Goal: Task Accomplishment & Management: Manage account settings

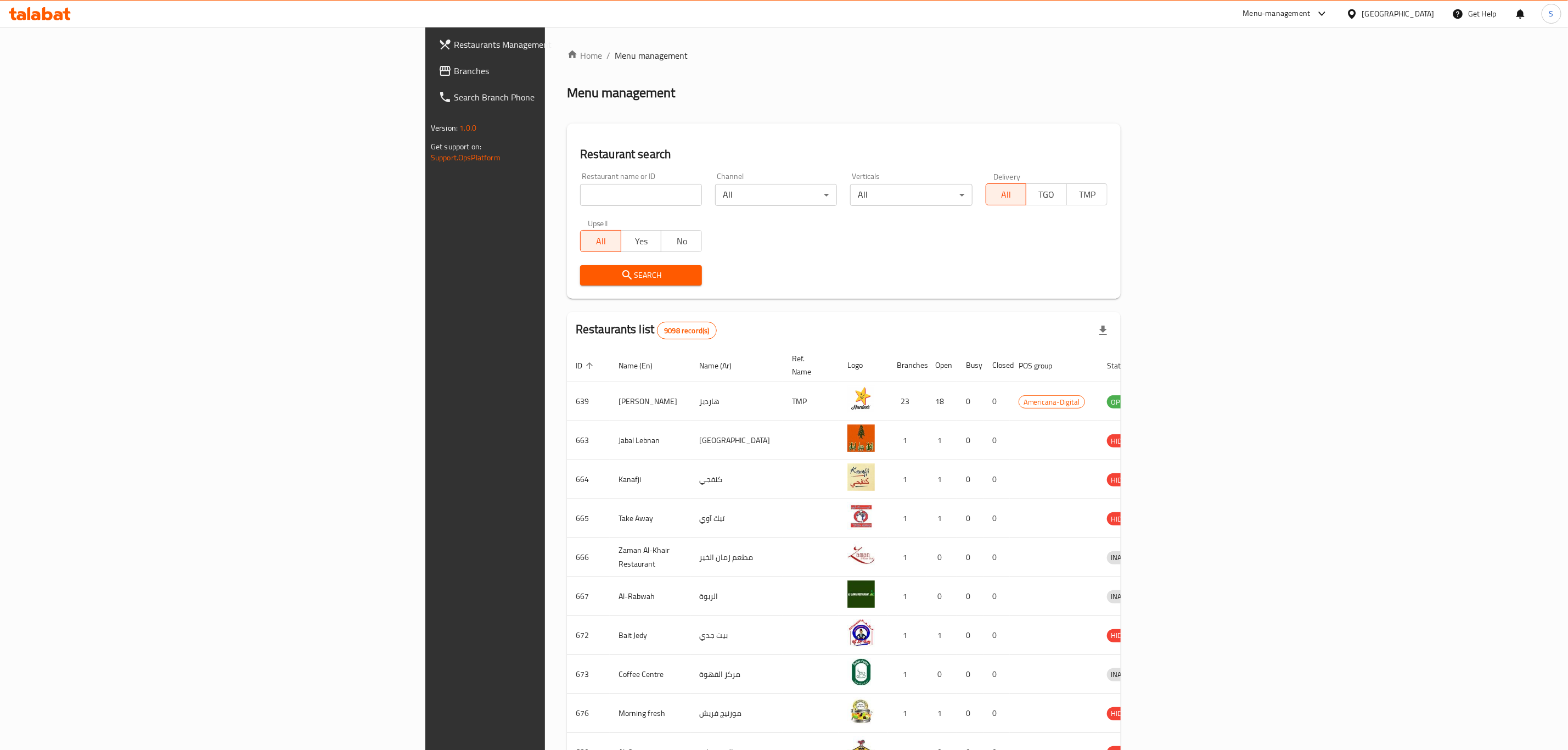
click at [580, 188] on input "search" at bounding box center [641, 195] width 122 height 22
type input "Mille-Feuille Bakery & Sweet"
click button "Search" at bounding box center [641, 275] width 122 height 21
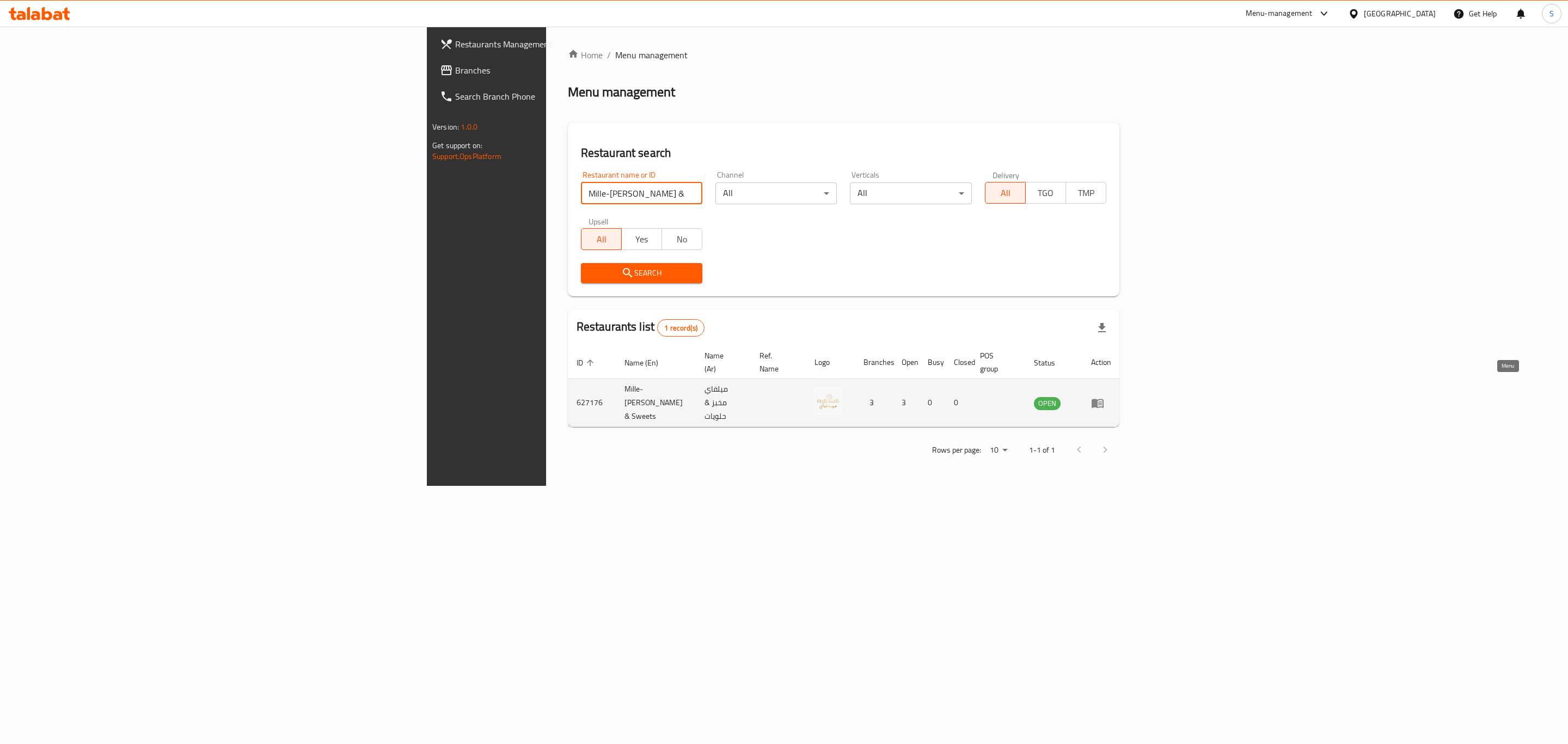
click at [1102, 402] on icon "enhanced table" at bounding box center [1099, 404] width 4 height 4
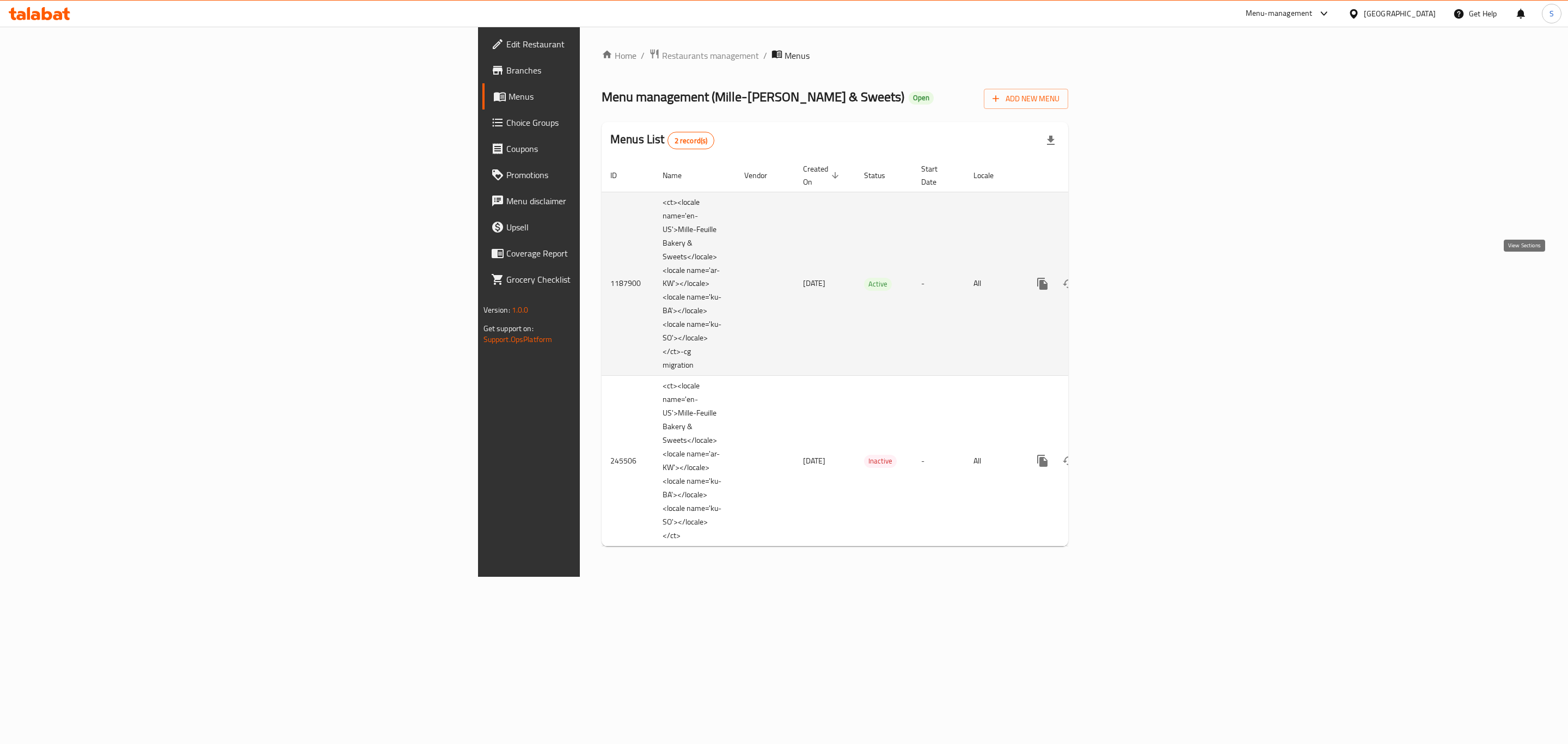
click at [1128, 278] on icon "enhanced table" at bounding box center [1121, 283] width 13 height 13
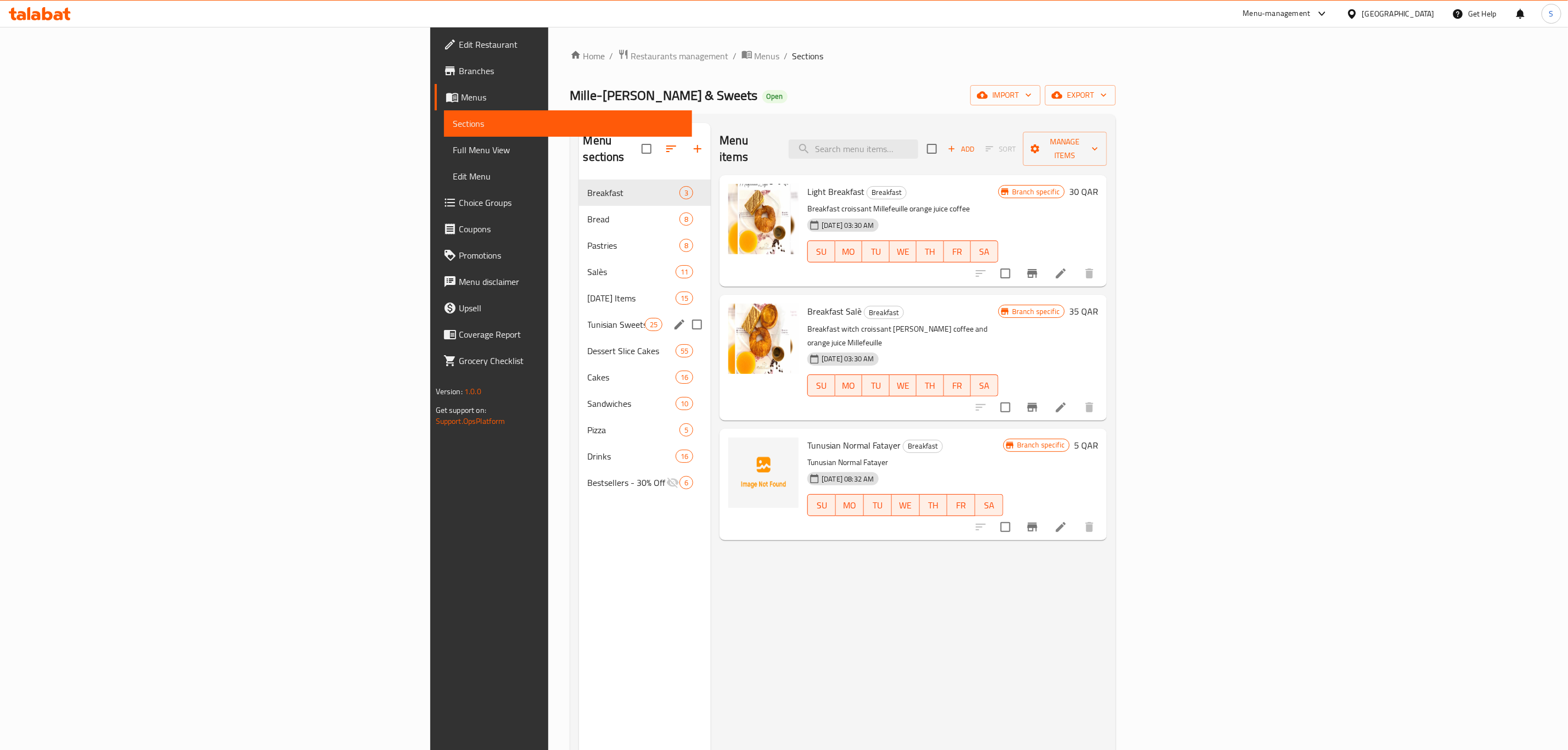
click at [588, 318] on span "Tunisian Sweets" at bounding box center [616, 325] width 57 height 13
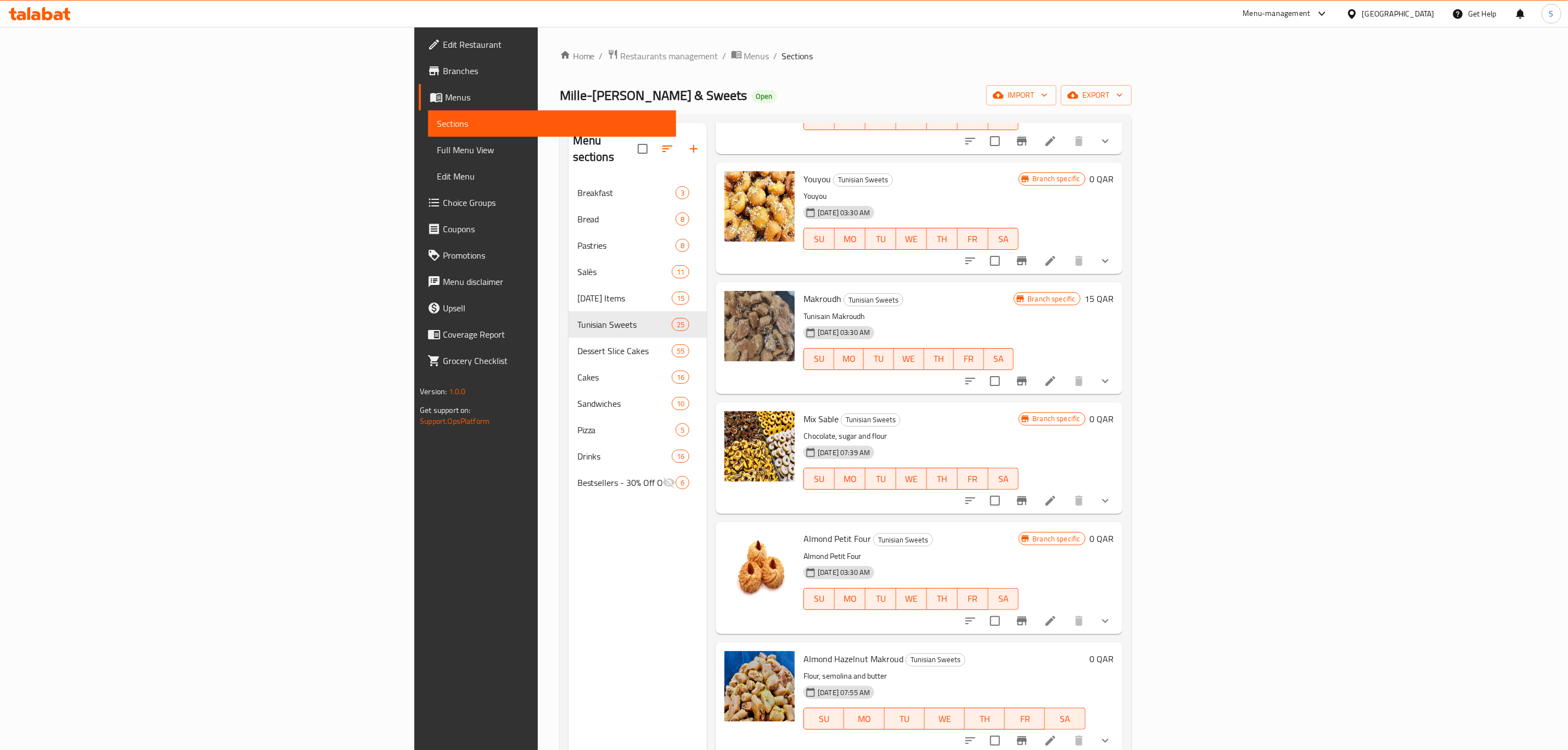
scroll to position [494, 0]
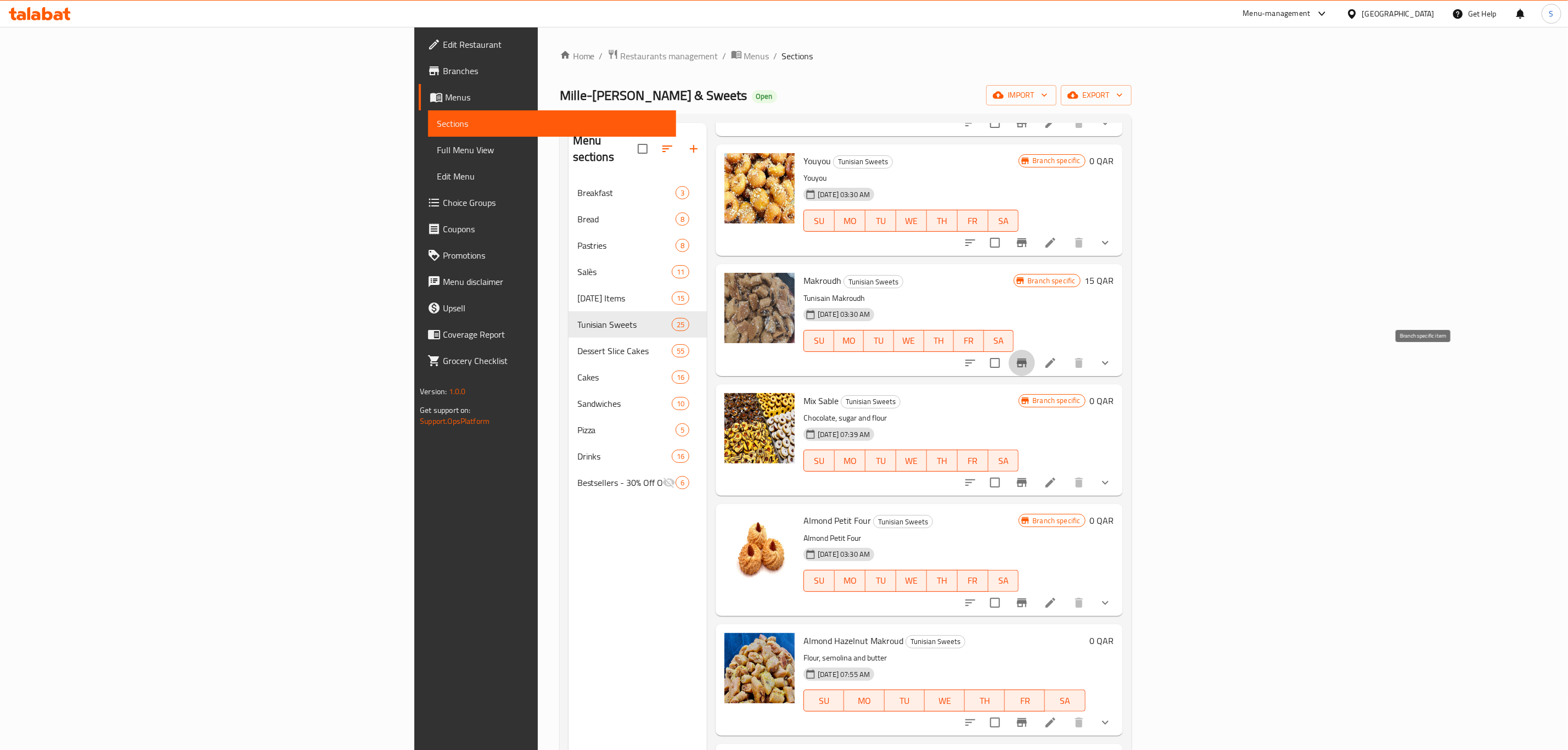
click at [1035, 370] on button "Branch-specific-item" at bounding box center [1022, 363] width 26 height 26
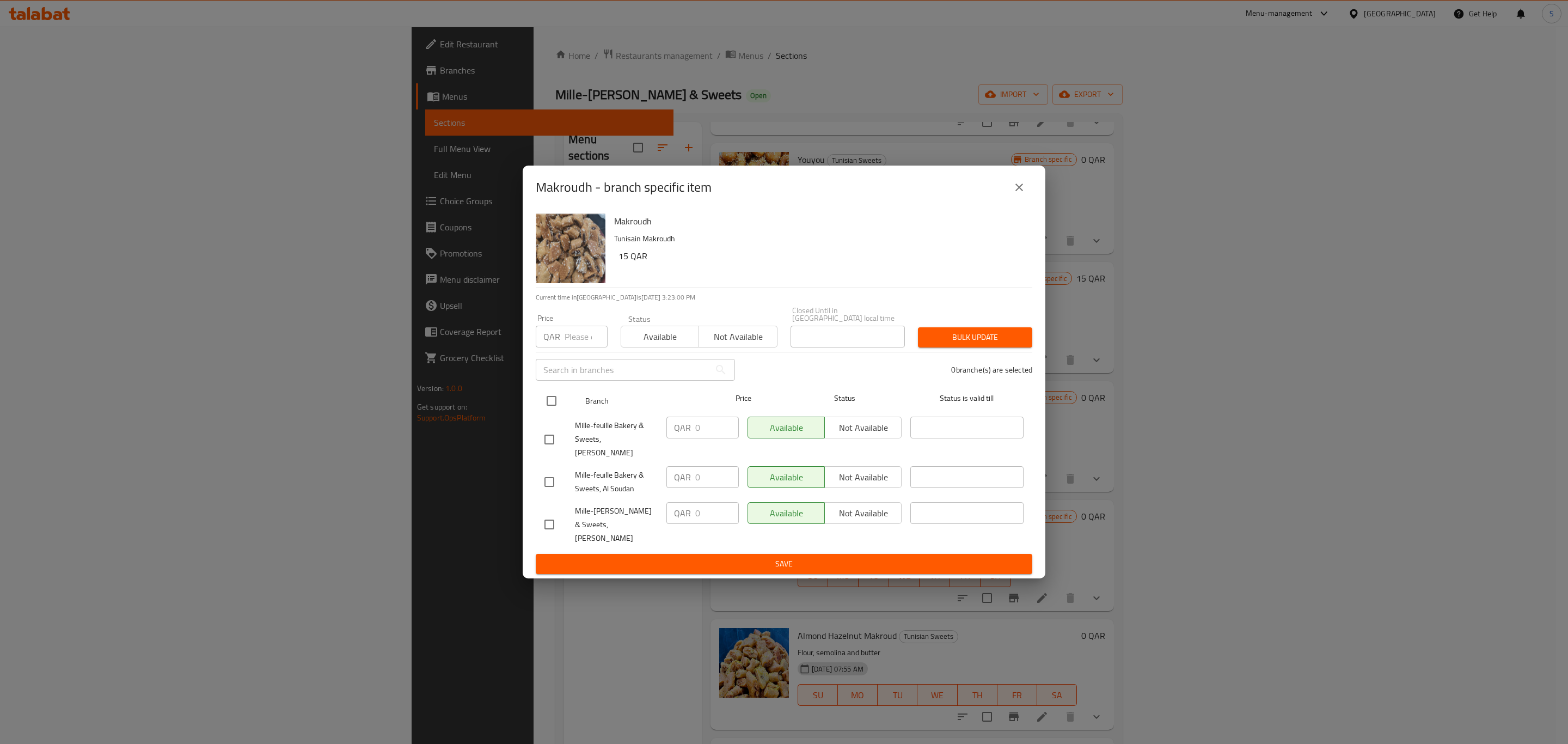
click at [548, 412] on input "checkbox" at bounding box center [551, 400] width 23 height 23
checkbox input "true"
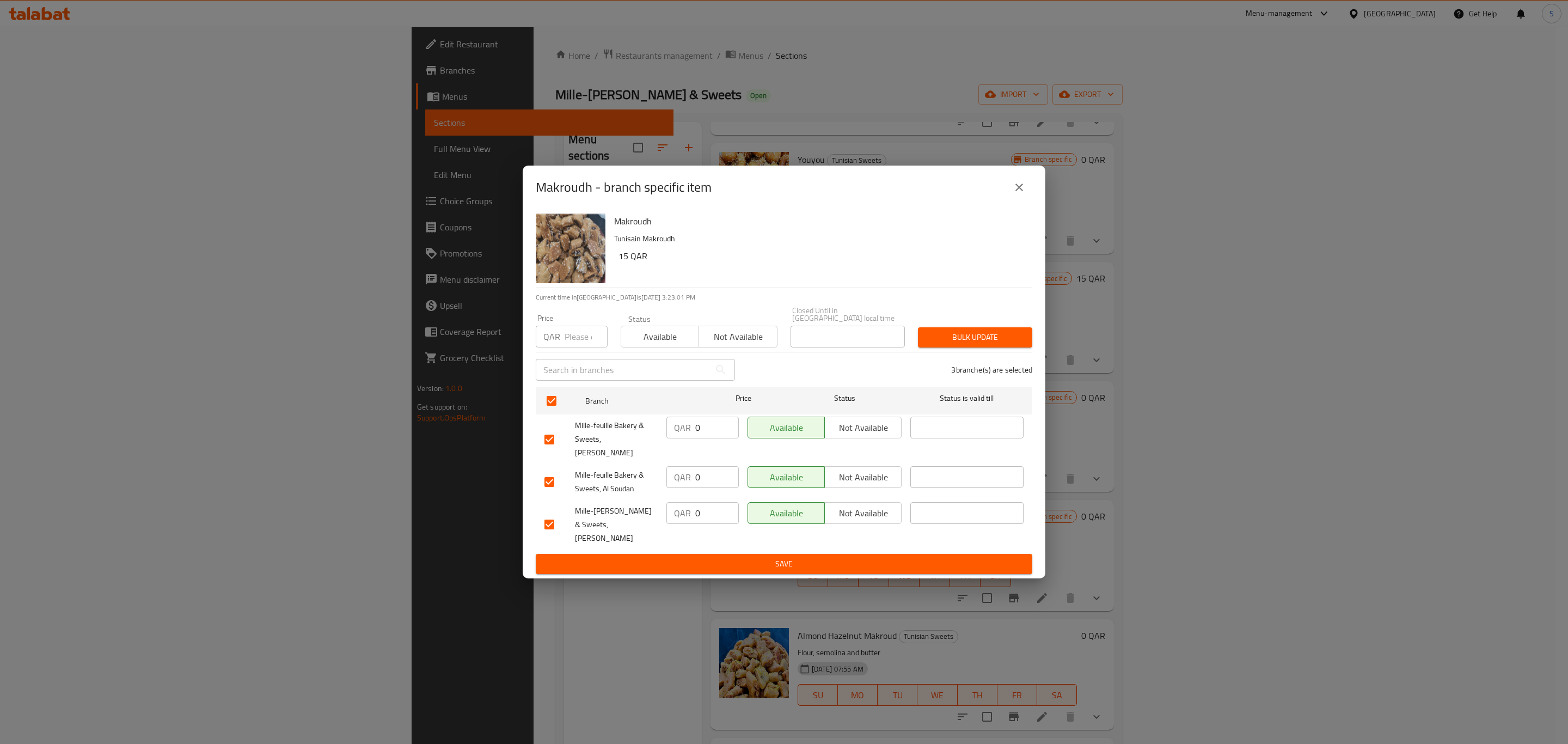
click at [565, 348] on input "number" at bounding box center [586, 337] width 43 height 22
type input "15"
click at [984, 344] on span "Bulk update" at bounding box center [975, 337] width 97 height 14
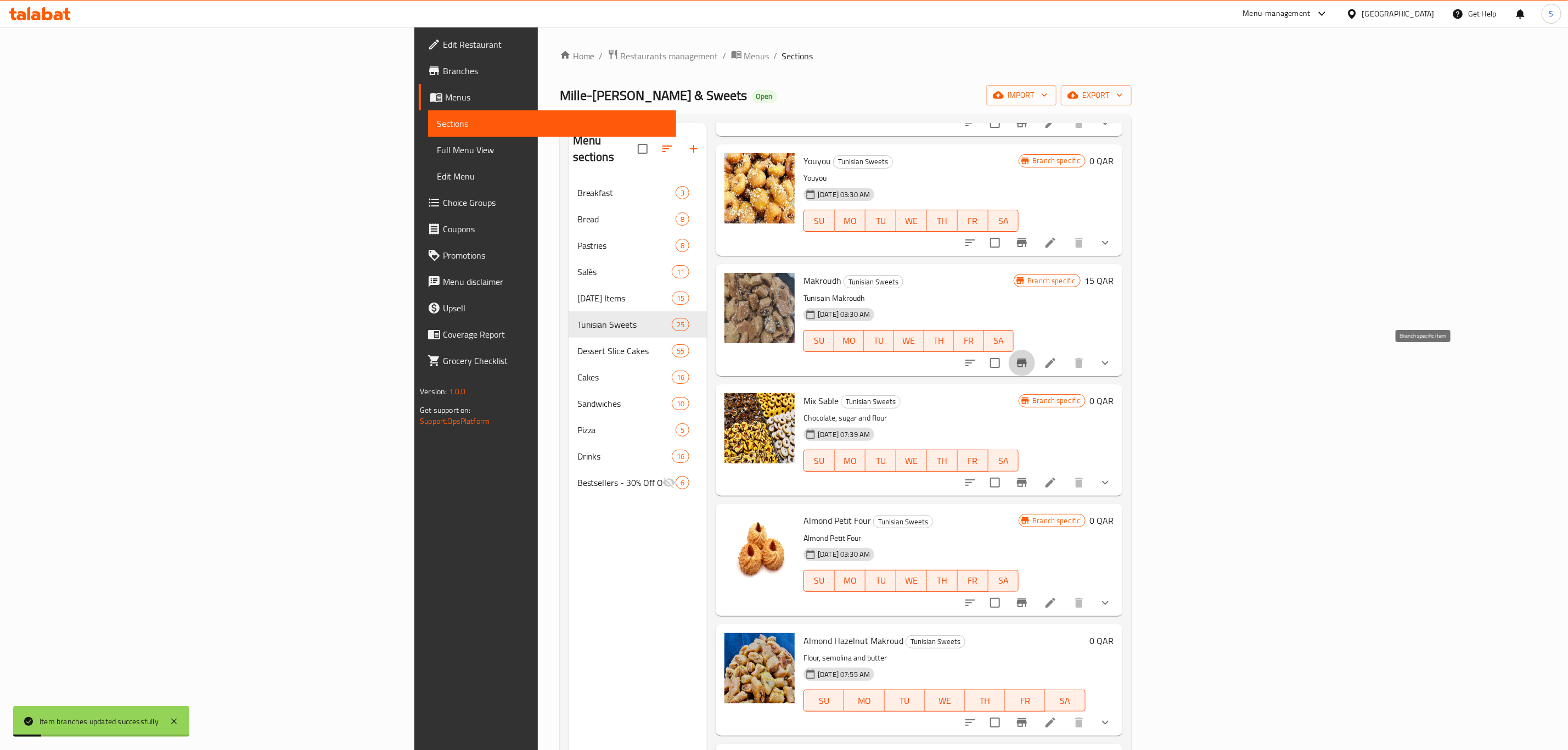
click at [1035, 364] on button "Branch-specific-item" at bounding box center [1022, 363] width 26 height 26
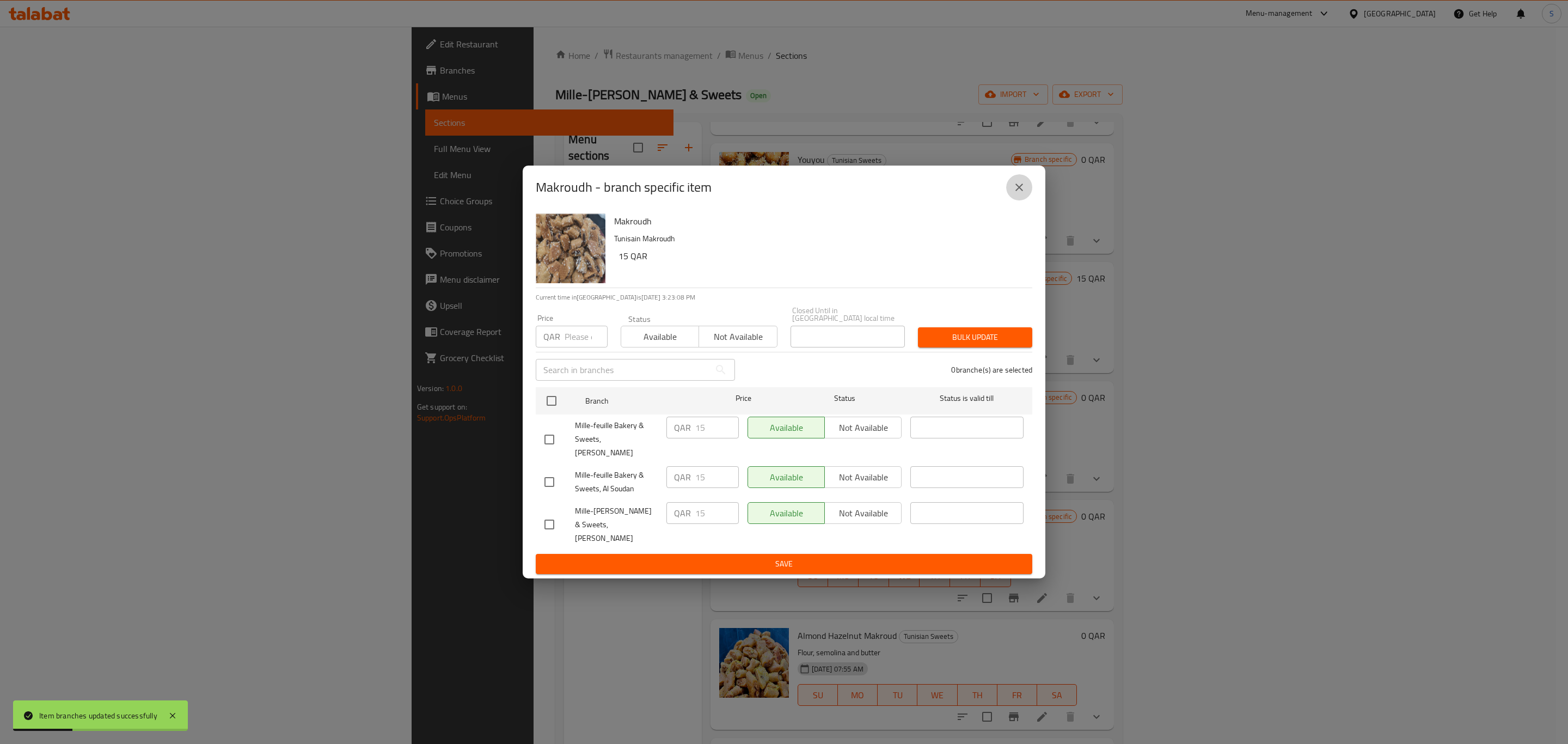
drag, startPoint x: 1013, startPoint y: 212, endPoint x: 1102, endPoint y: 232, distance: 91.2
click at [1014, 200] on button "close" at bounding box center [1019, 187] width 26 height 26
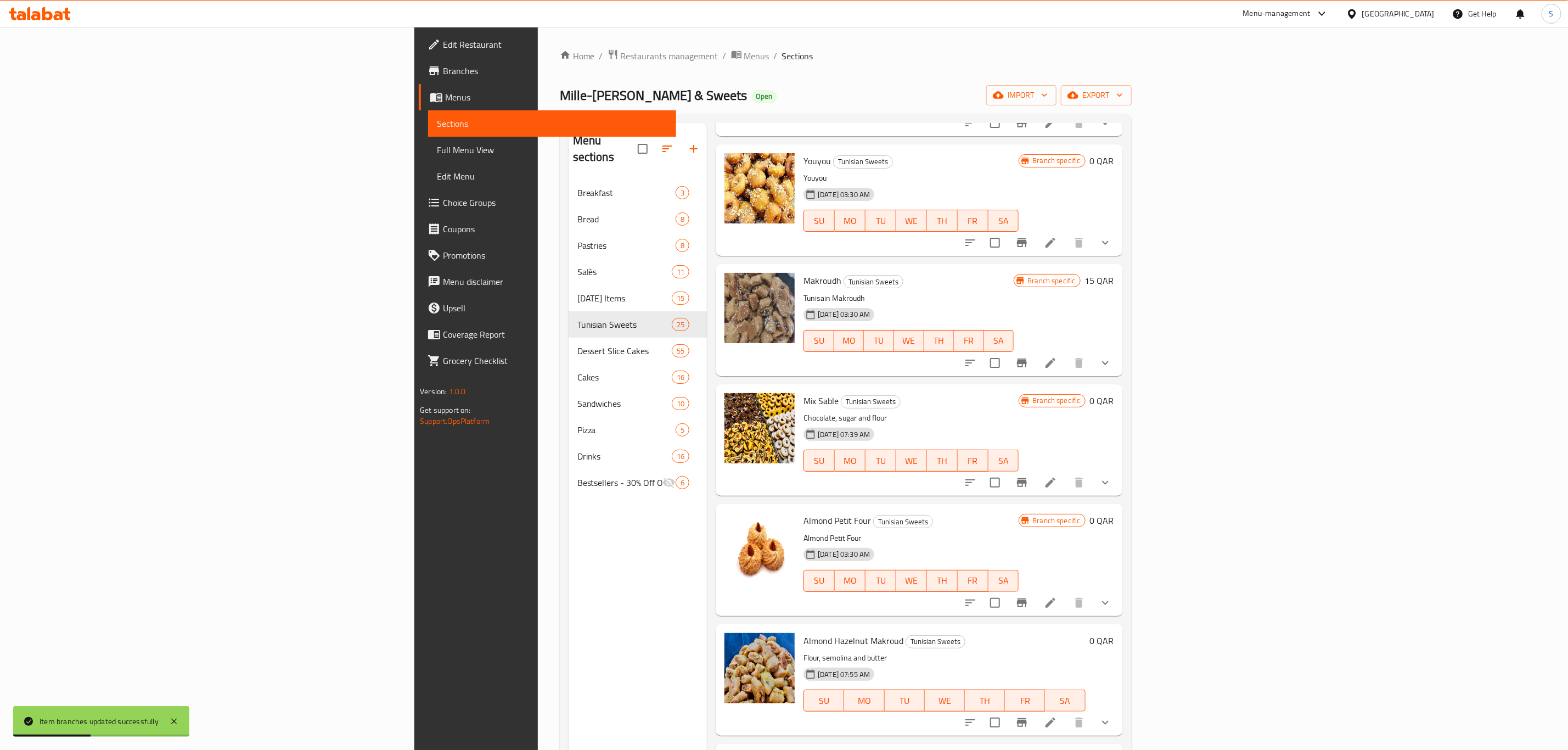
click at [1119, 364] on button "show more" at bounding box center [1105, 363] width 26 height 26
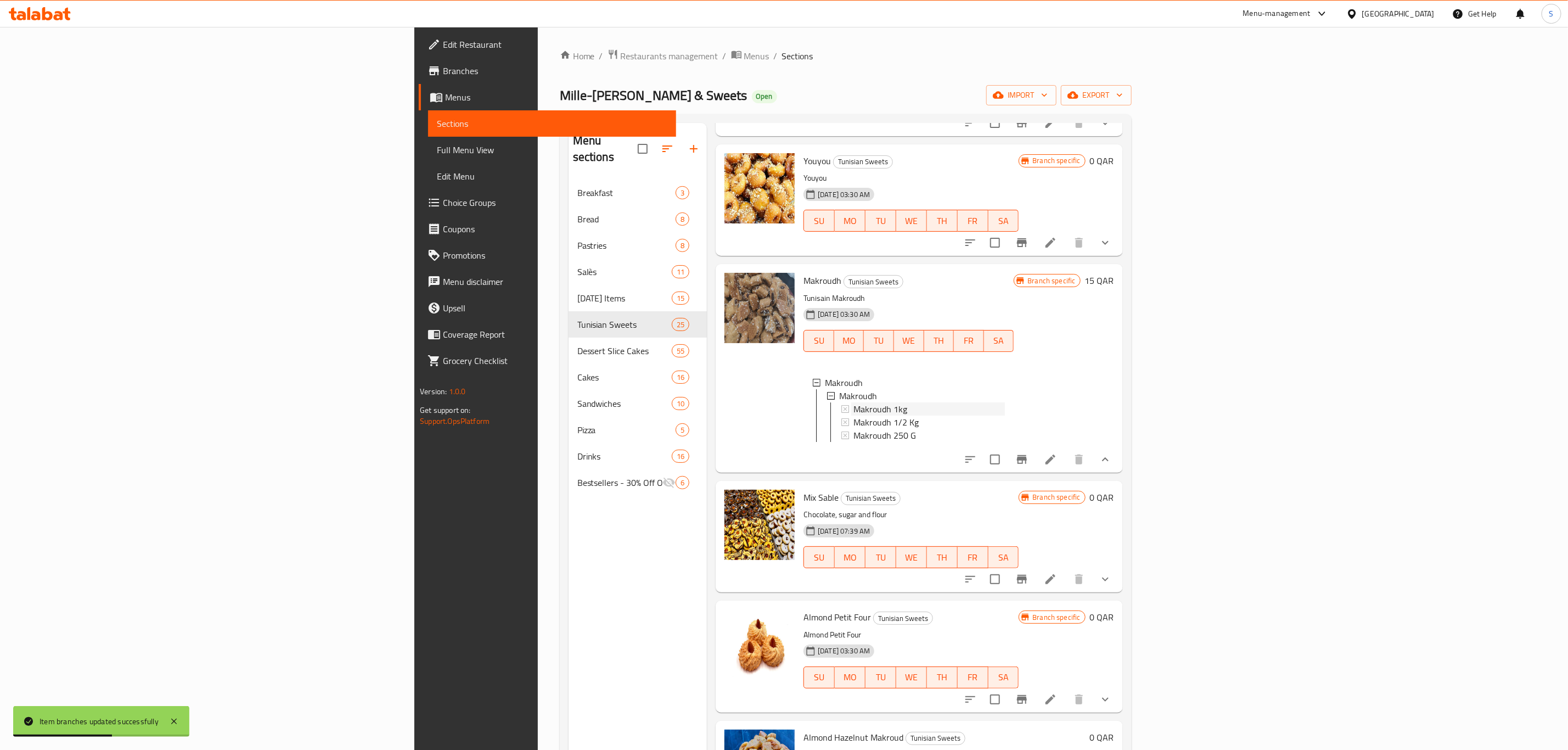
click at [891, 407] on div "Makroudh 1kg" at bounding box center [929, 409] width 151 height 13
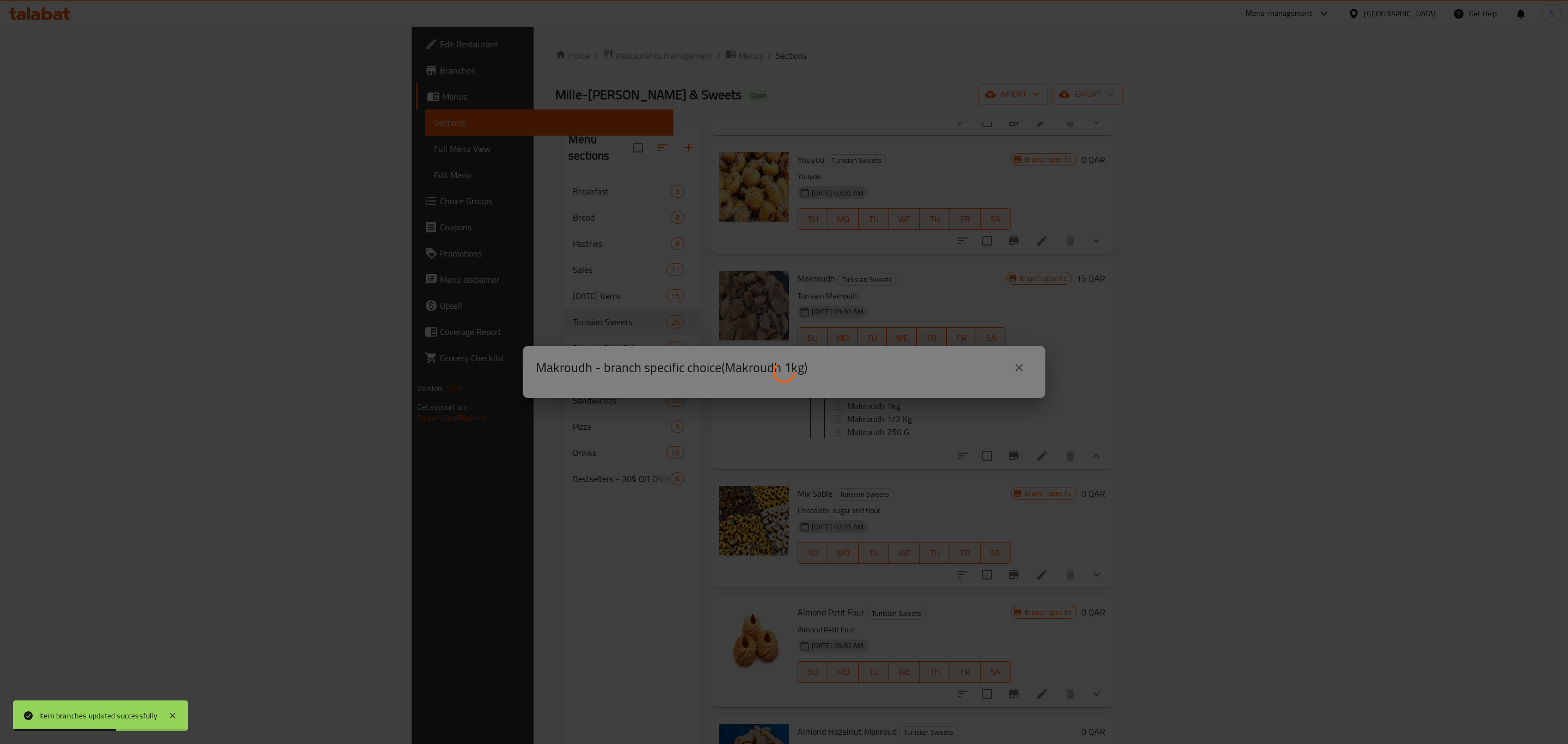
click at [884, 404] on div at bounding box center [784, 372] width 1568 height 744
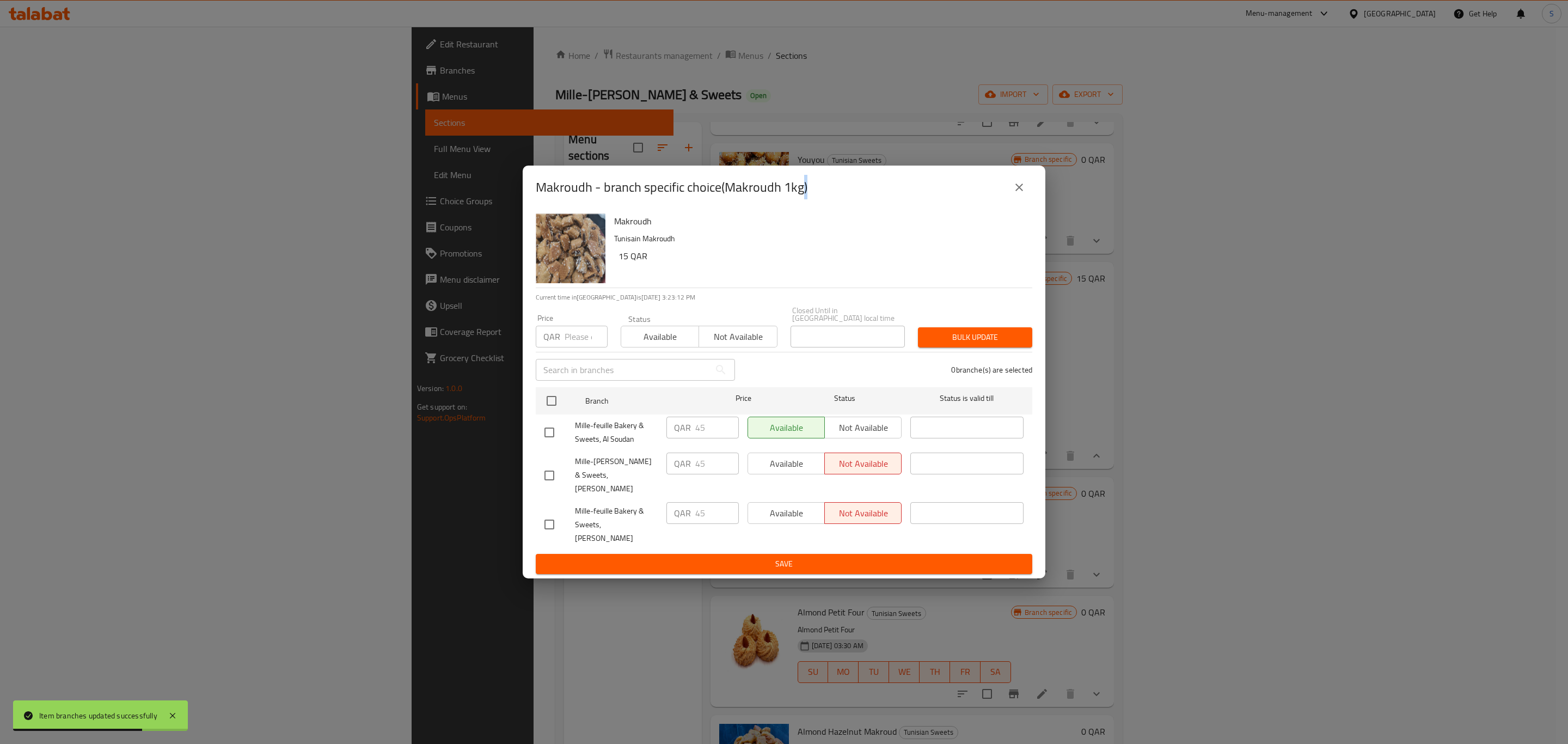
click at [1022, 191] on icon "close" at bounding box center [1019, 187] width 7 height 7
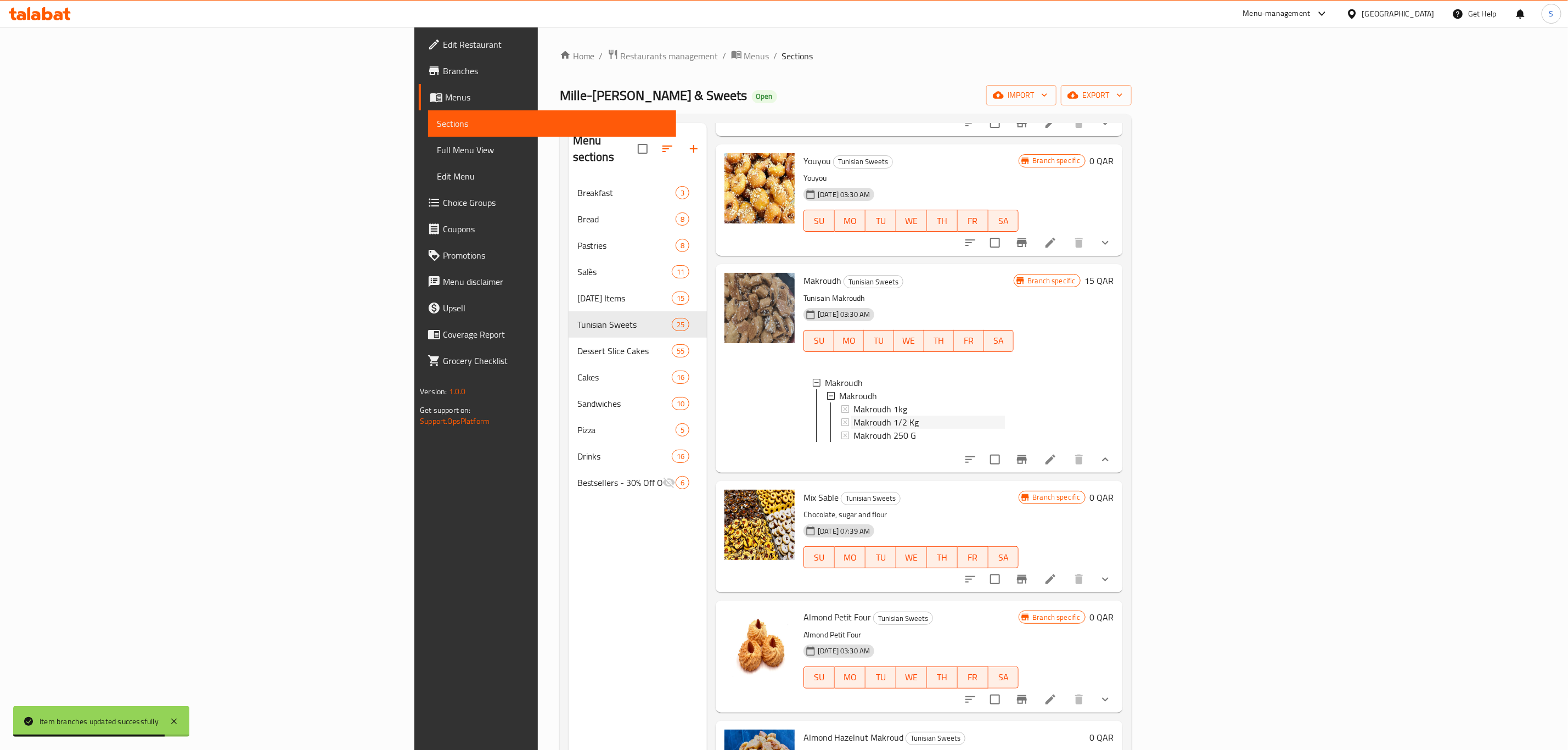
click at [886, 417] on div "Makroudh 1/2 Kg" at bounding box center [929, 422] width 151 height 13
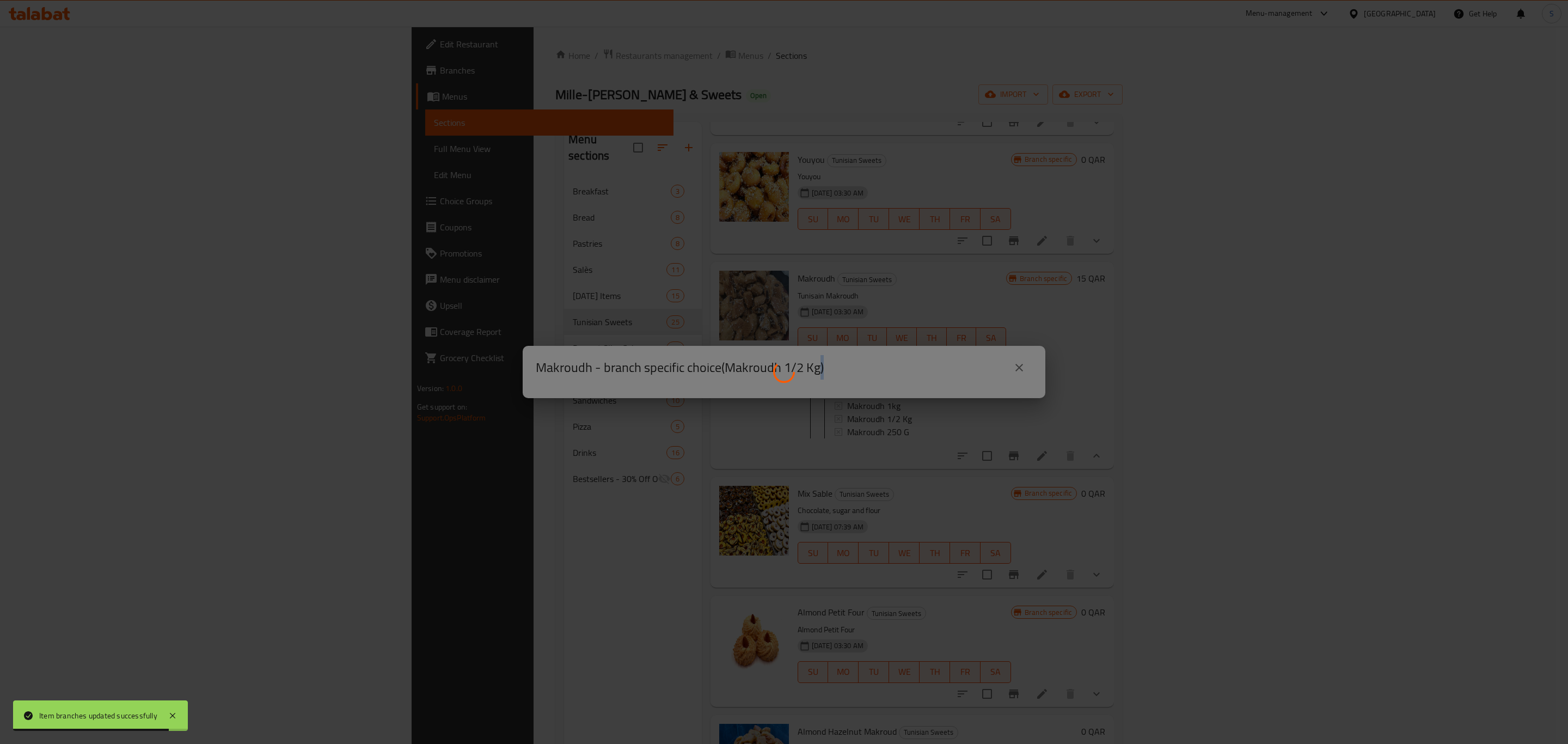
click at [879, 414] on div at bounding box center [784, 372] width 1568 height 744
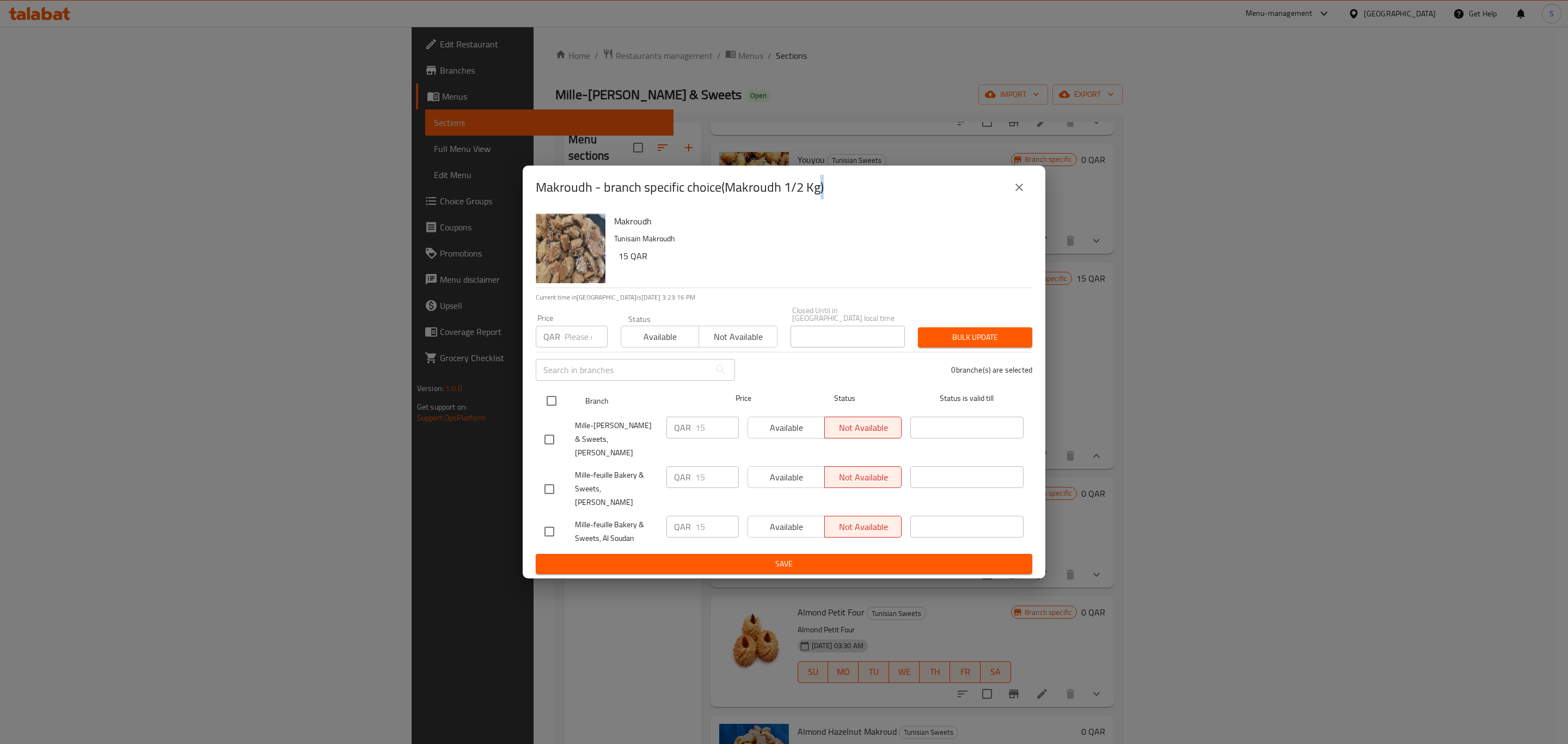
click at [551, 410] on input "checkbox" at bounding box center [551, 400] width 23 height 23
checkbox input "true"
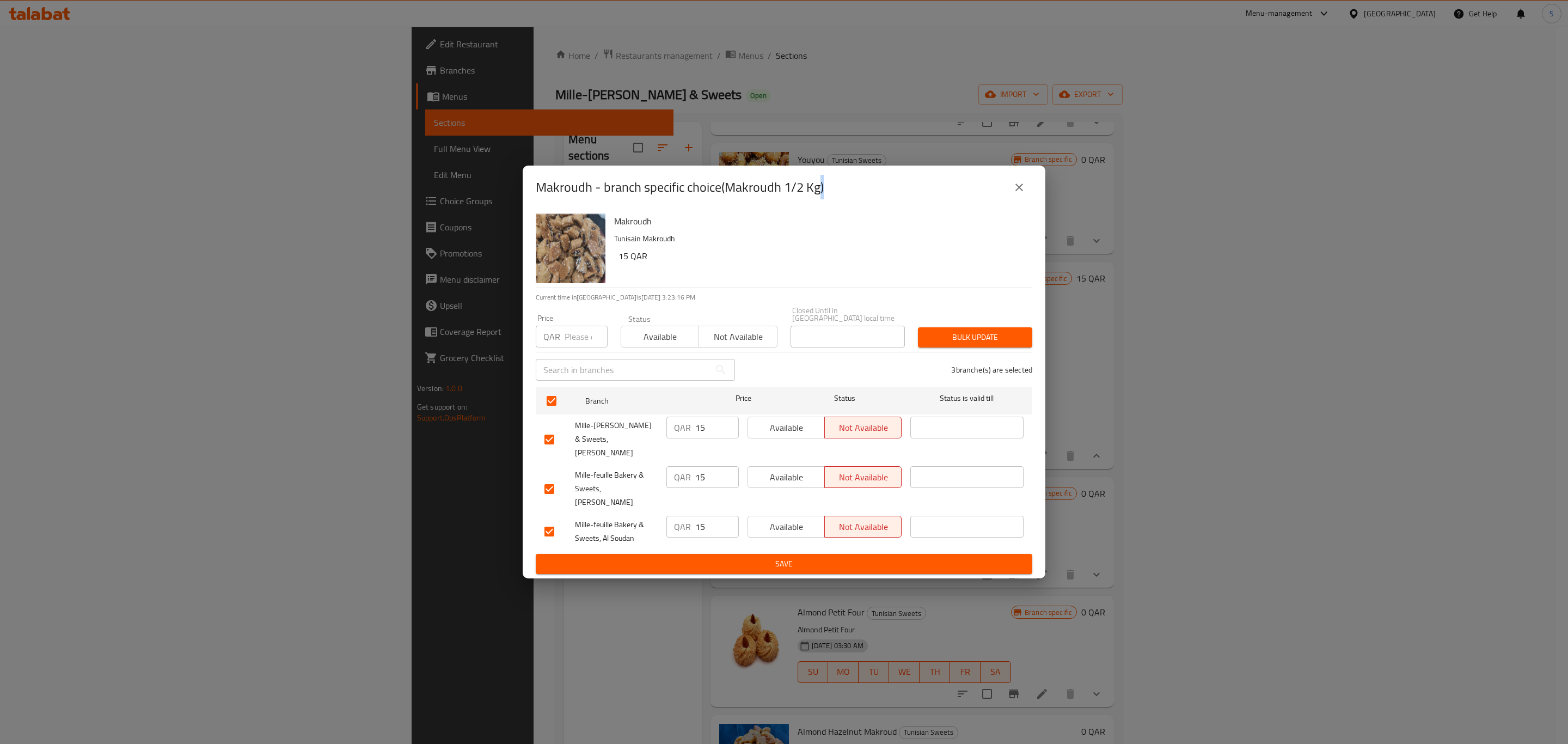
click at [634, 345] on span "Available" at bounding box center [660, 337] width 69 height 16
click at [979, 344] on span "Bulk update" at bounding box center [975, 337] width 97 height 14
drag, startPoint x: 785, startPoint y: 434, endPoint x: 793, endPoint y: 449, distance: 17.0
click at [785, 434] on span "Available" at bounding box center [786, 428] width 68 height 16
click at [796, 469] on span "Available" at bounding box center [786, 477] width 68 height 16
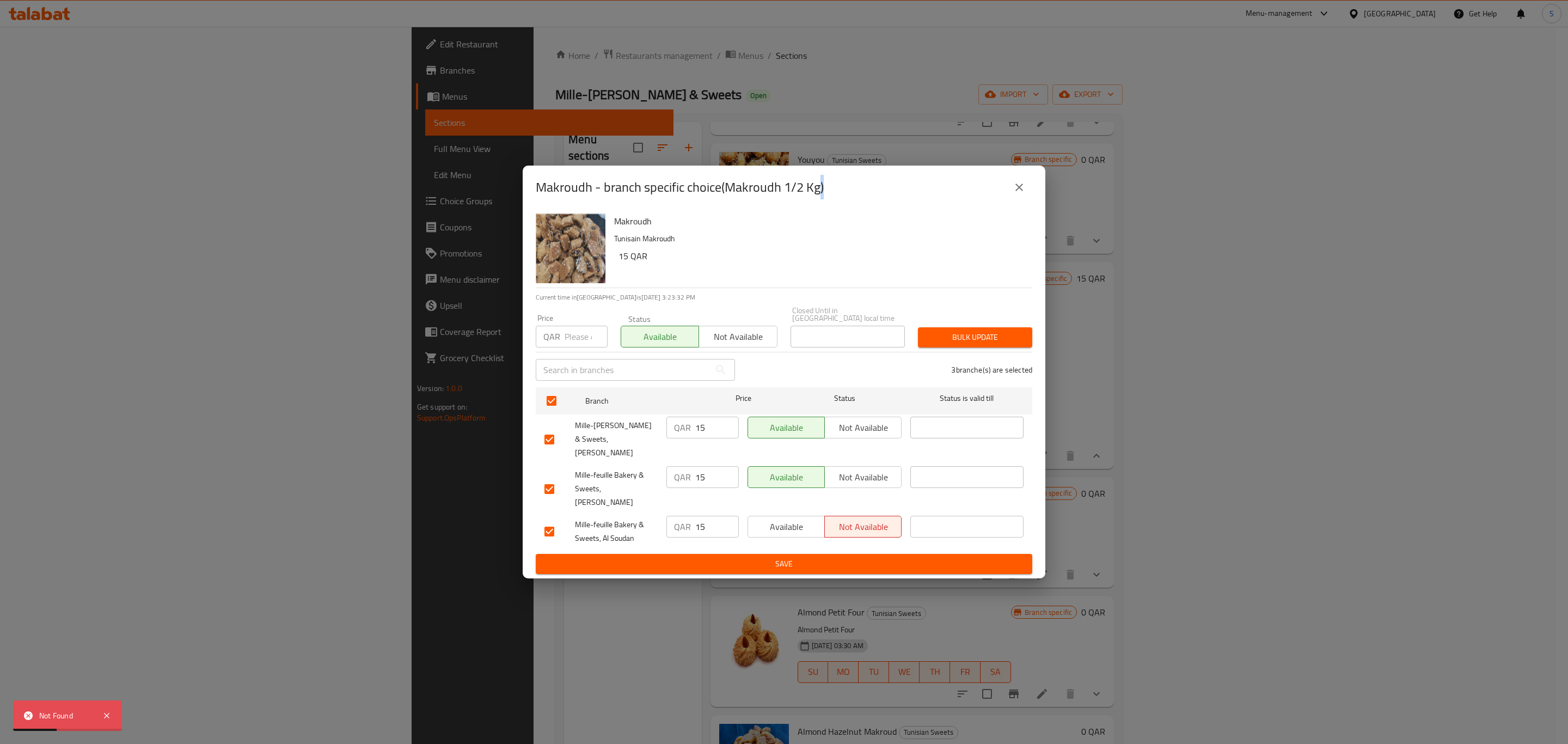
click at [800, 519] on span "Available" at bounding box center [786, 527] width 68 height 16
click at [769, 557] on span "Save" at bounding box center [784, 563] width 479 height 14
click at [971, 344] on span "Bulk update" at bounding box center [975, 337] width 97 height 14
click at [1006, 200] on button "close" at bounding box center [1019, 187] width 26 height 26
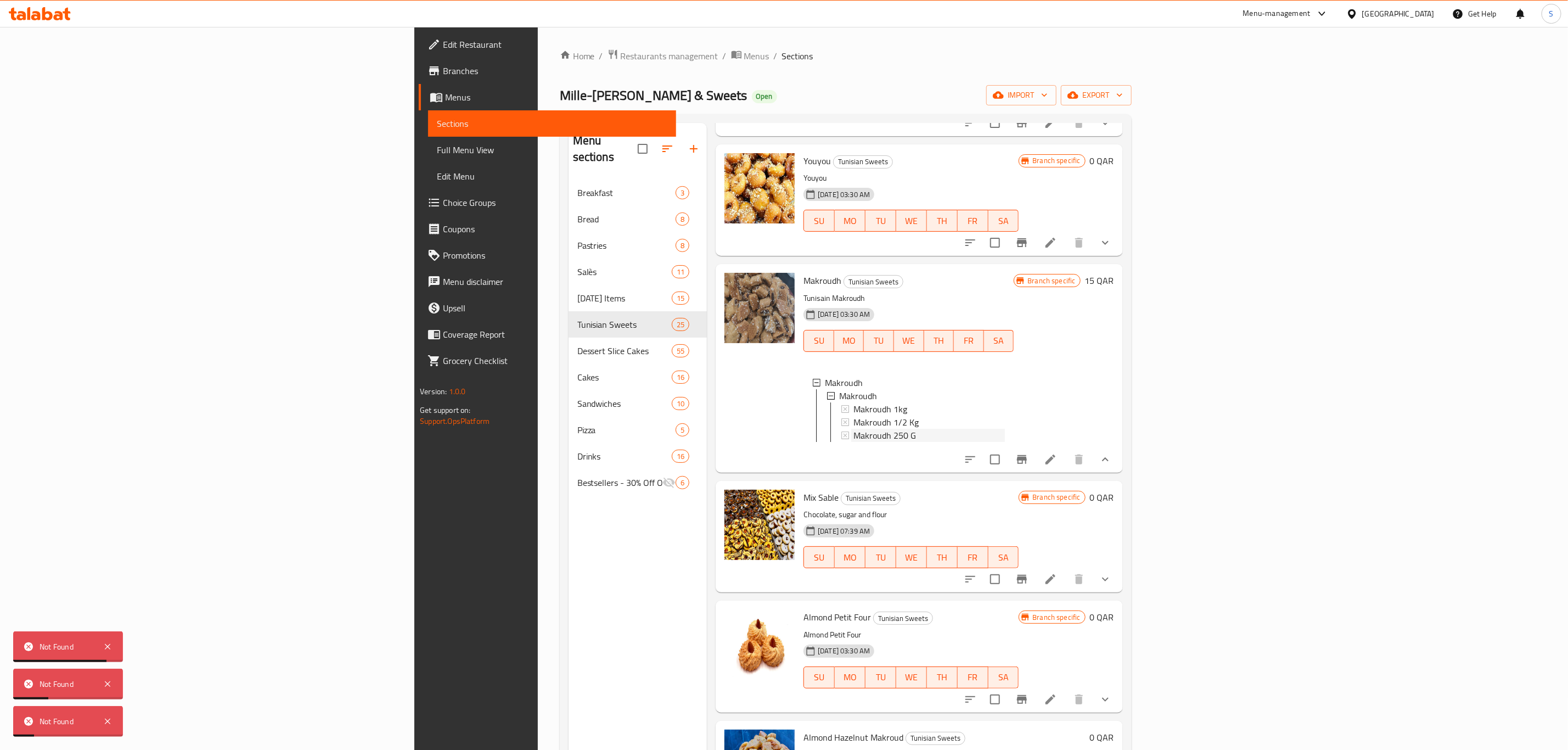
click at [859, 432] on div "Makroudh 250 G" at bounding box center [929, 436] width 151 height 13
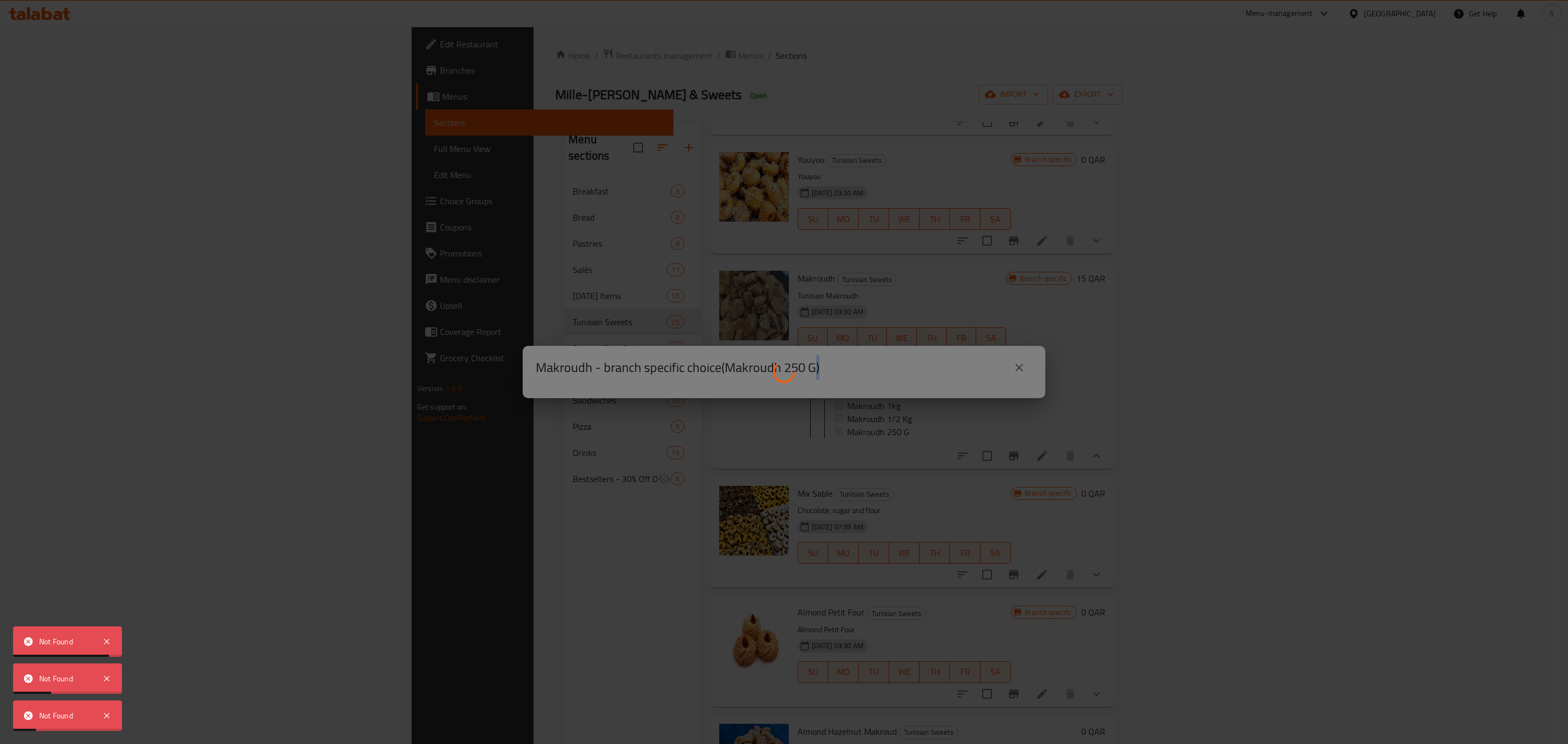
click at [852, 428] on div at bounding box center [784, 372] width 1568 height 744
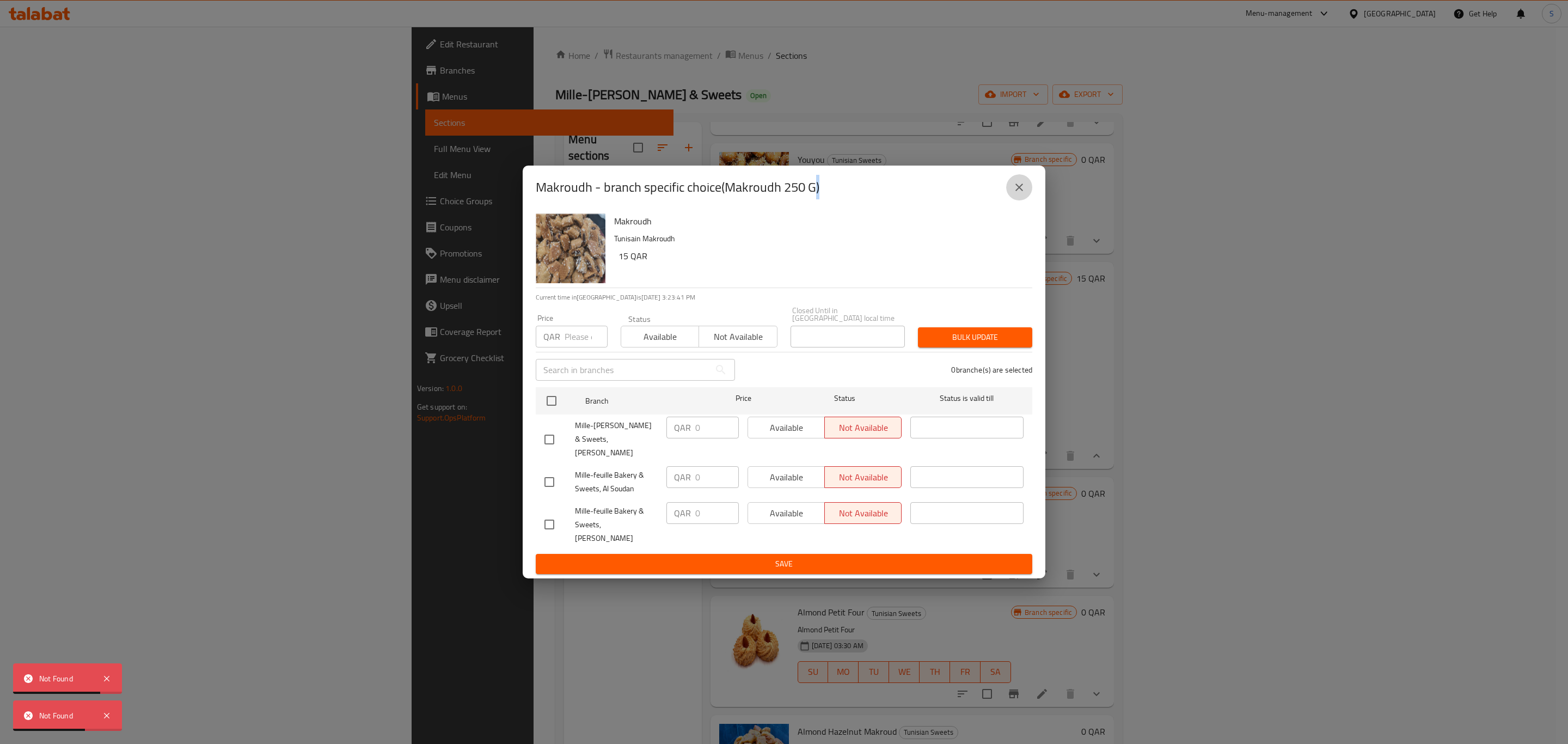
click at [1022, 194] on icon "close" at bounding box center [1019, 187] width 13 height 13
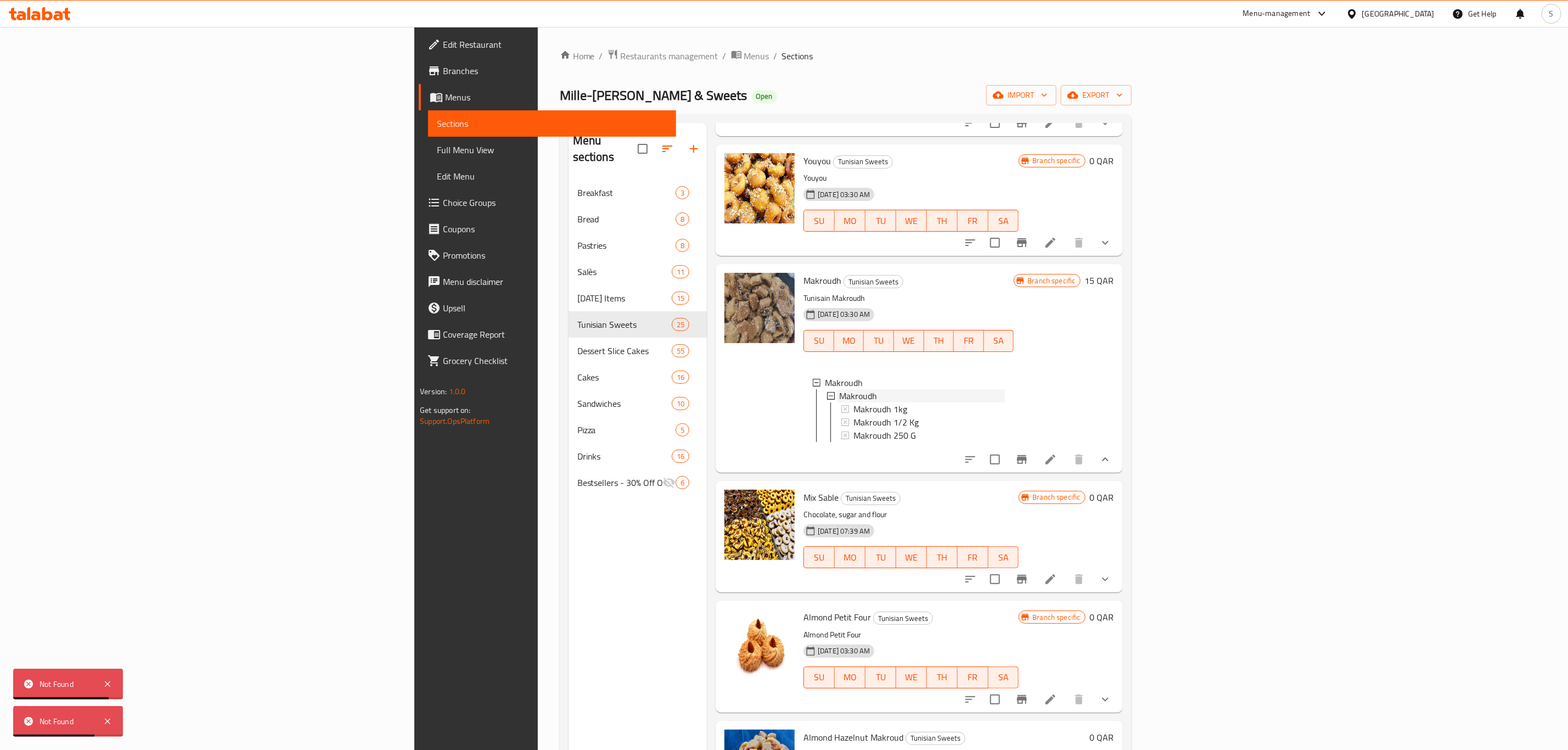
click at [927, 400] on div "Makroudh" at bounding box center [922, 396] width 166 height 13
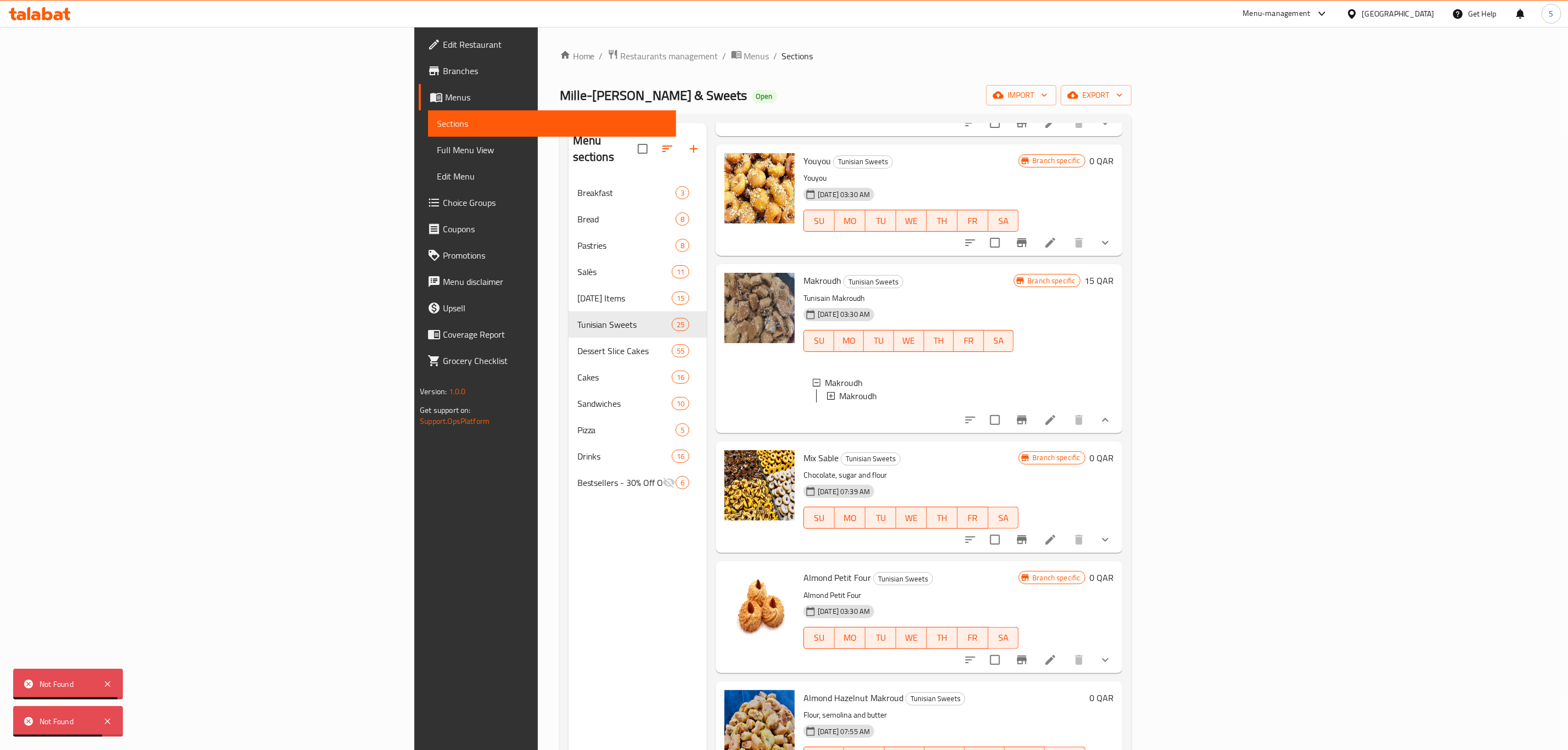
click at [855, 394] on div "Makroudh" at bounding box center [922, 396] width 166 height 13
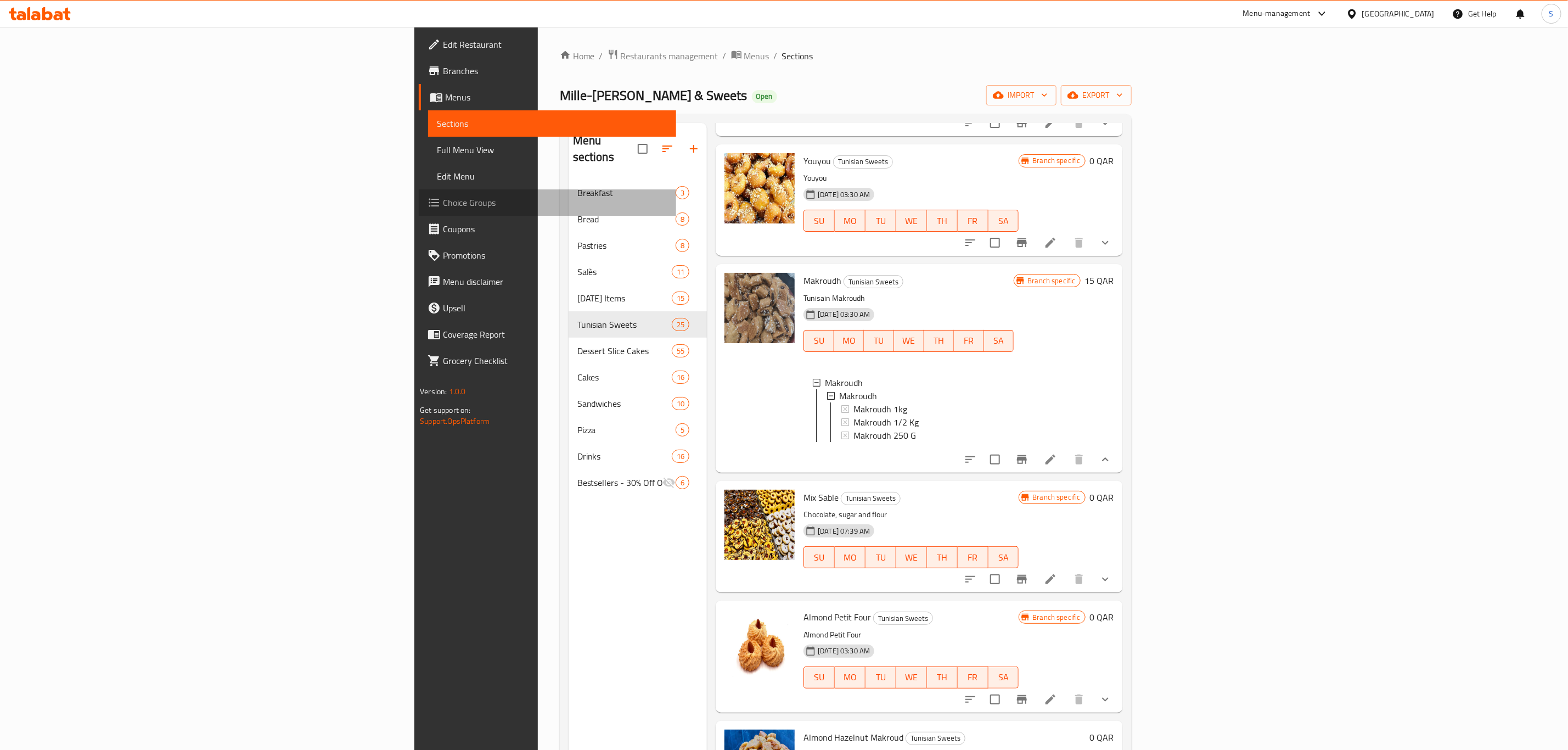
click at [443, 198] on span "Choice Groups" at bounding box center [555, 203] width 225 height 13
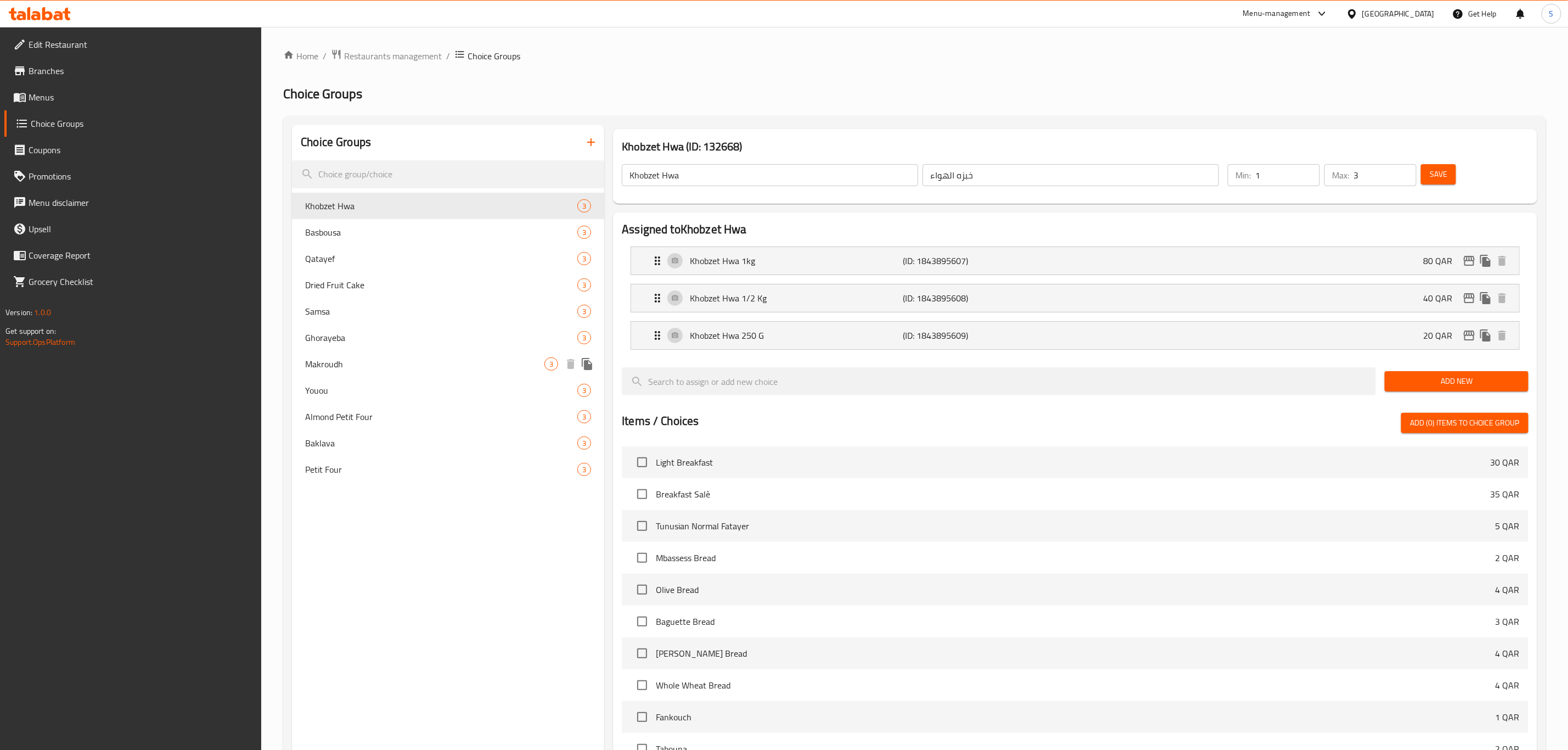
click at [362, 366] on span "Makroudh" at bounding box center [424, 364] width 239 height 13
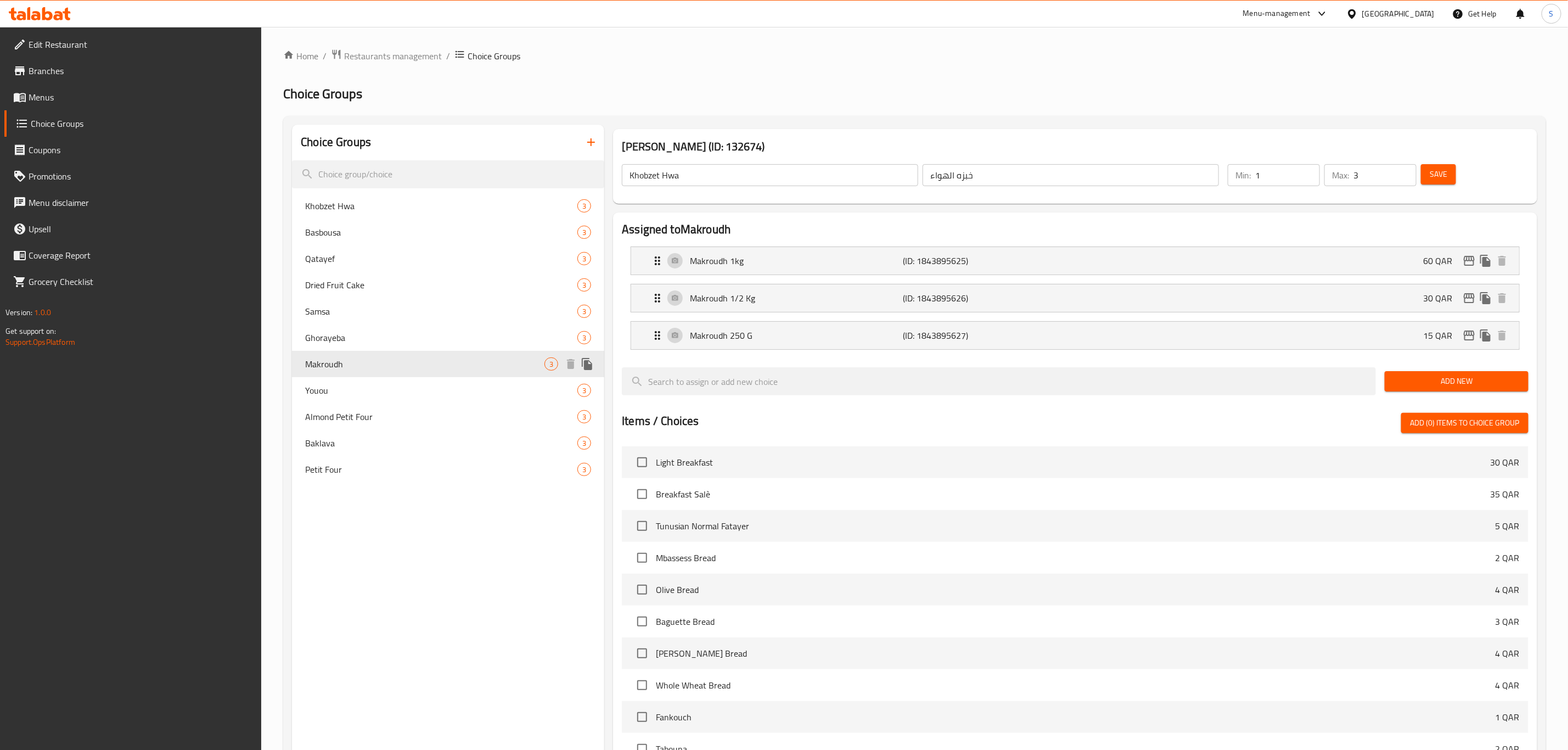
type input "Makroudh"
type input "مقروض"
click at [1241, 264] on div "Makroudh 1kg (ID: 1843895625) 60 QAR" at bounding box center [1078, 260] width 855 height 27
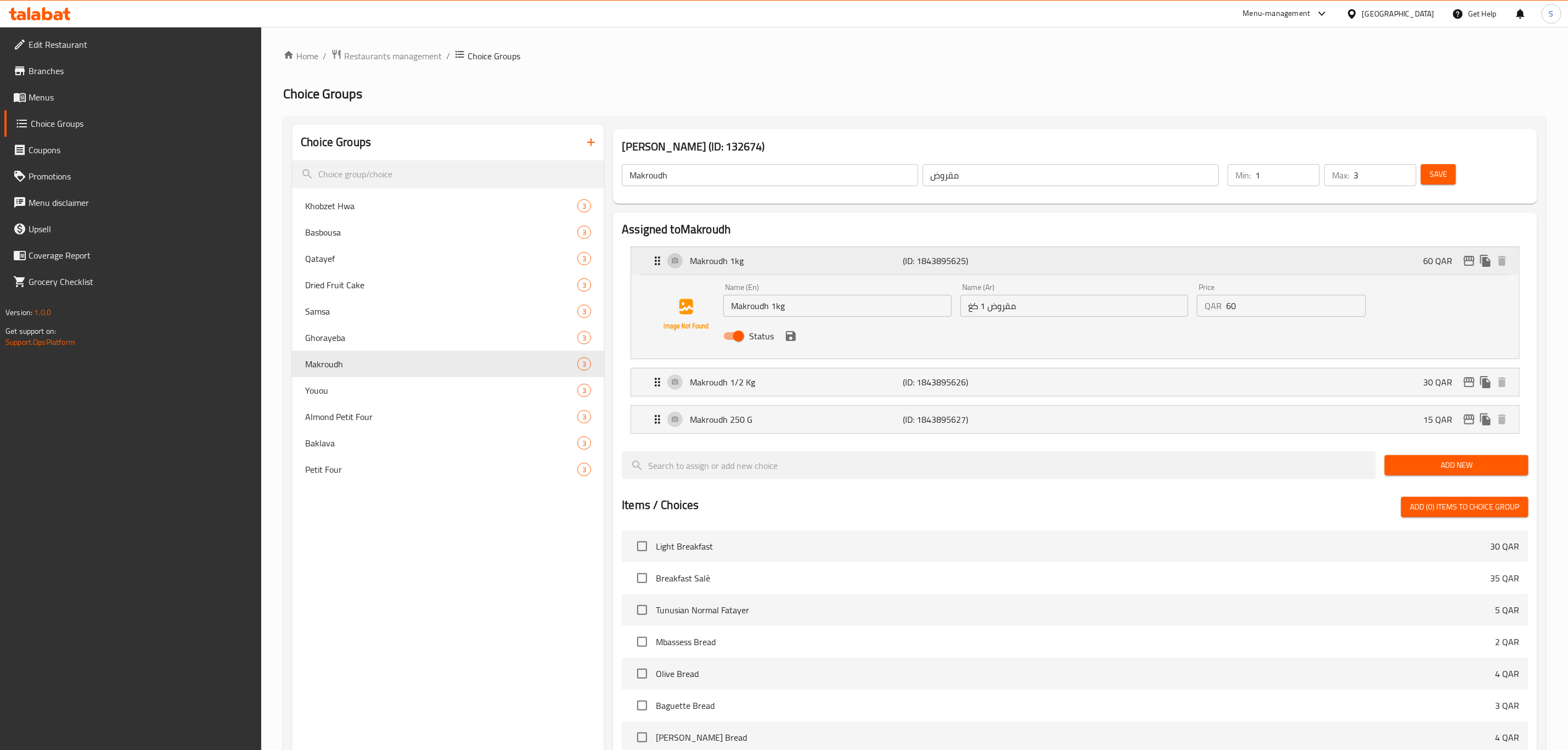
click at [1472, 268] on button "edit" at bounding box center [1469, 261] width 16 height 16
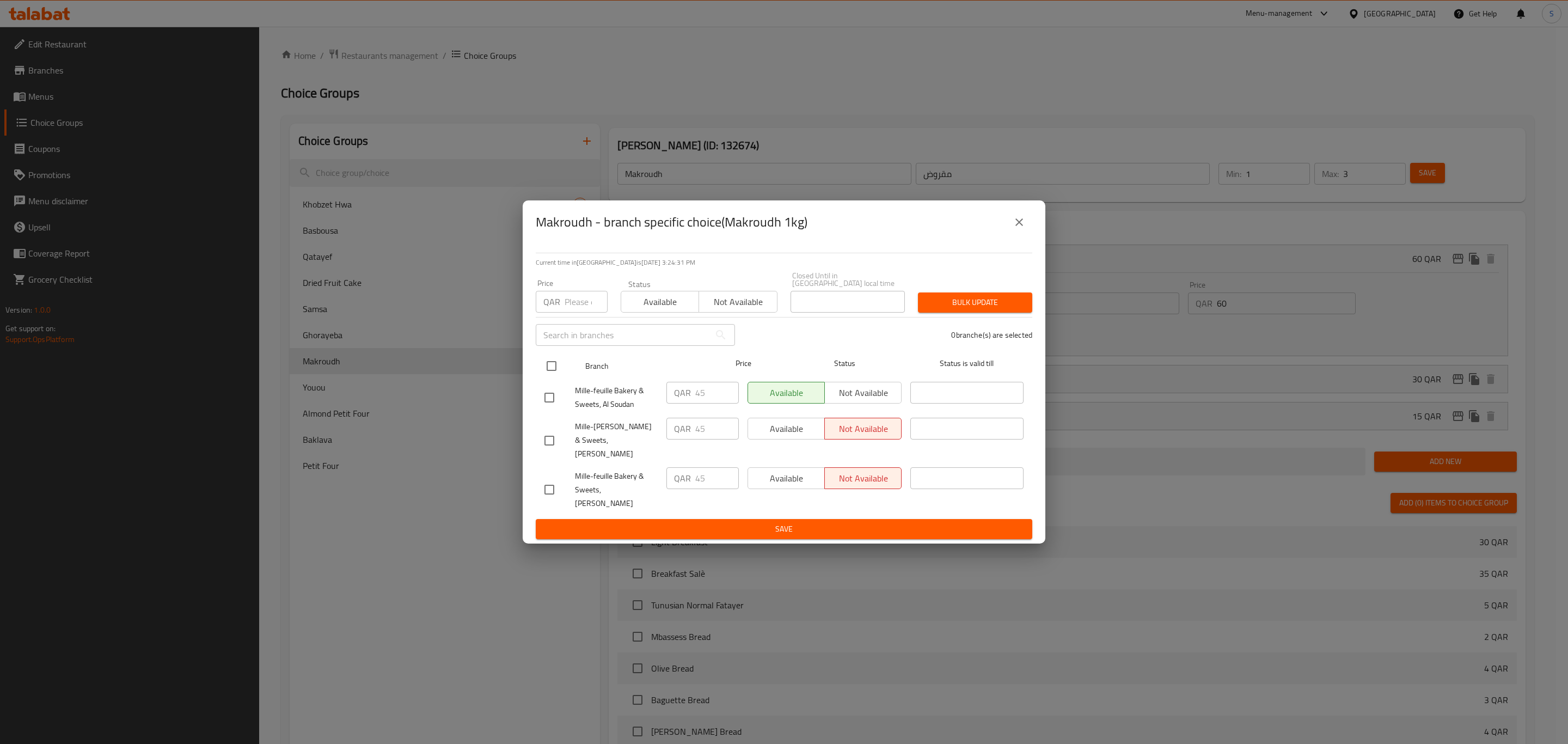
click at [547, 369] on input "checkbox" at bounding box center [551, 365] width 23 height 23
checkbox input "true"
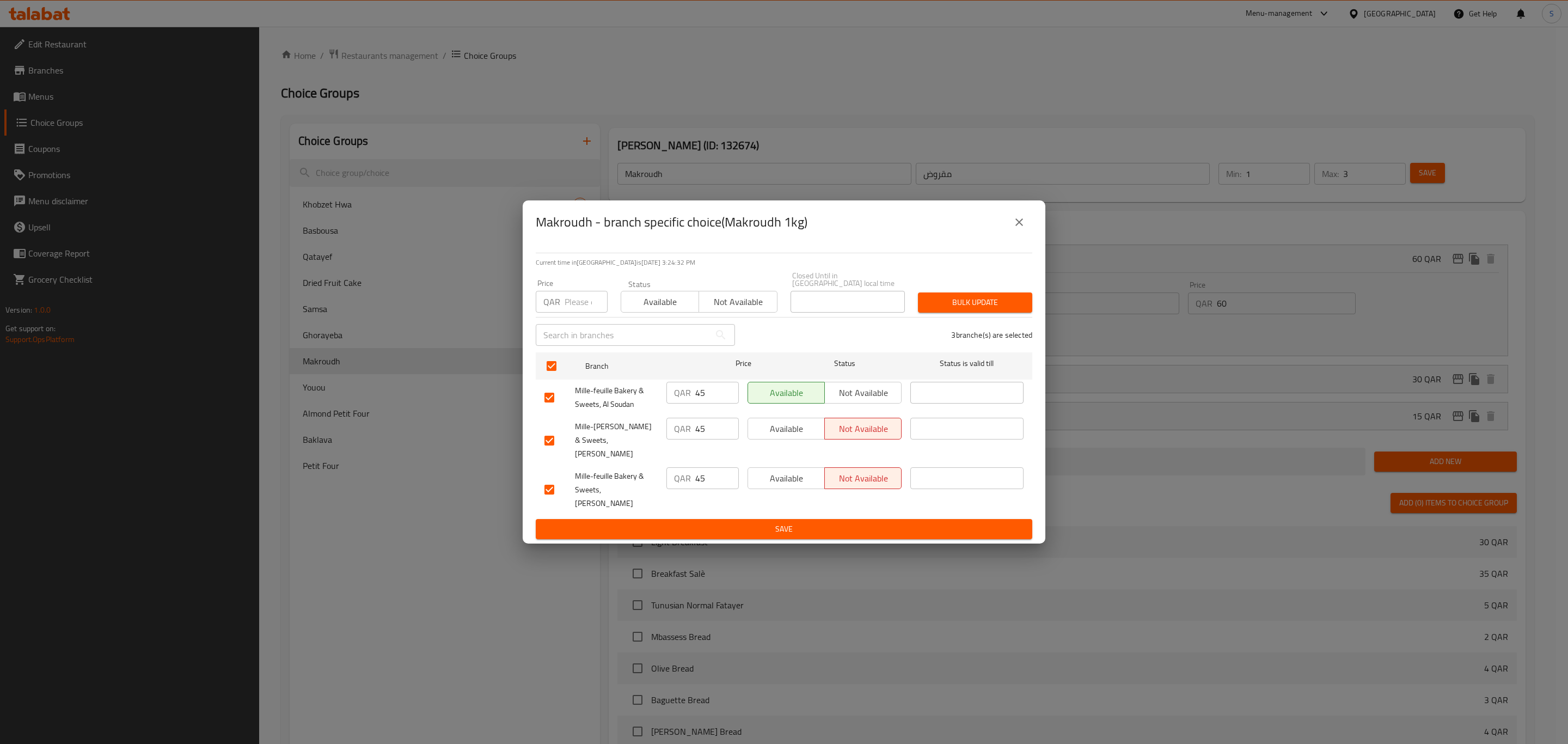
click at [675, 310] on span "Available" at bounding box center [660, 302] width 69 height 16
click at [1008, 302] on button "Bulk update" at bounding box center [975, 302] width 114 height 20
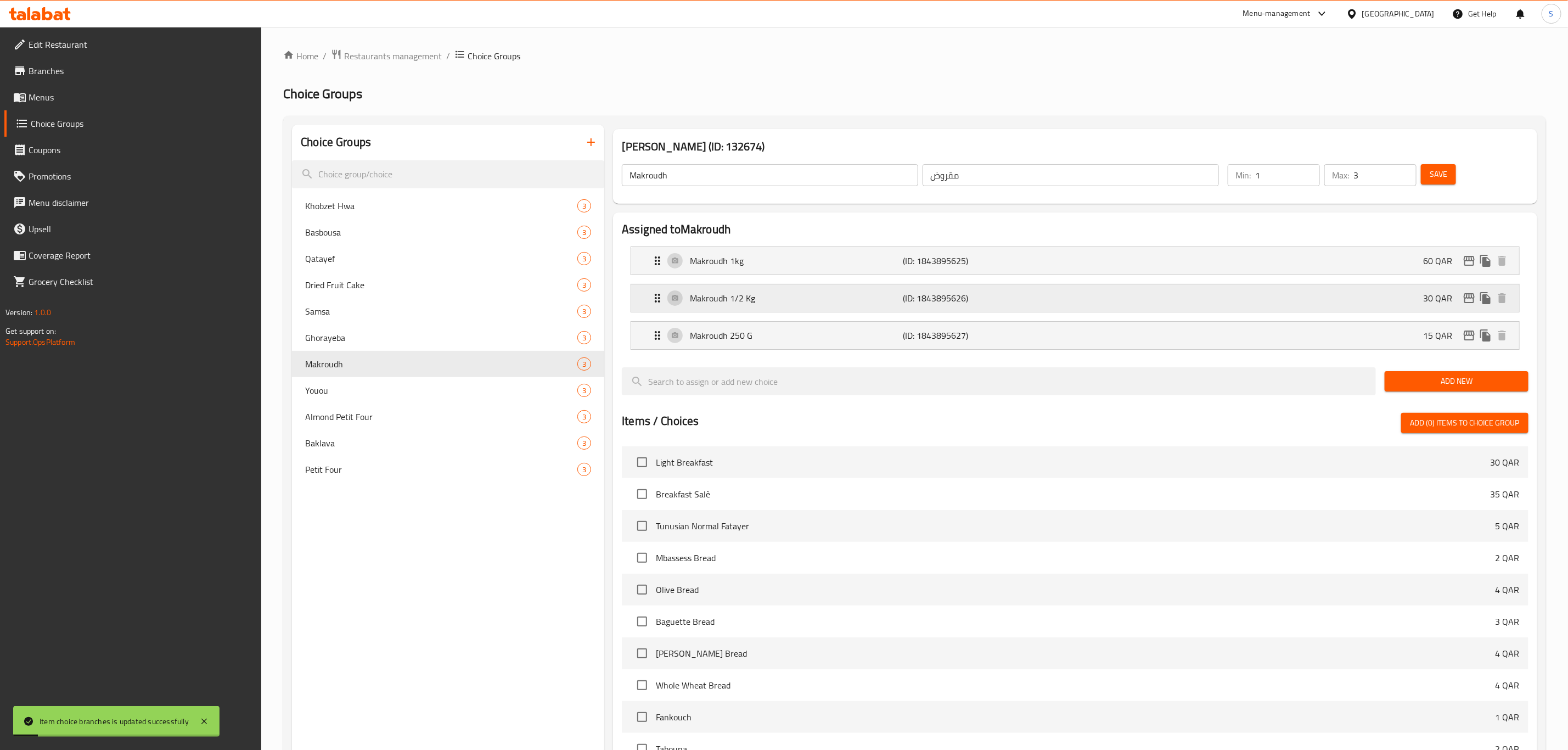
click at [1467, 298] on icon "edit" at bounding box center [1469, 298] width 13 height 13
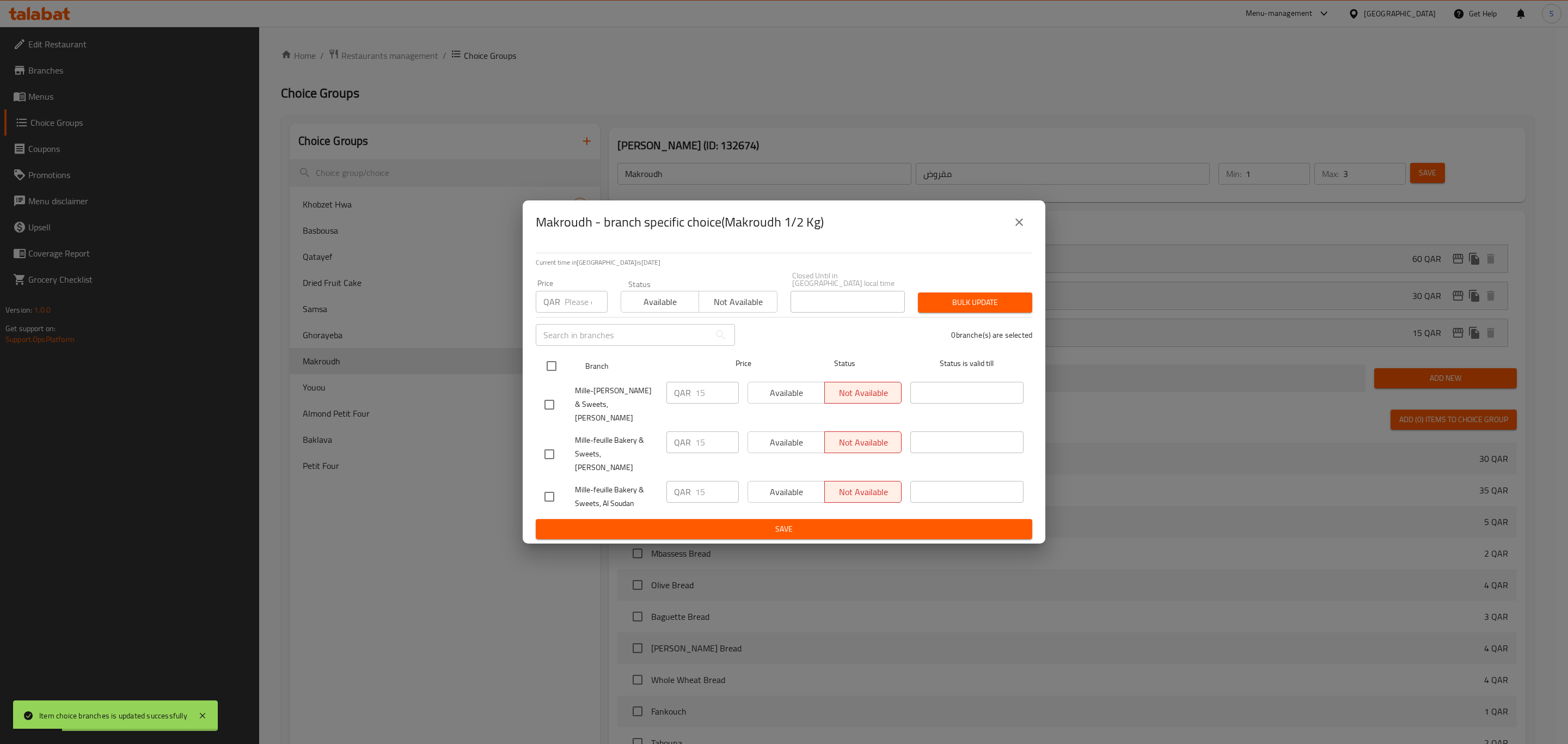
drag, startPoint x: 549, startPoint y: 373, endPoint x: 554, endPoint y: 364, distance: 10.3
click at [548, 372] on input "checkbox" at bounding box center [551, 365] width 23 height 23
checkbox input "true"
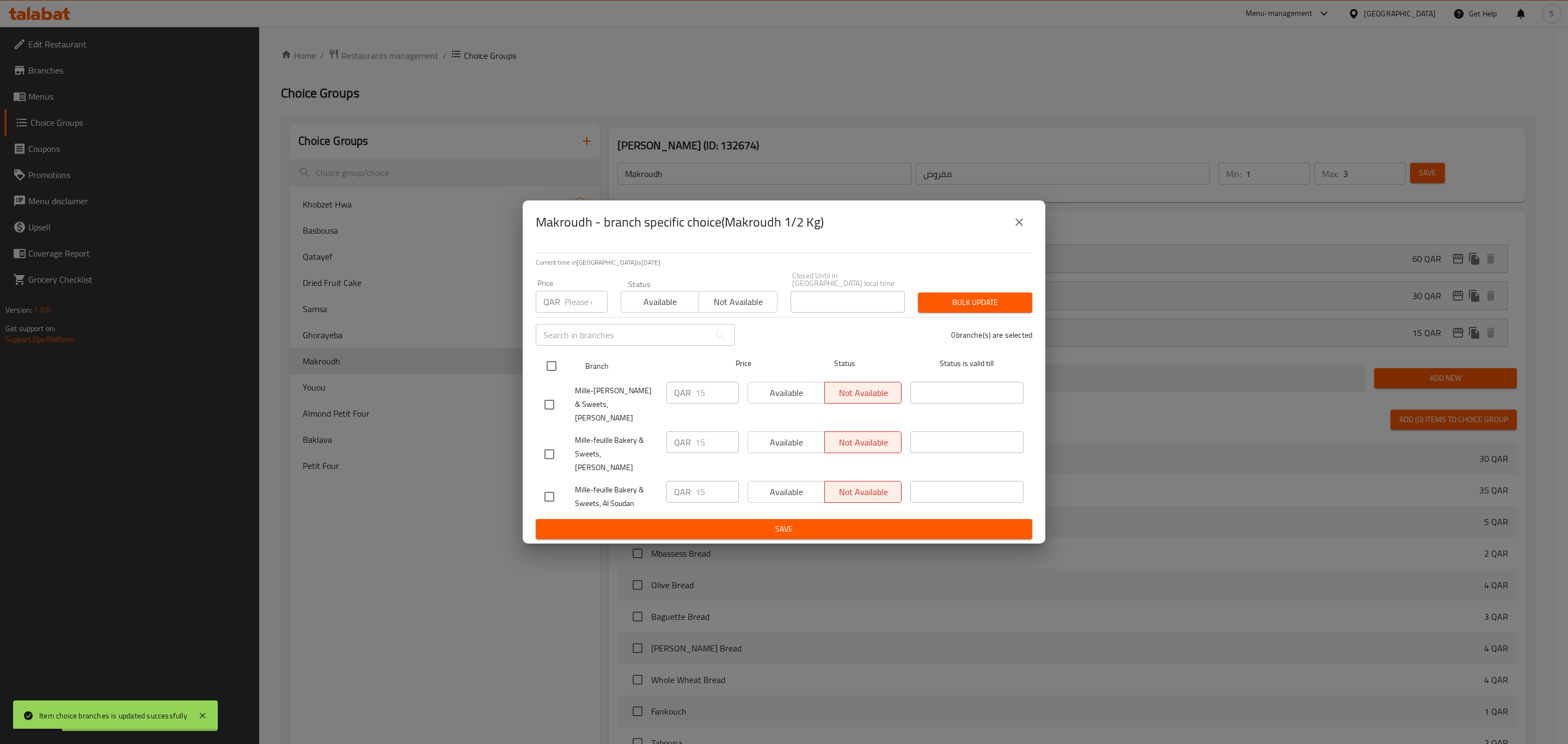
checkbox input "true"
click at [643, 308] on span "Available" at bounding box center [660, 302] width 69 height 16
click at [956, 307] on span "Bulk update" at bounding box center [975, 302] width 97 height 14
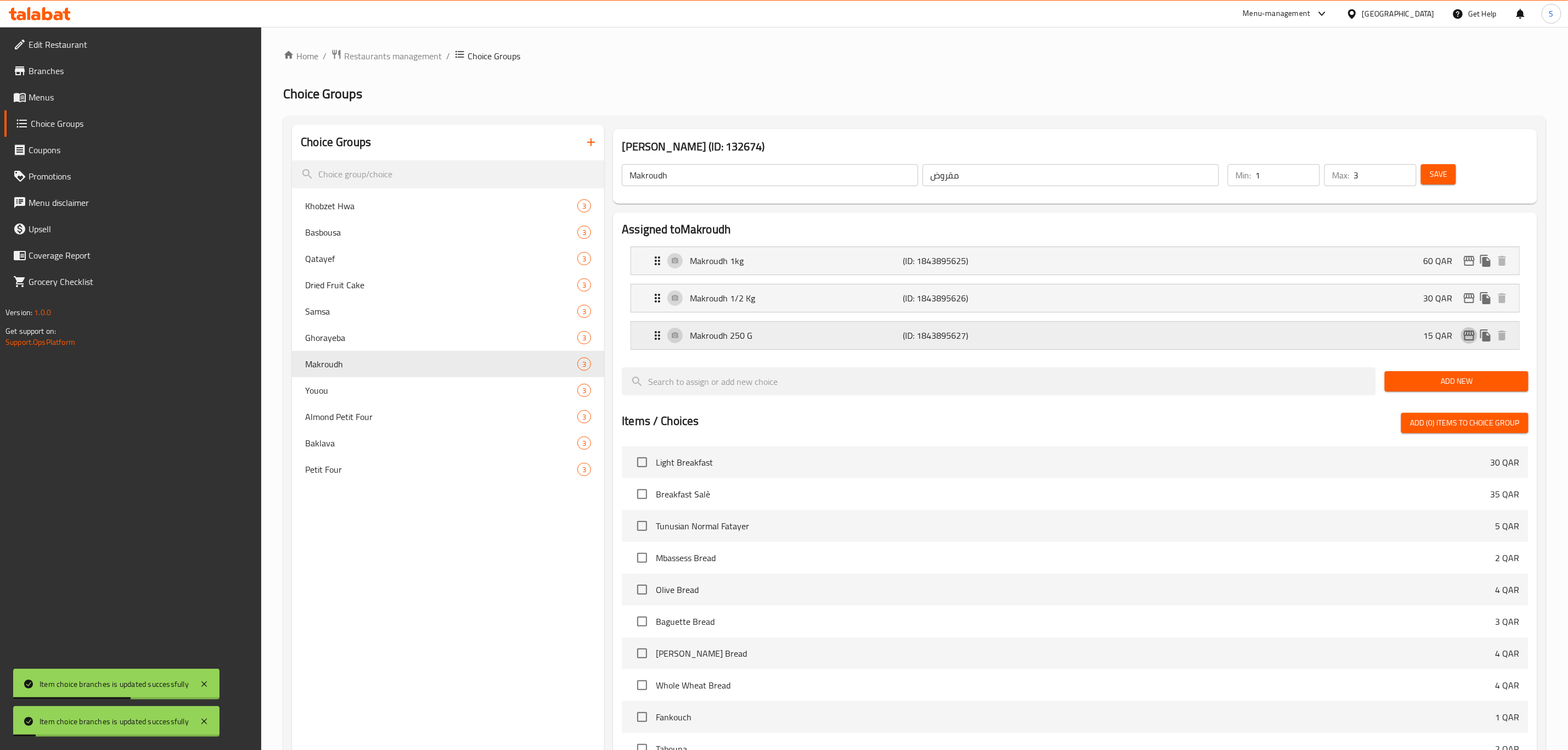
click at [1461, 339] on button "edit" at bounding box center [1469, 335] width 16 height 16
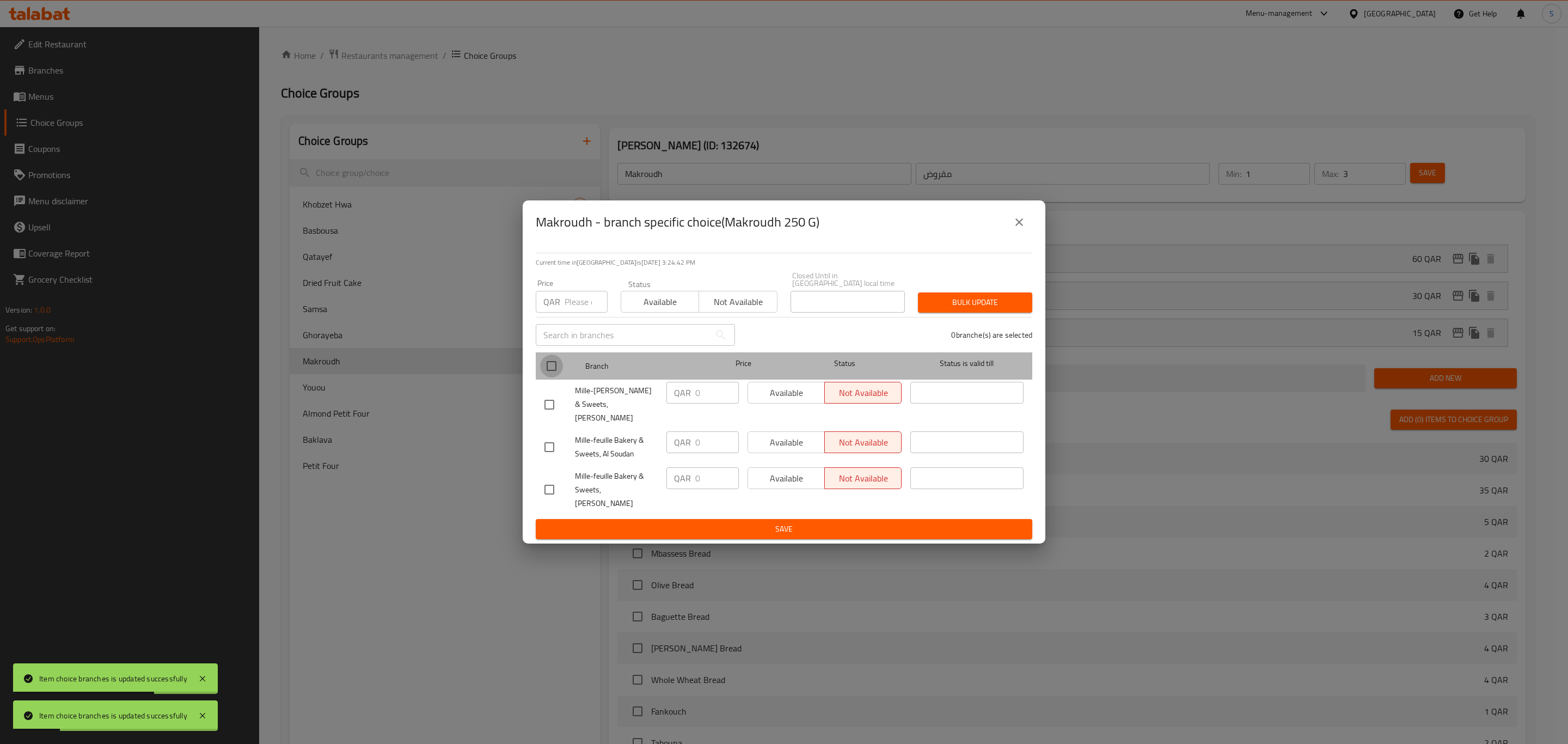
drag, startPoint x: 546, startPoint y: 372, endPoint x: 613, endPoint y: 330, distance: 79.1
click at [547, 372] on input "checkbox" at bounding box center [551, 365] width 23 height 23
checkbox input "true"
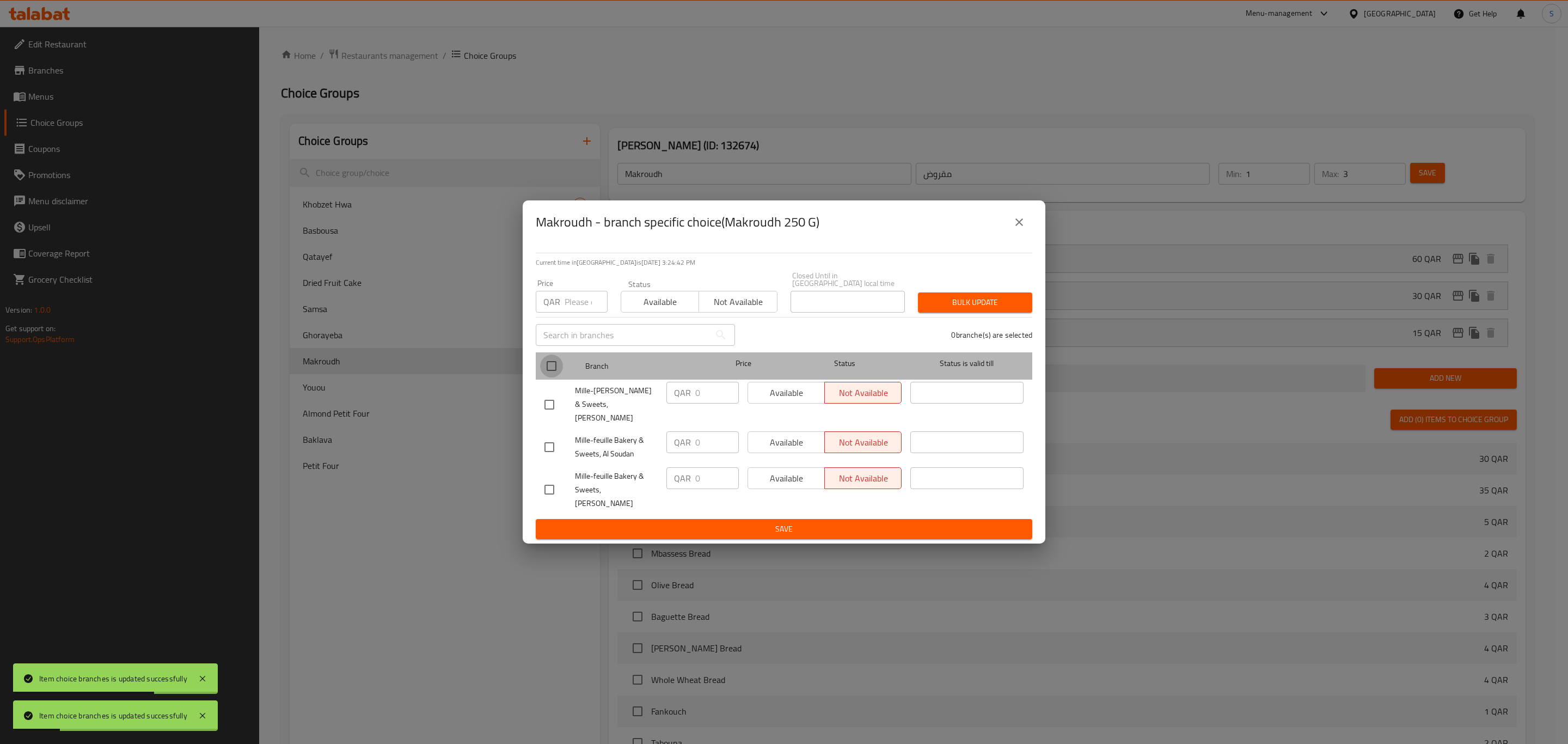
checkbox input "true"
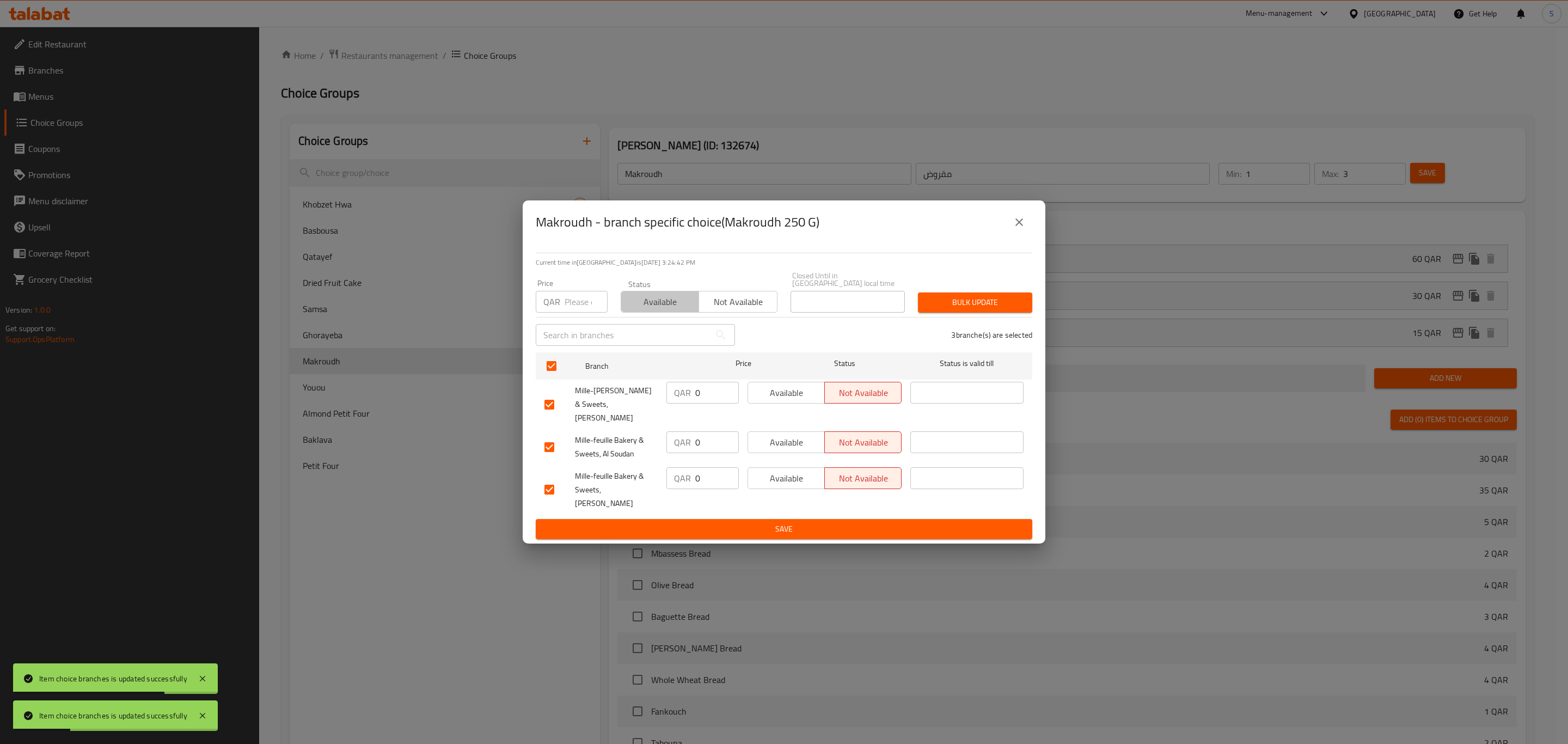
click at [639, 310] on span "Available" at bounding box center [660, 302] width 69 height 16
drag, startPoint x: 1003, startPoint y: 306, endPoint x: 987, endPoint y: 318, distance: 20.0
click at [1003, 305] on button "Bulk update" at bounding box center [975, 302] width 114 height 20
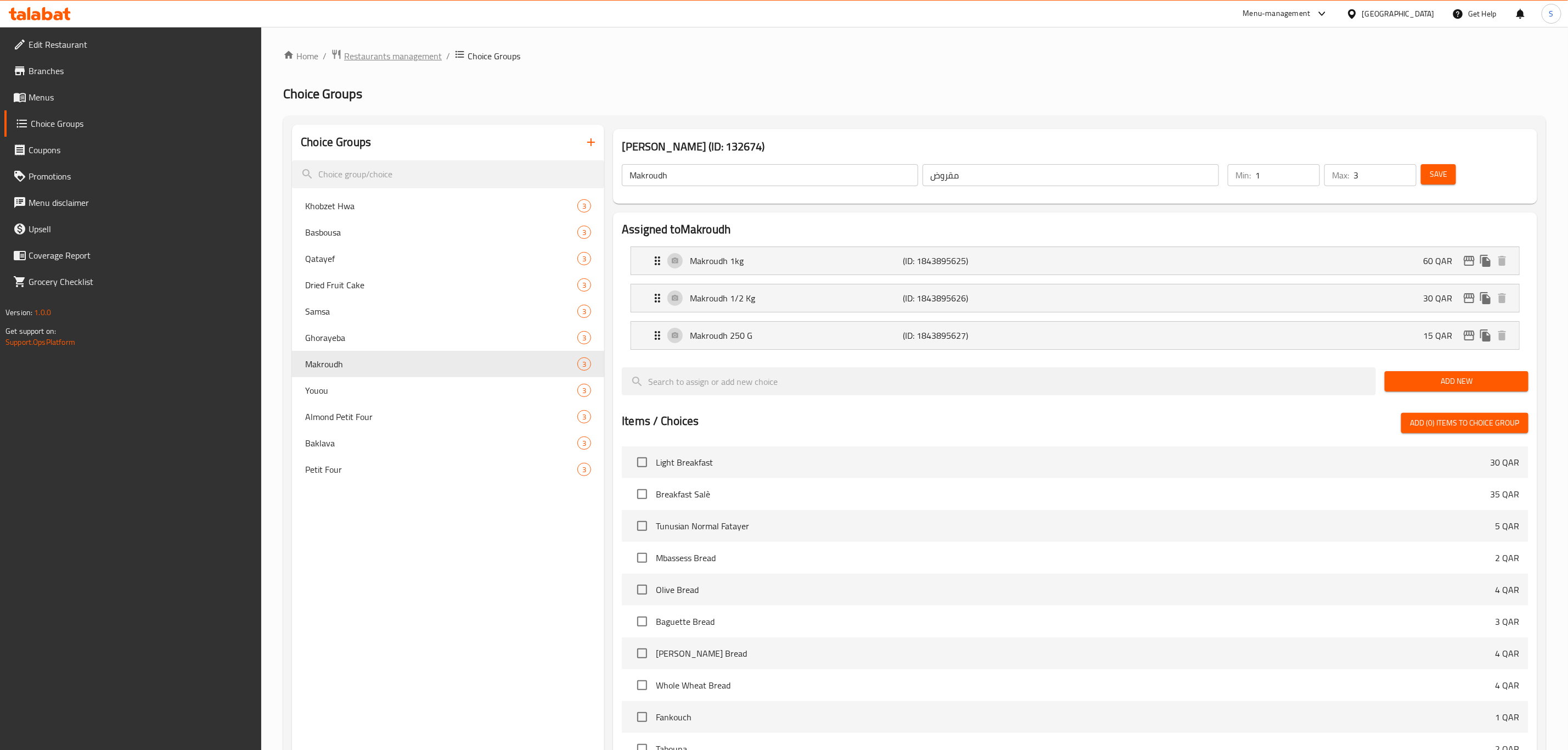
click at [399, 54] on span "Restaurants management" at bounding box center [393, 56] width 98 height 13
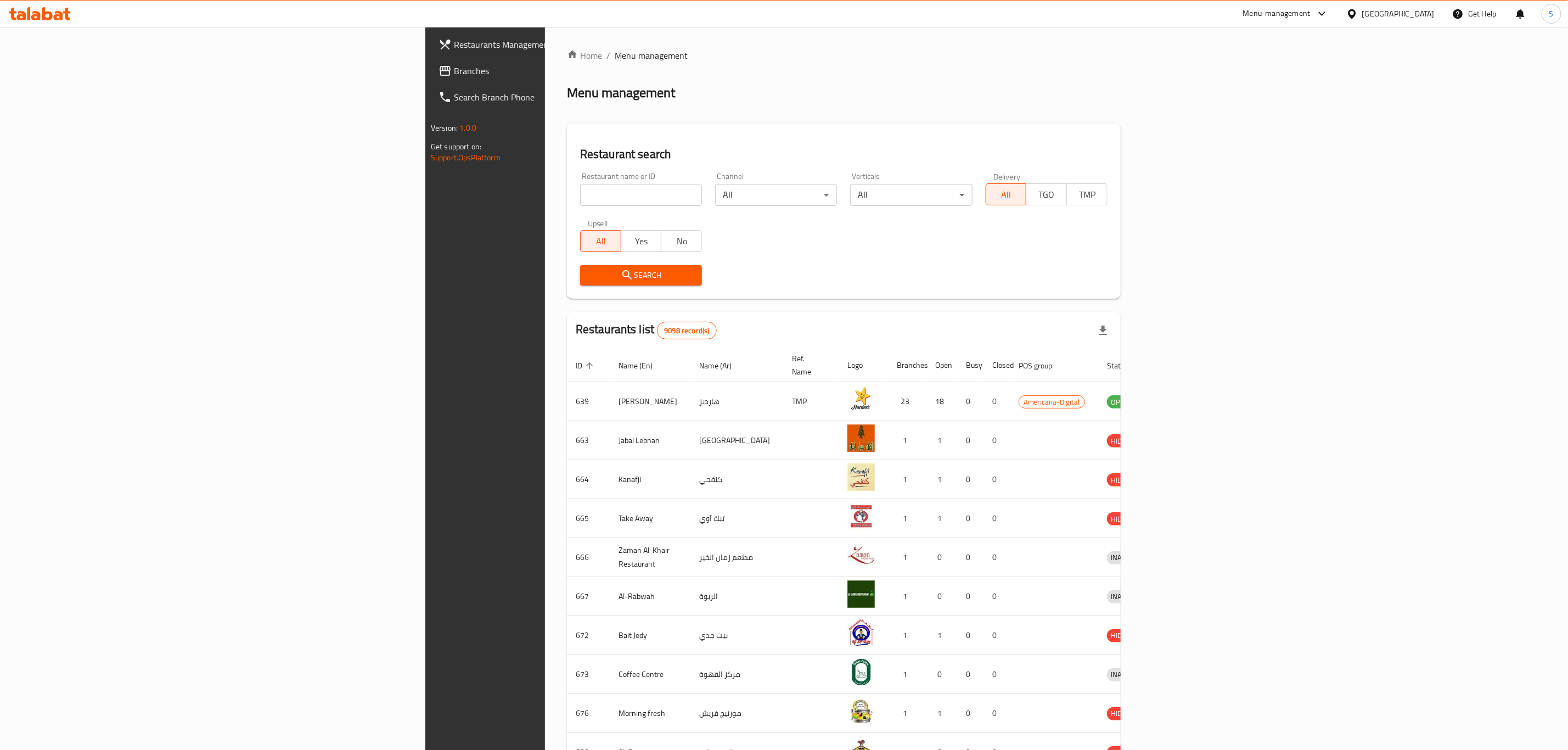
drag, startPoint x: 438, startPoint y: 196, endPoint x: 436, endPoint y: 190, distance: 6.3
click at [580, 192] on input "search" at bounding box center [641, 195] width 122 height 22
type input "mandarin"
click button "Search" at bounding box center [641, 275] width 122 height 21
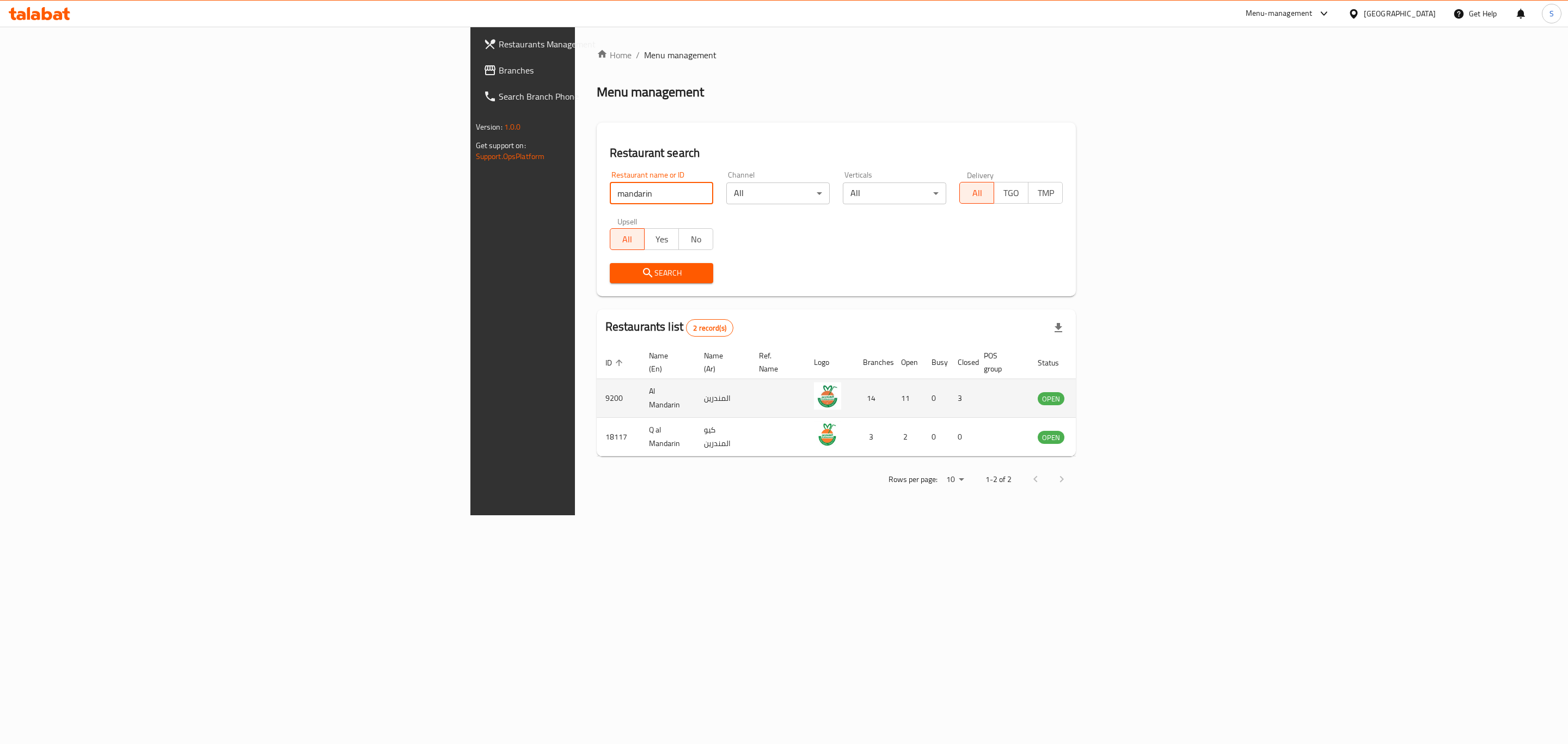
click at [1106, 396] on icon "enhanced table" at bounding box center [1103, 399] width 4 height 4
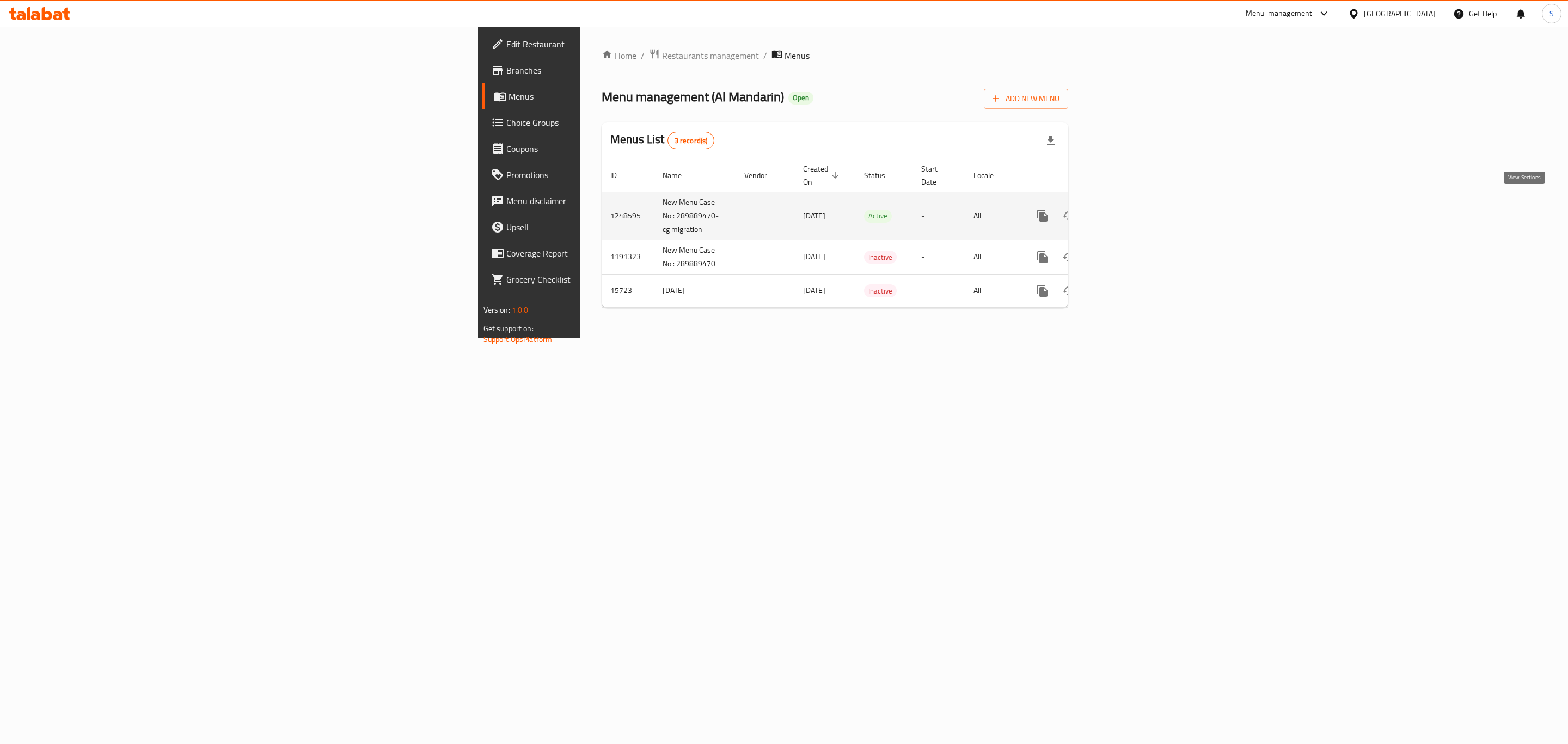
click at [1134, 205] on link "enhanced table" at bounding box center [1121, 216] width 26 height 26
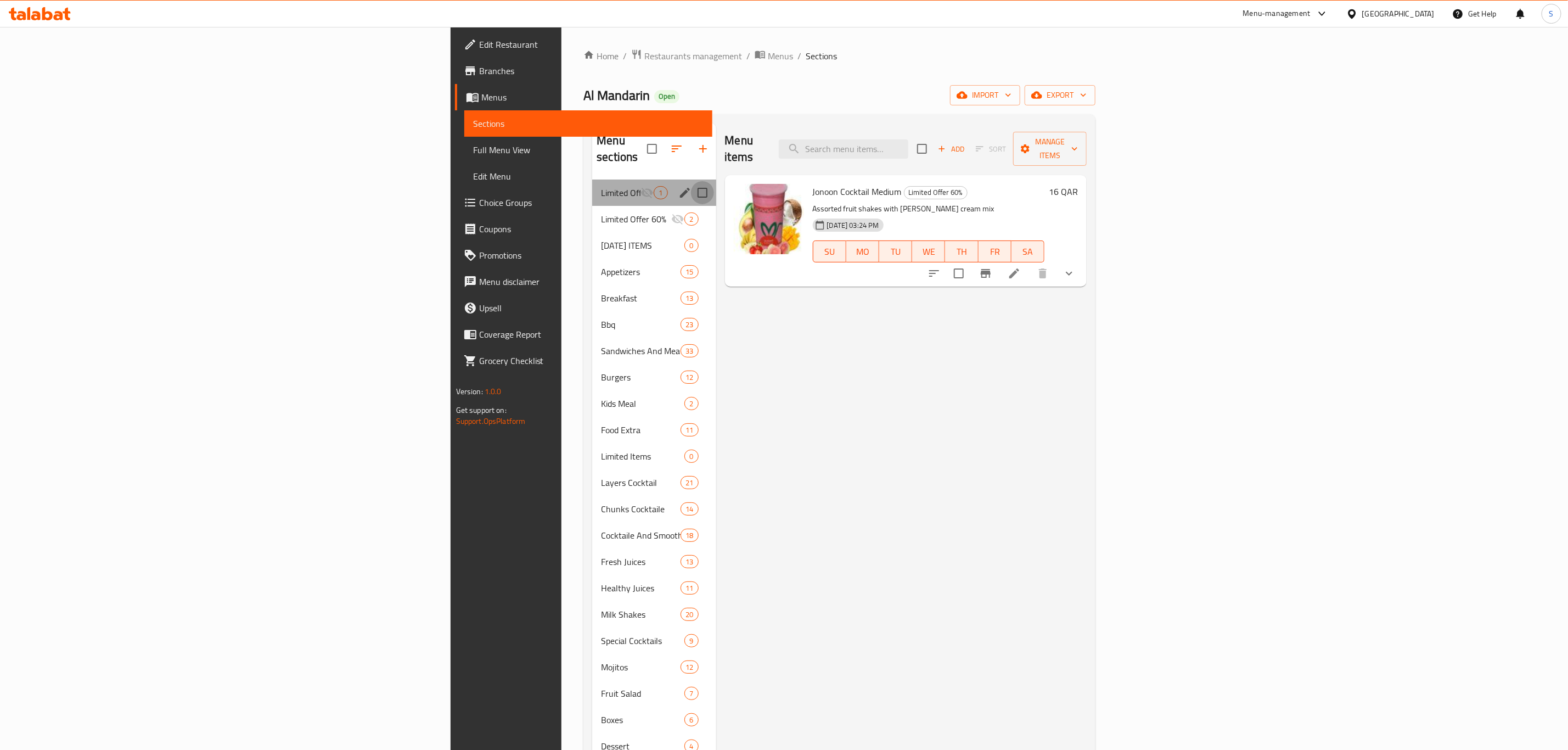
click at [691, 181] on input "Menu sections" at bounding box center [702, 192] width 23 height 23
checkbox input "true"
click at [679, 186] on icon "edit" at bounding box center [685, 192] width 13 height 13
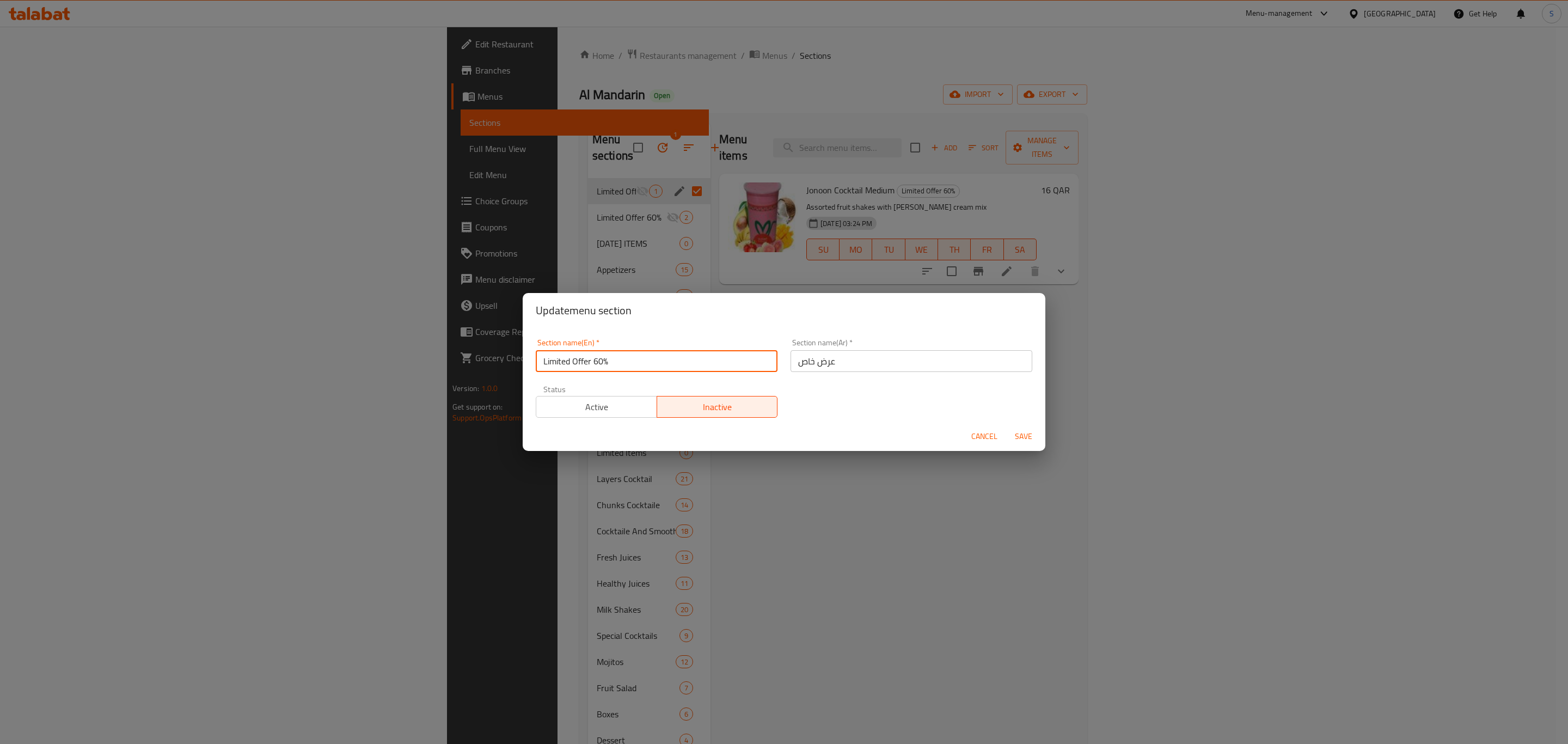
click at [597, 358] on input "Limited Offer 60%" at bounding box center [656, 361] width 242 height 22
type input "Limited Offer 50%"
click at [1030, 436] on span "Save" at bounding box center [1024, 436] width 26 height 14
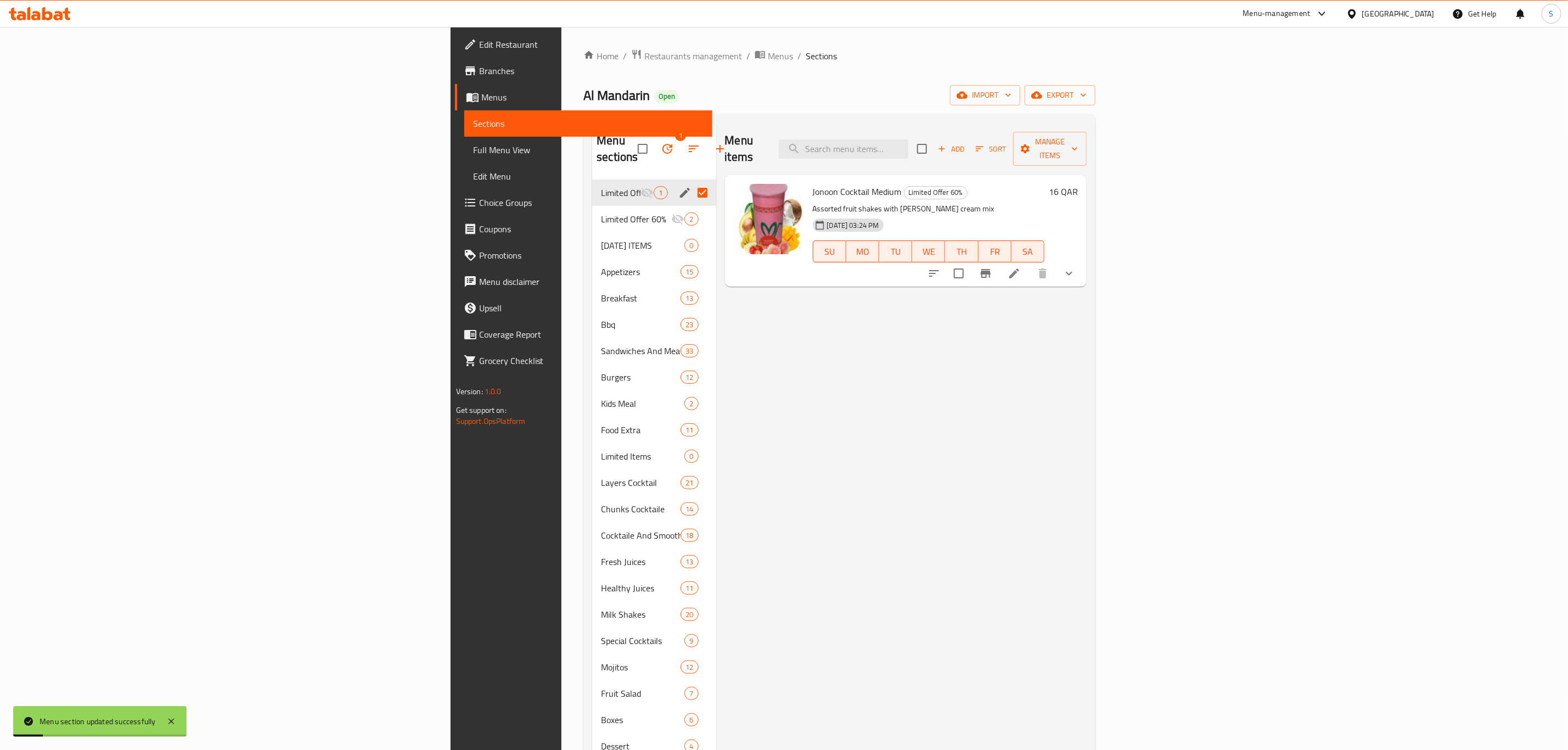
click at [691, 181] on input "Menu sections" at bounding box center [702, 192] width 23 height 23
checkbox input "true"
click at [661, 143] on icon "button" at bounding box center [668, 149] width 13 height 13
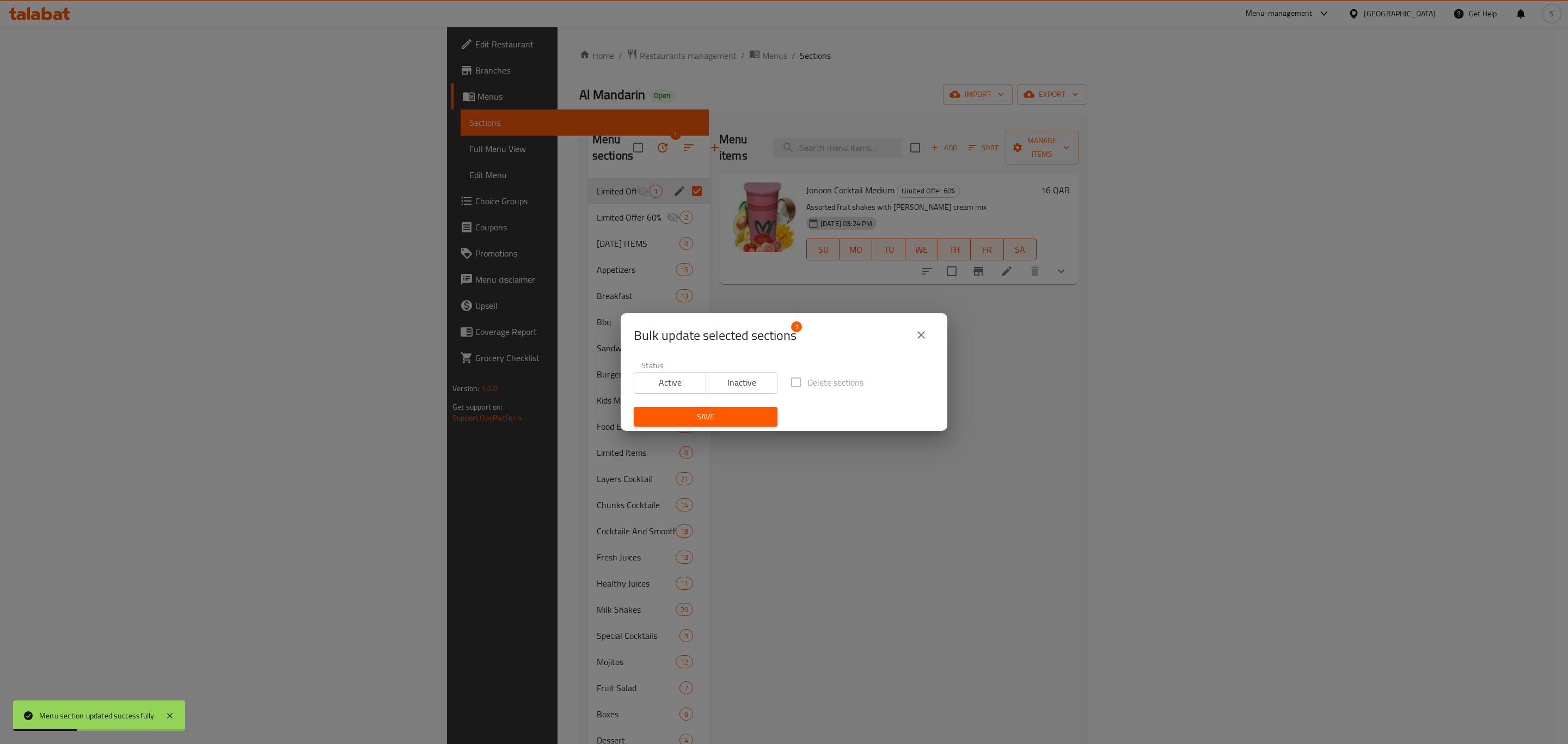
click at [670, 380] on span "Active" at bounding box center [670, 383] width 63 height 16
click at [702, 420] on span "Save" at bounding box center [705, 417] width 126 height 14
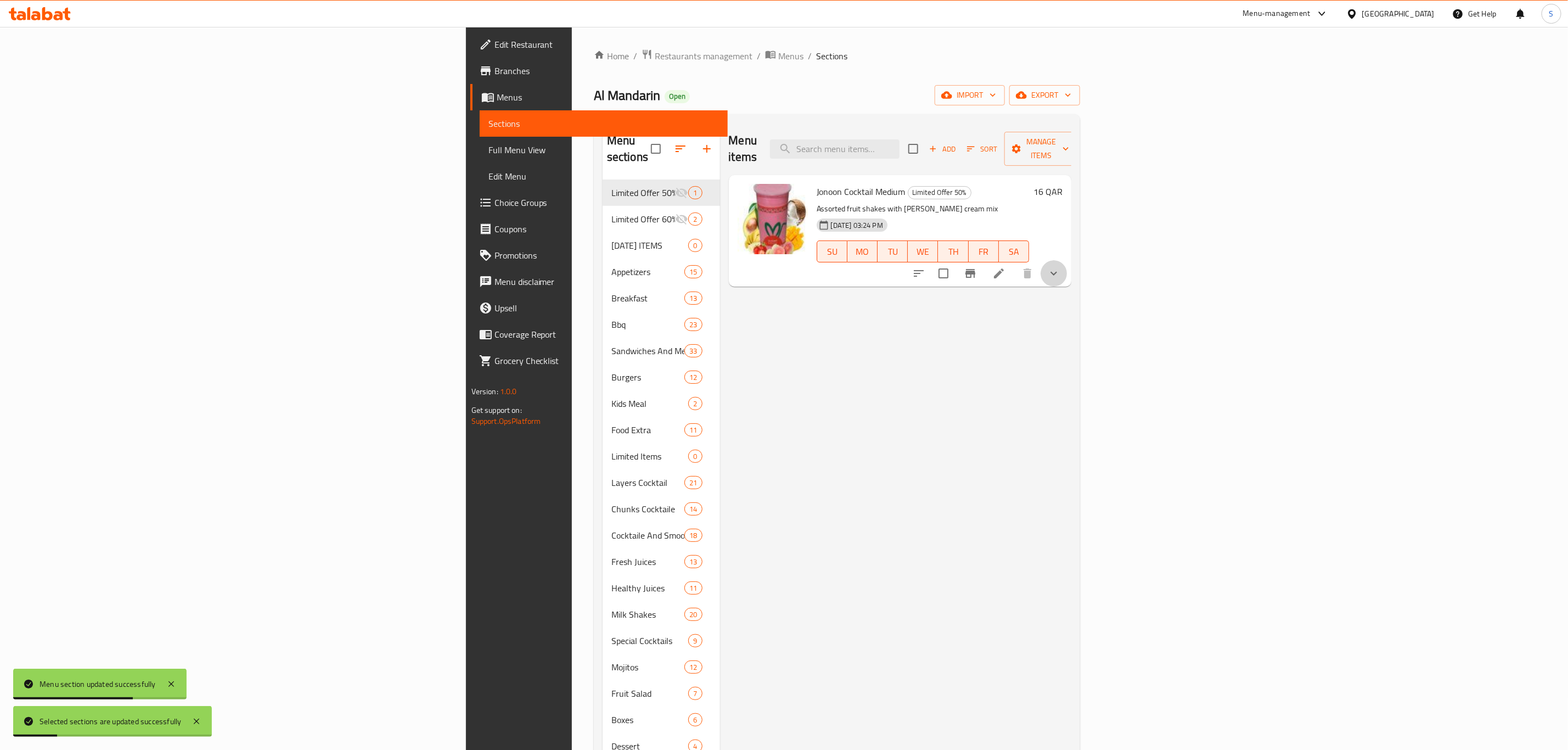
click at [1057, 272] on icon "show more" at bounding box center [1053, 273] width 7 height 4
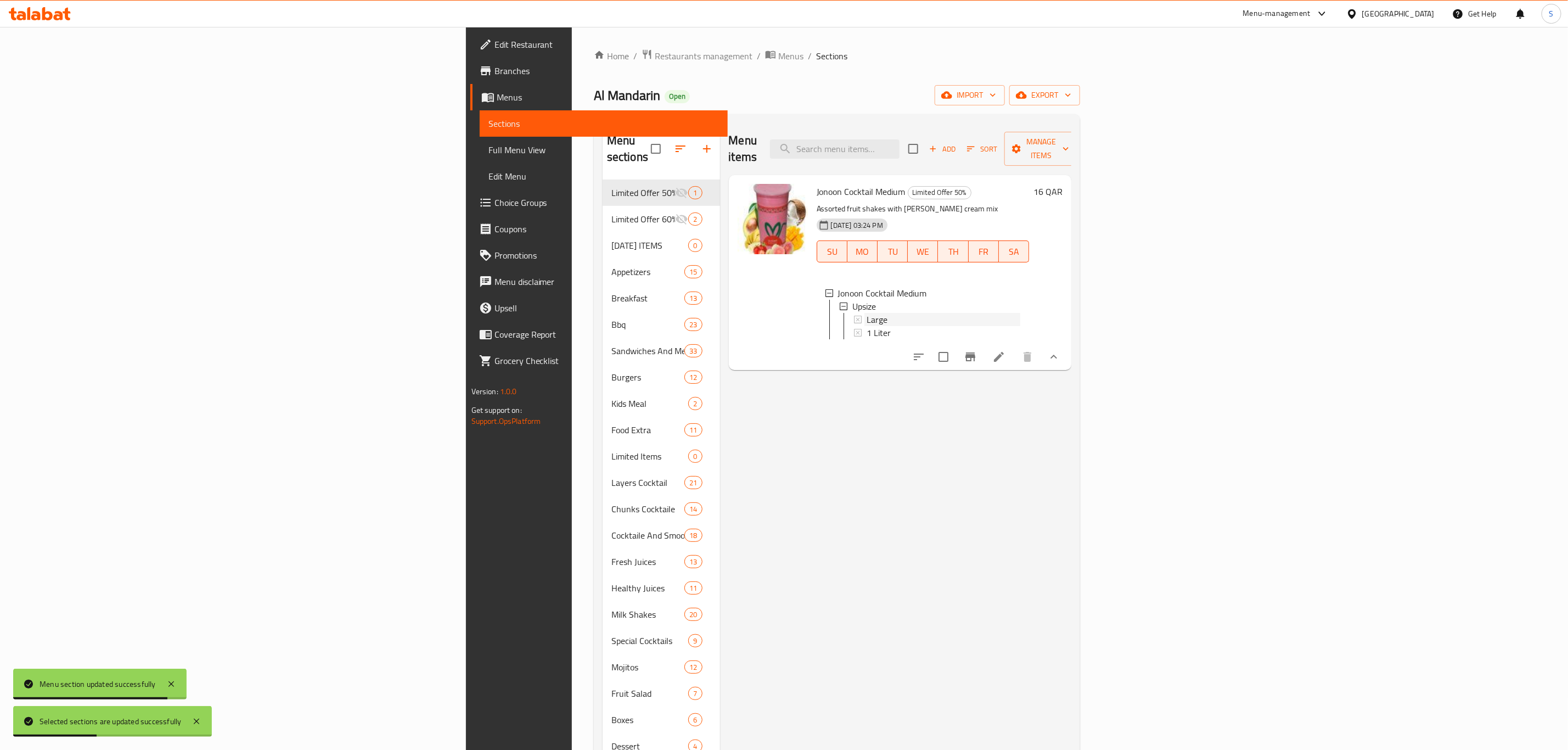
click at [867, 313] on div "Large" at bounding box center [944, 320] width 154 height 13
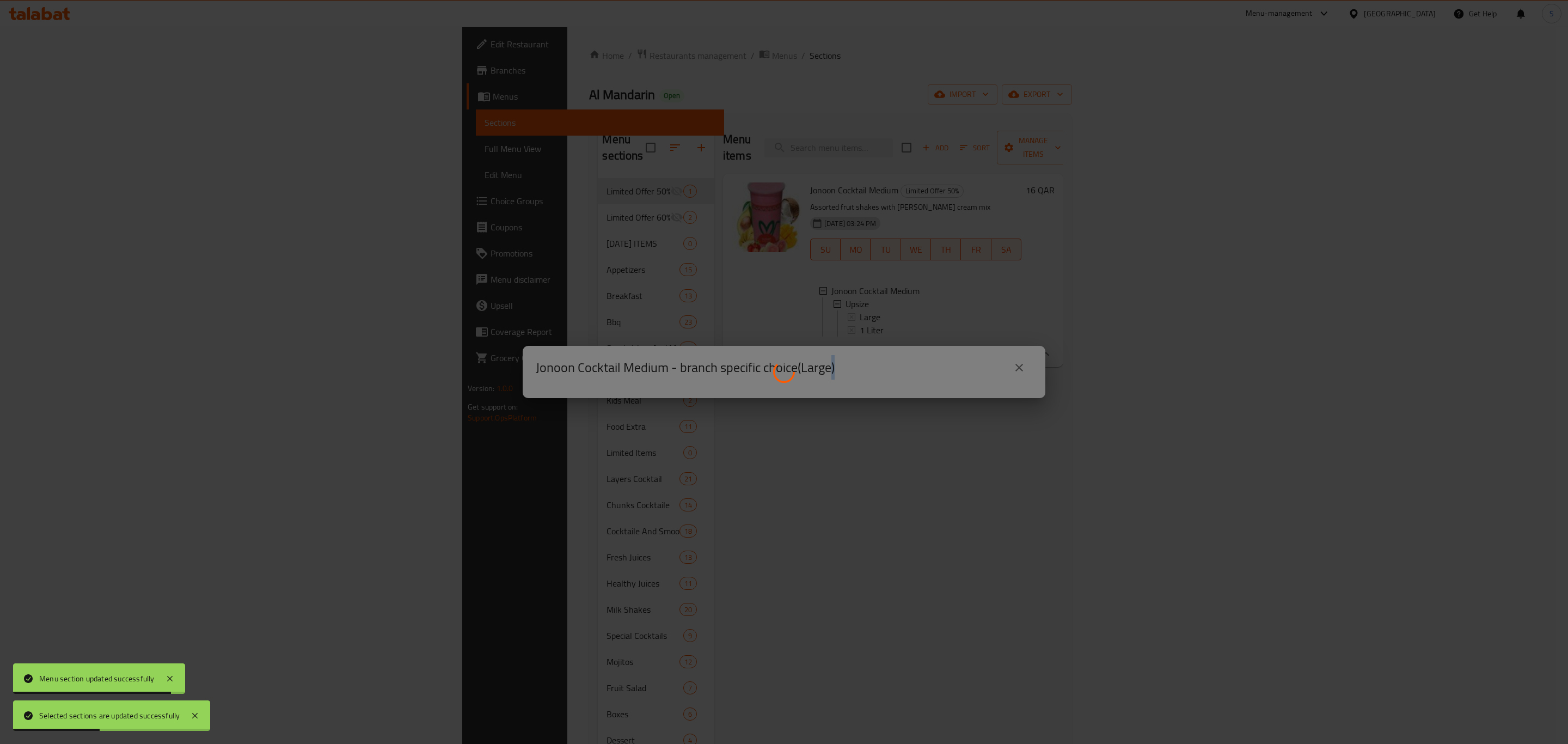
click at [799, 297] on div at bounding box center [784, 372] width 1568 height 744
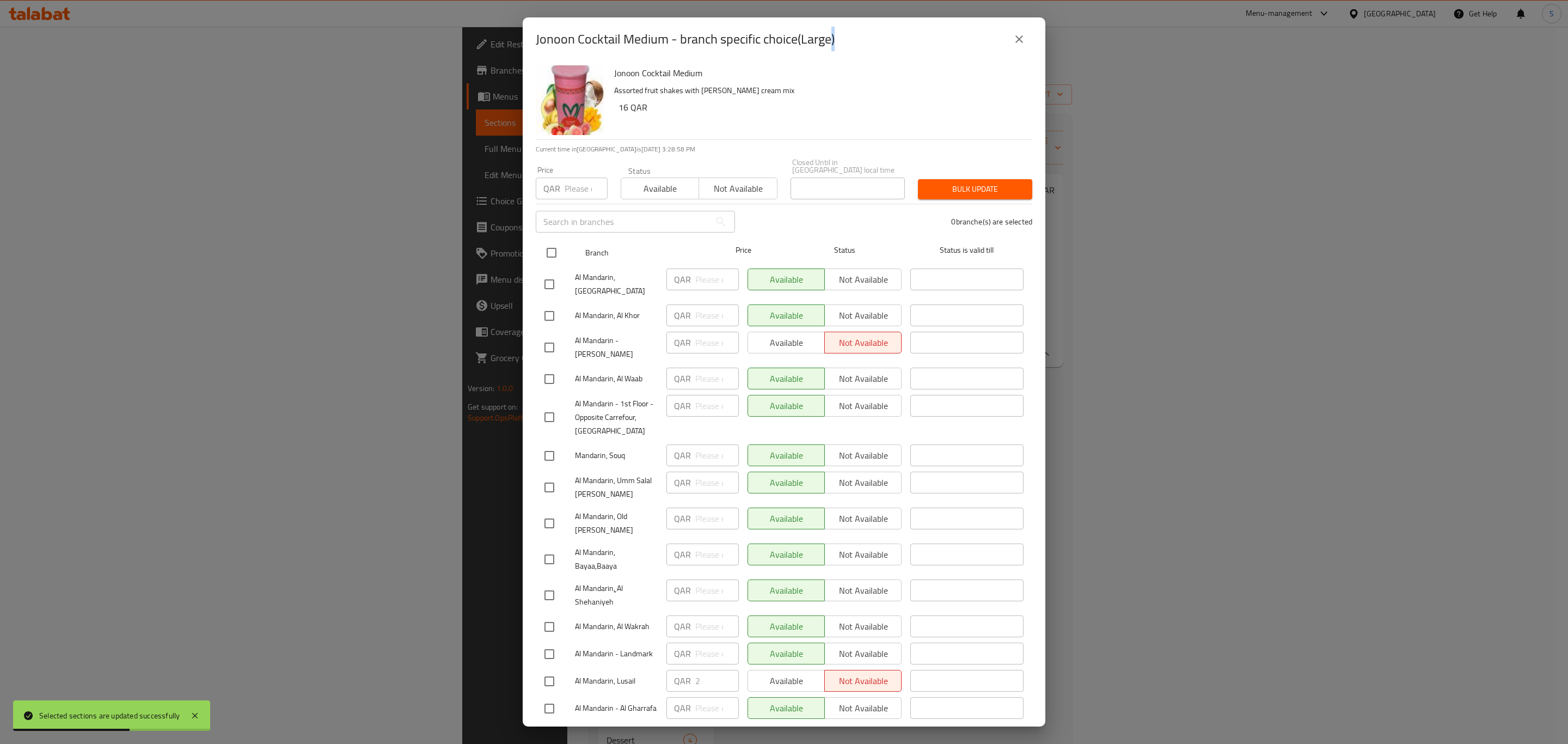
click at [561, 249] on input "checkbox" at bounding box center [551, 252] width 23 height 23
checkbox input "true"
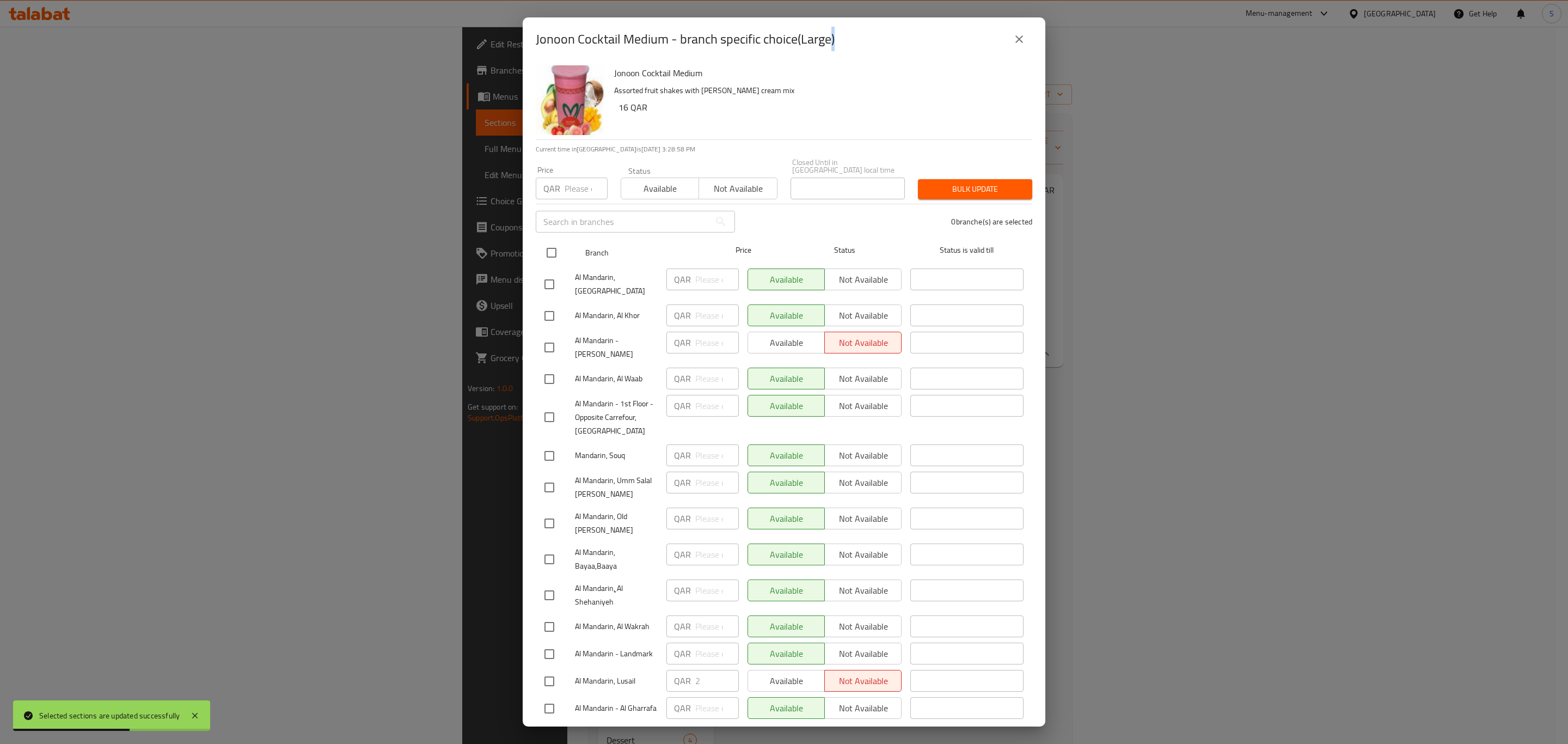
checkbox input "true"
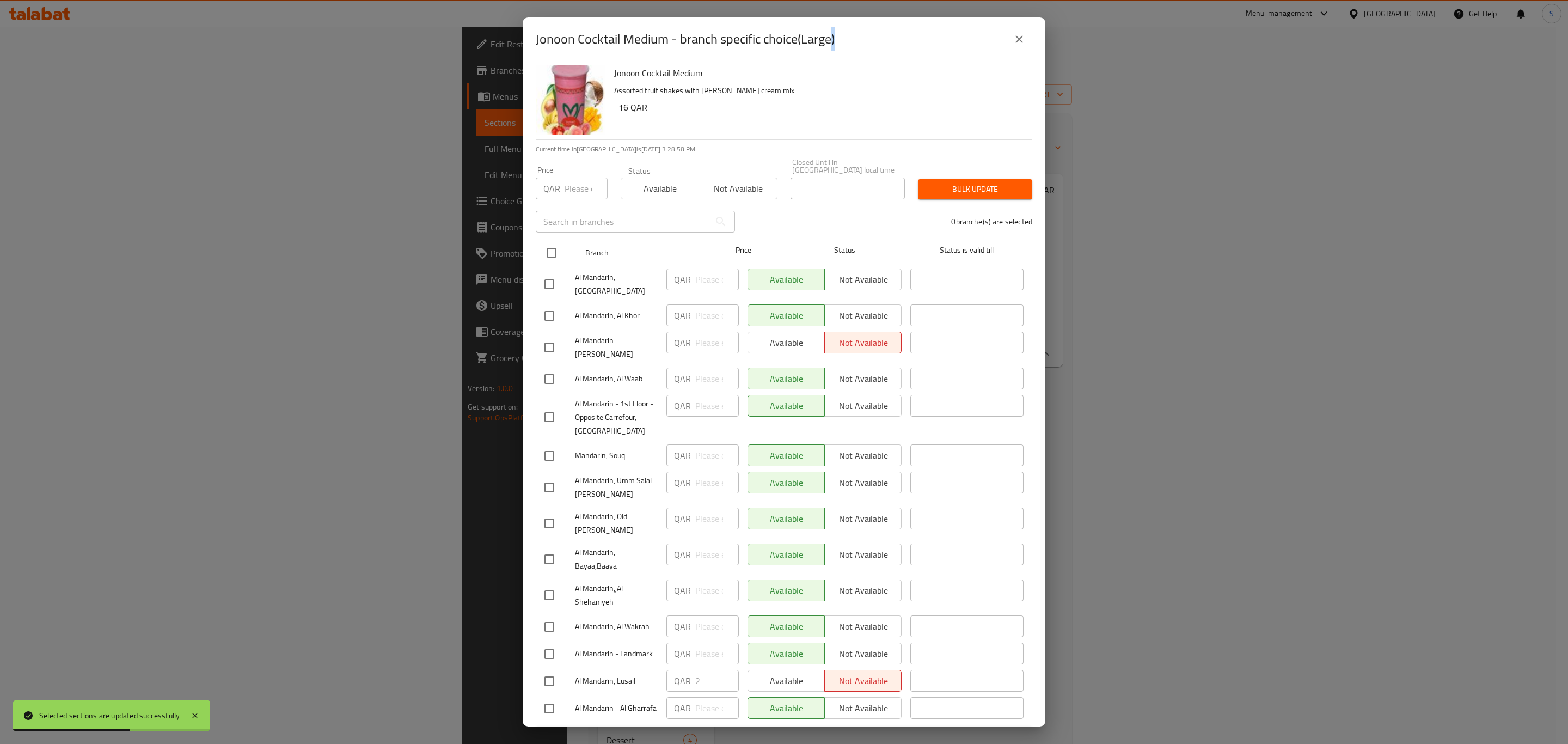
checkbox input "true"
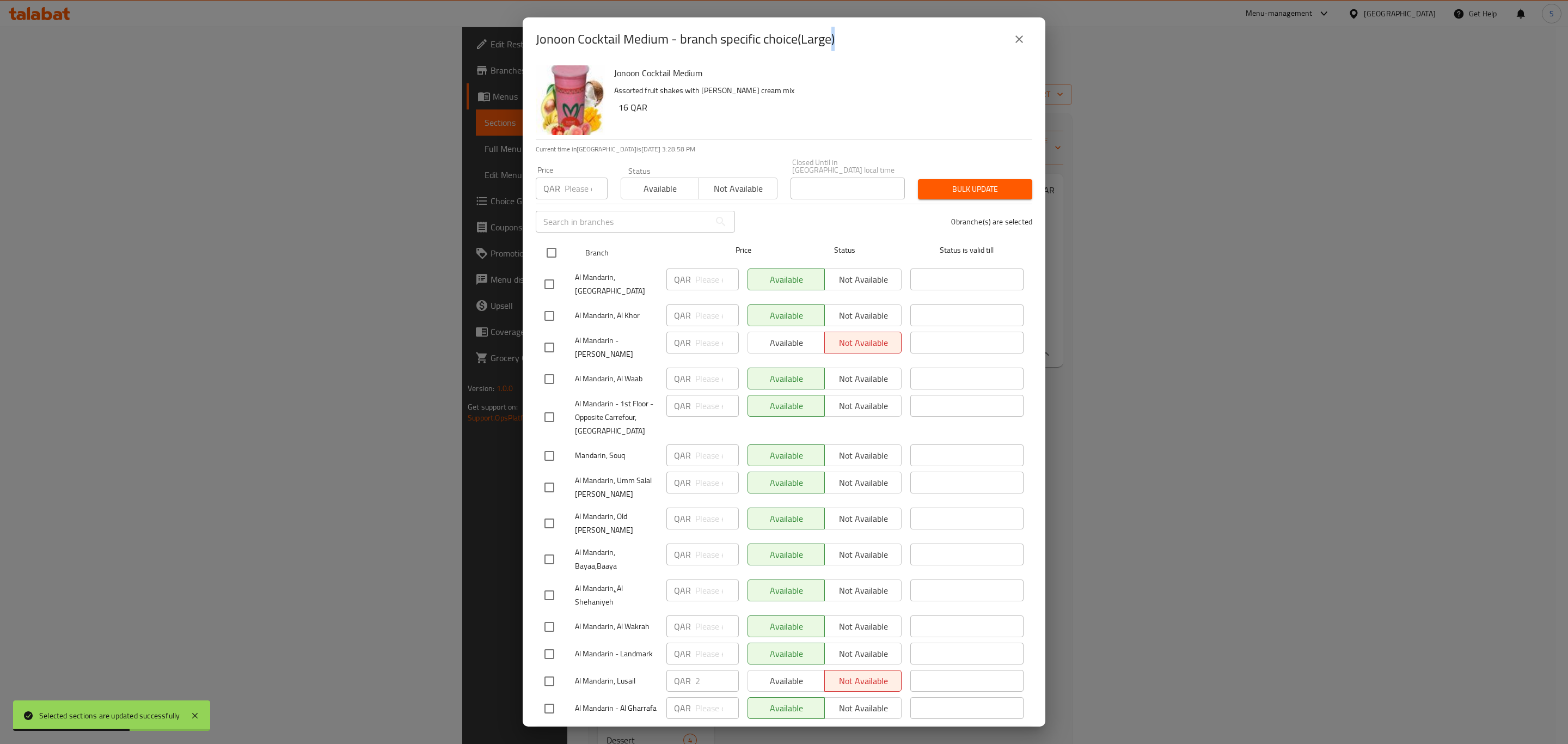
checkbox input "true"
drag, startPoint x: 640, startPoint y: 188, endPoint x: 711, endPoint y: 187, distance: 71.0
click at [641, 188] on span "Available" at bounding box center [660, 189] width 69 height 16
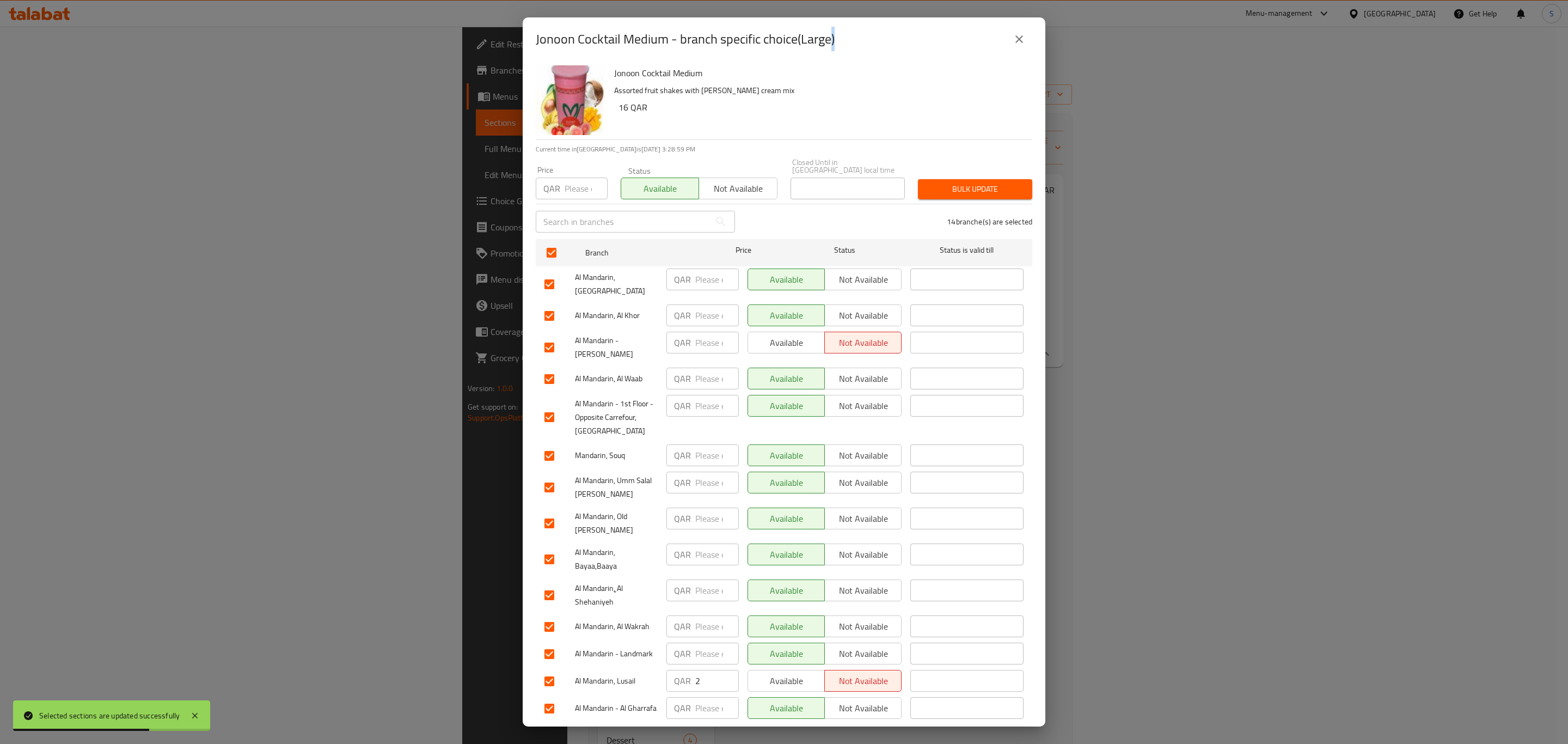
click at [979, 182] on span "Bulk update" at bounding box center [975, 189] width 97 height 14
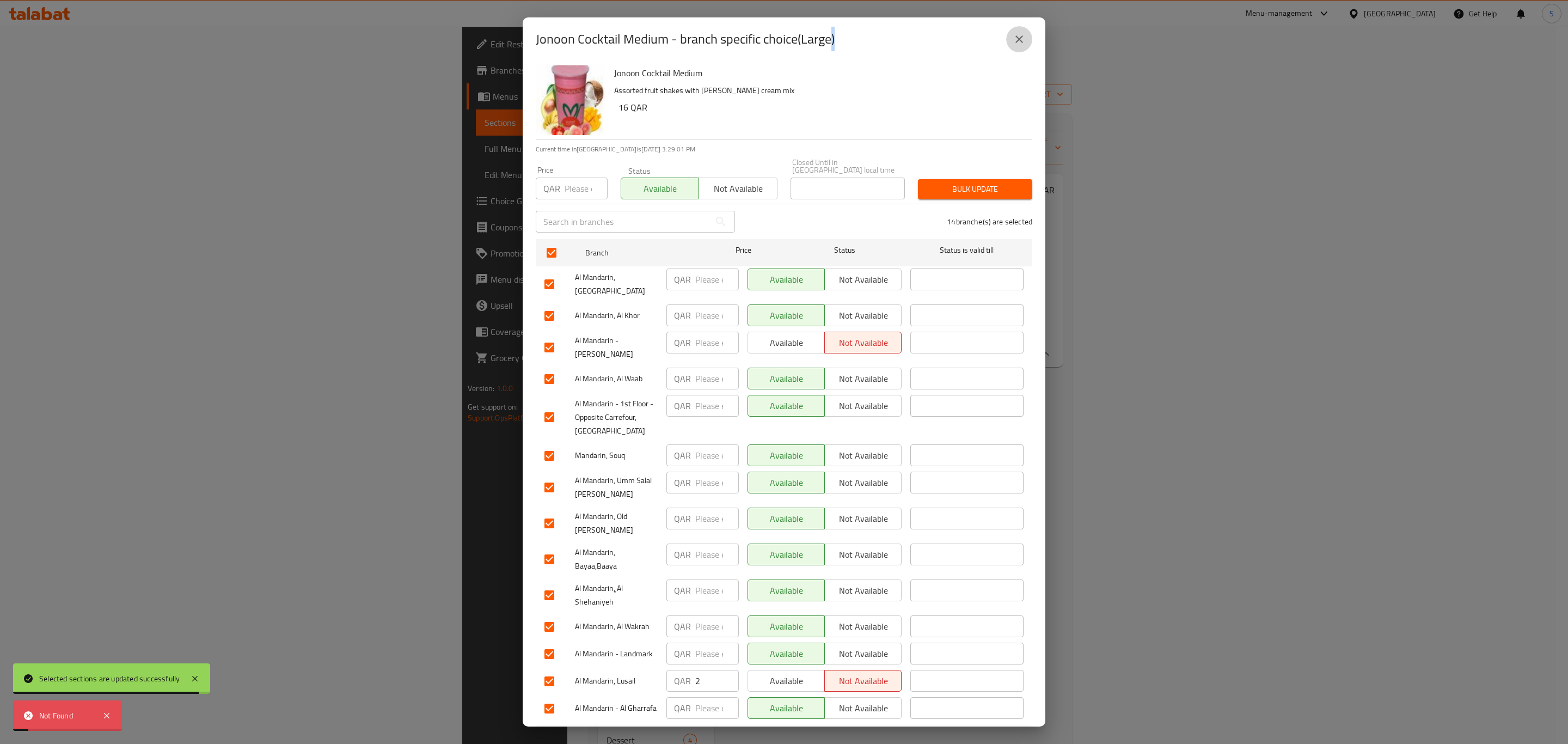
click at [1023, 40] on icon "close" at bounding box center [1019, 39] width 13 height 13
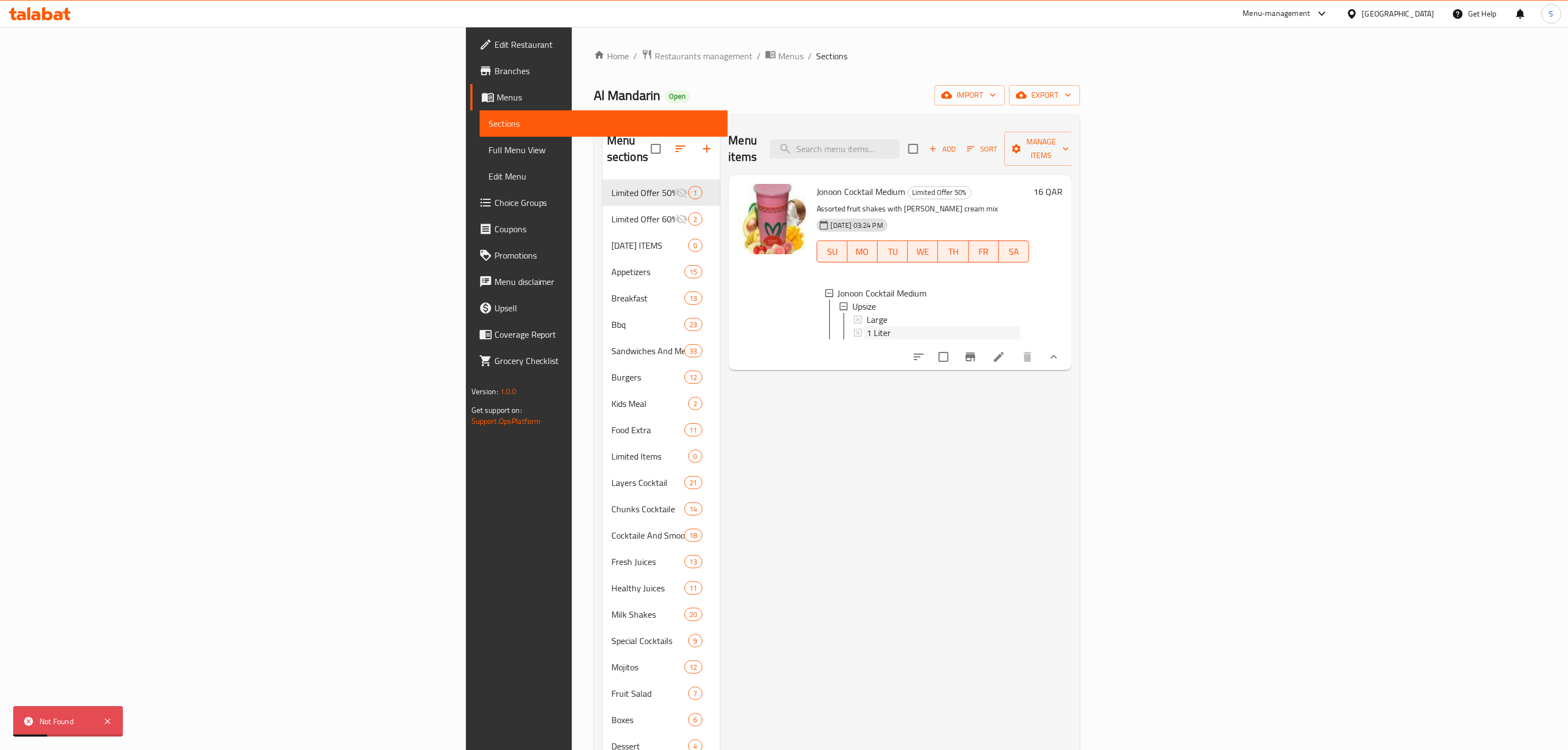
click at [867, 326] on div "1 Liter" at bounding box center [944, 333] width 154 height 13
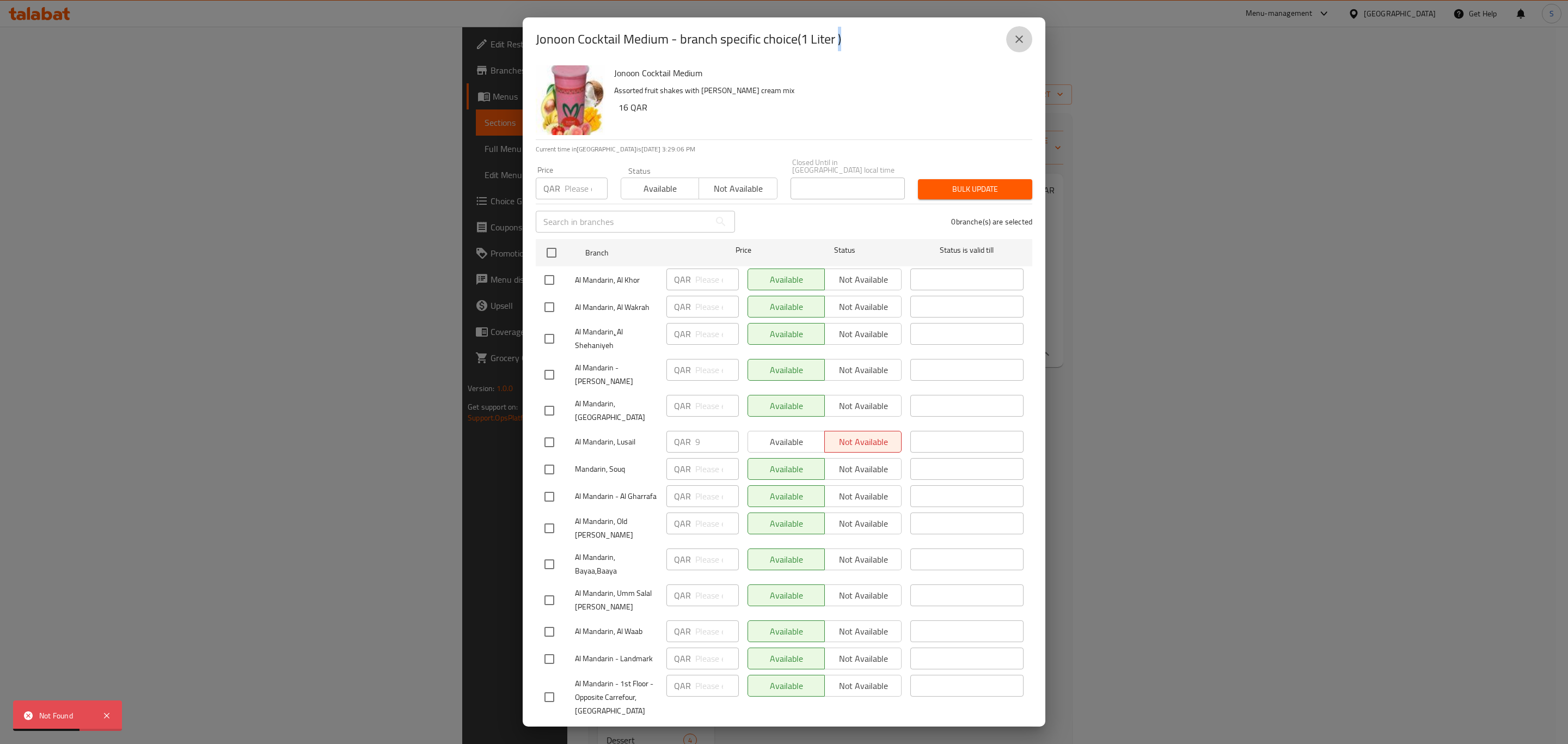
click at [1019, 38] on icon "close" at bounding box center [1019, 39] width 13 height 13
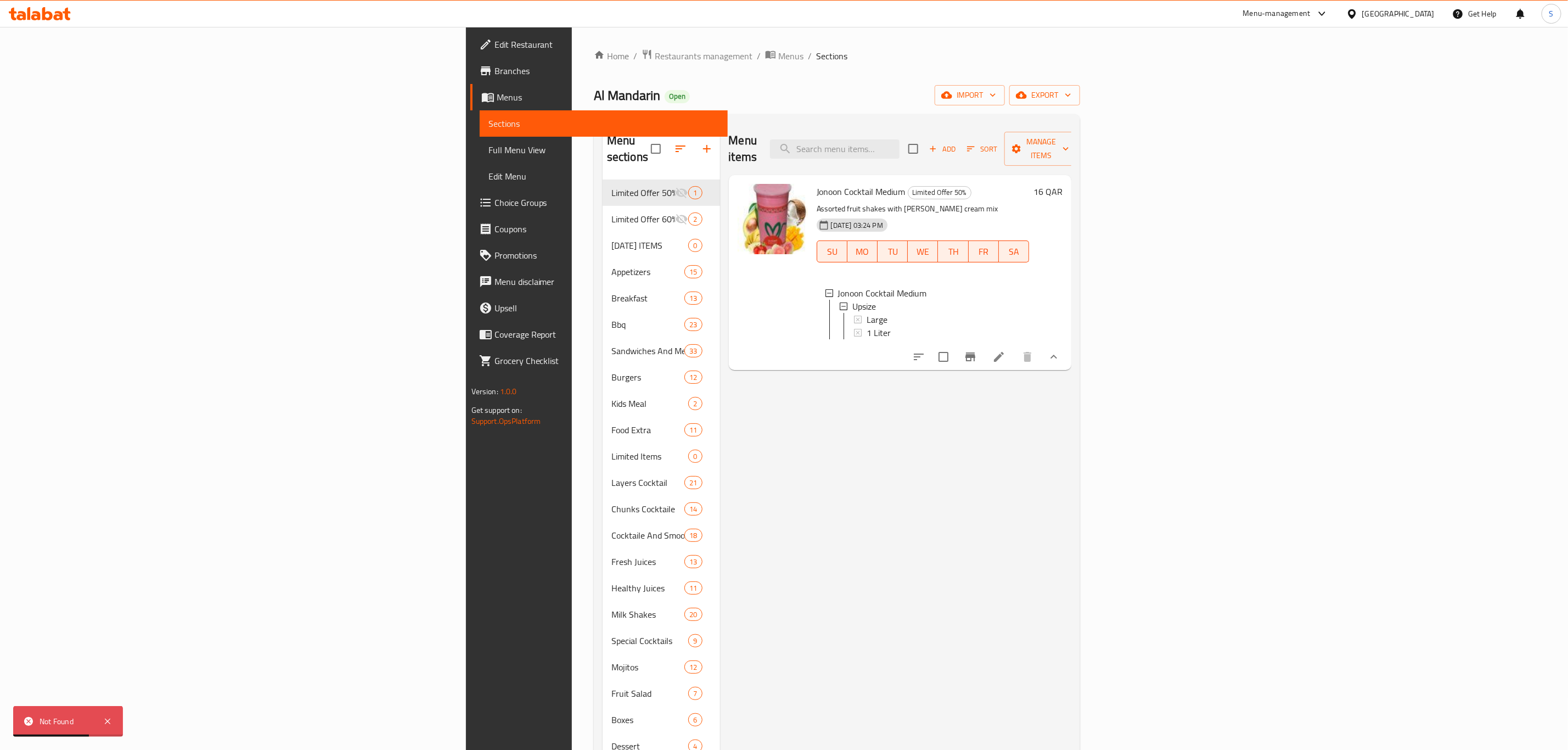
click at [1026, 438] on div "Menu items Add Sort Manage items Jonoon Cocktail Medium Limited Offer 50% Assor…" at bounding box center [895, 497] width 352 height 750
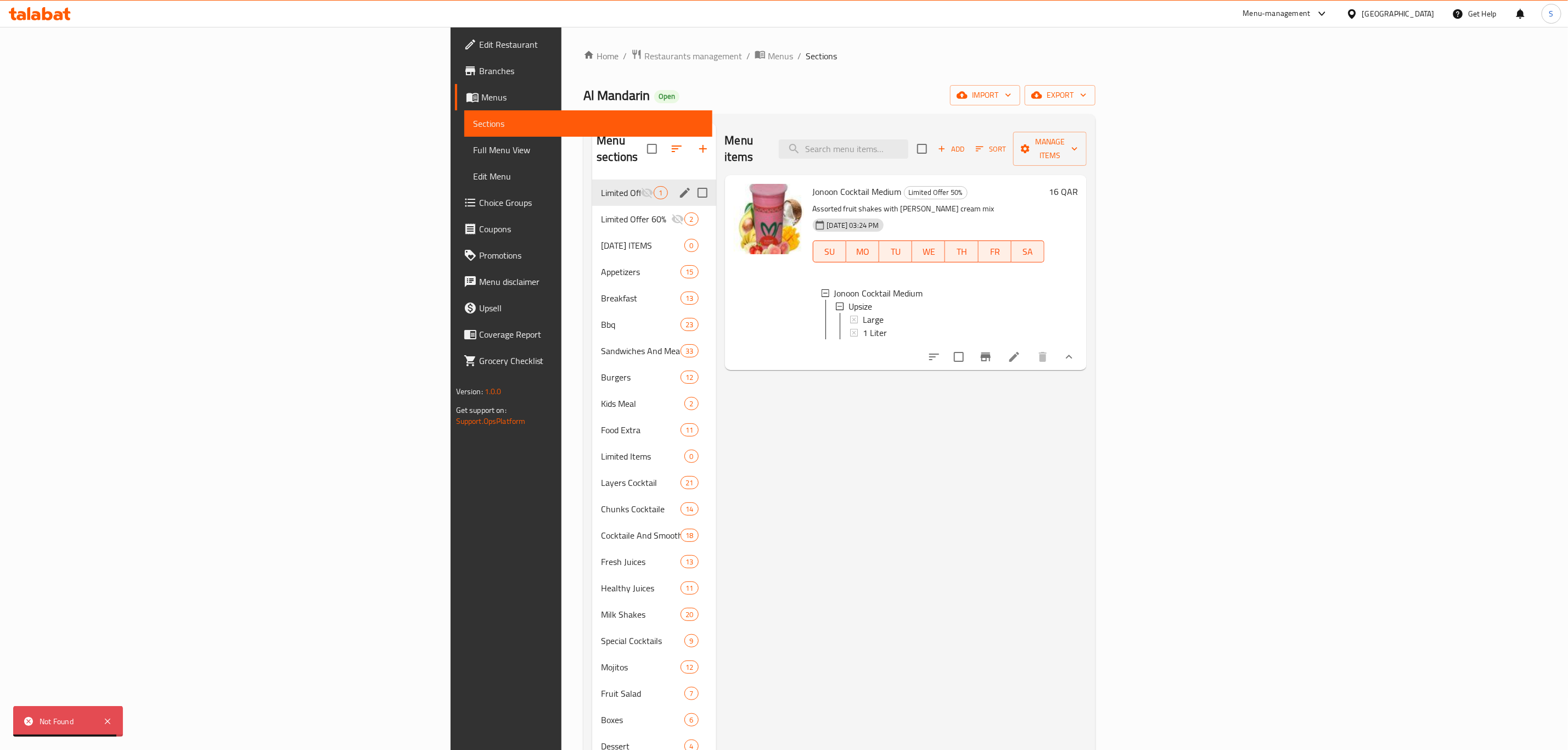
click at [691, 181] on input "Menu sections" at bounding box center [702, 192] width 23 height 23
checkbox input "true"
click at [661, 143] on icon "button" at bounding box center [668, 149] width 13 height 13
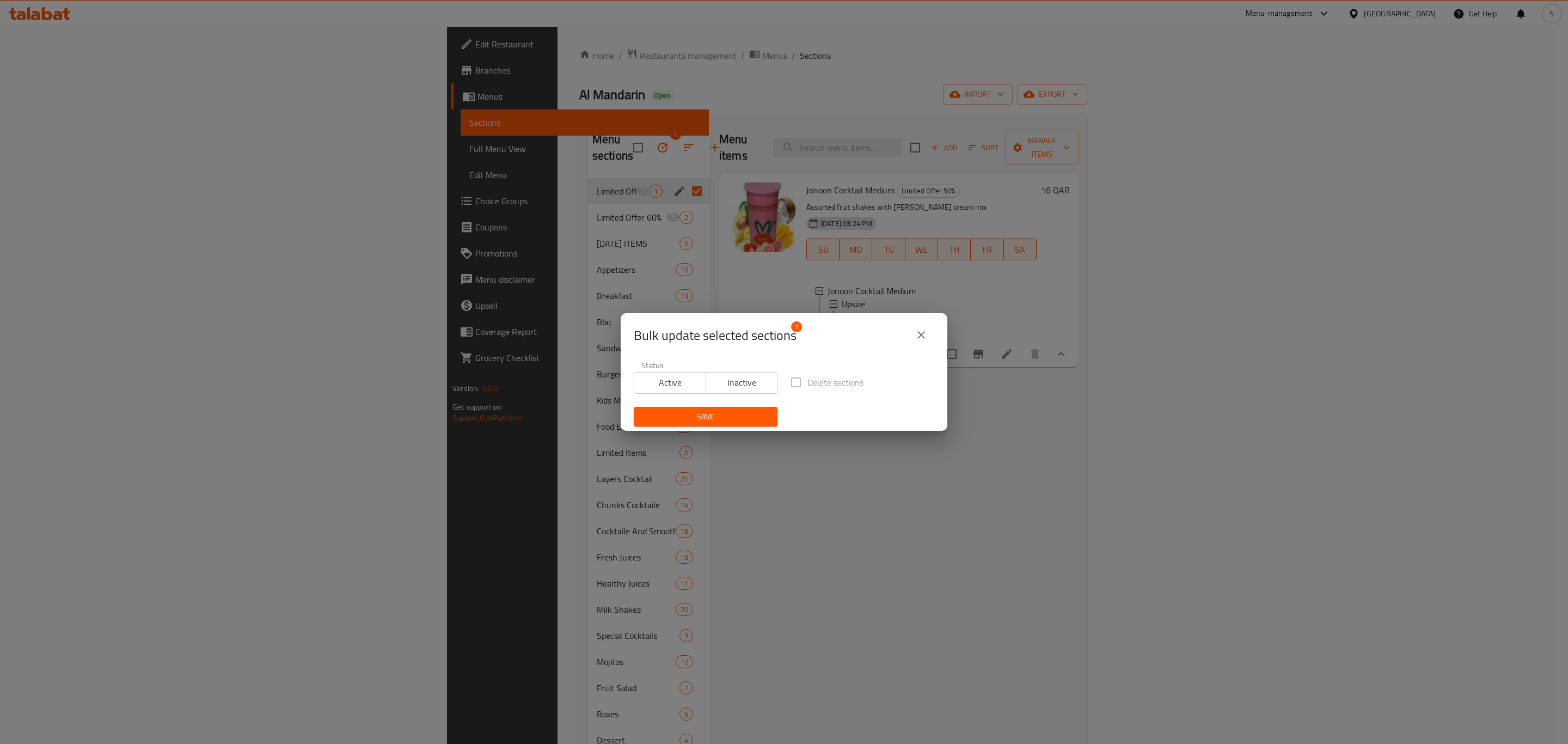
click at [668, 384] on span "Active" at bounding box center [670, 383] width 63 height 16
drag, startPoint x: 684, startPoint y: 417, endPoint x: 716, endPoint y: 431, distance: 34.9
click at [682, 415] on span "Save" at bounding box center [705, 417] width 126 height 14
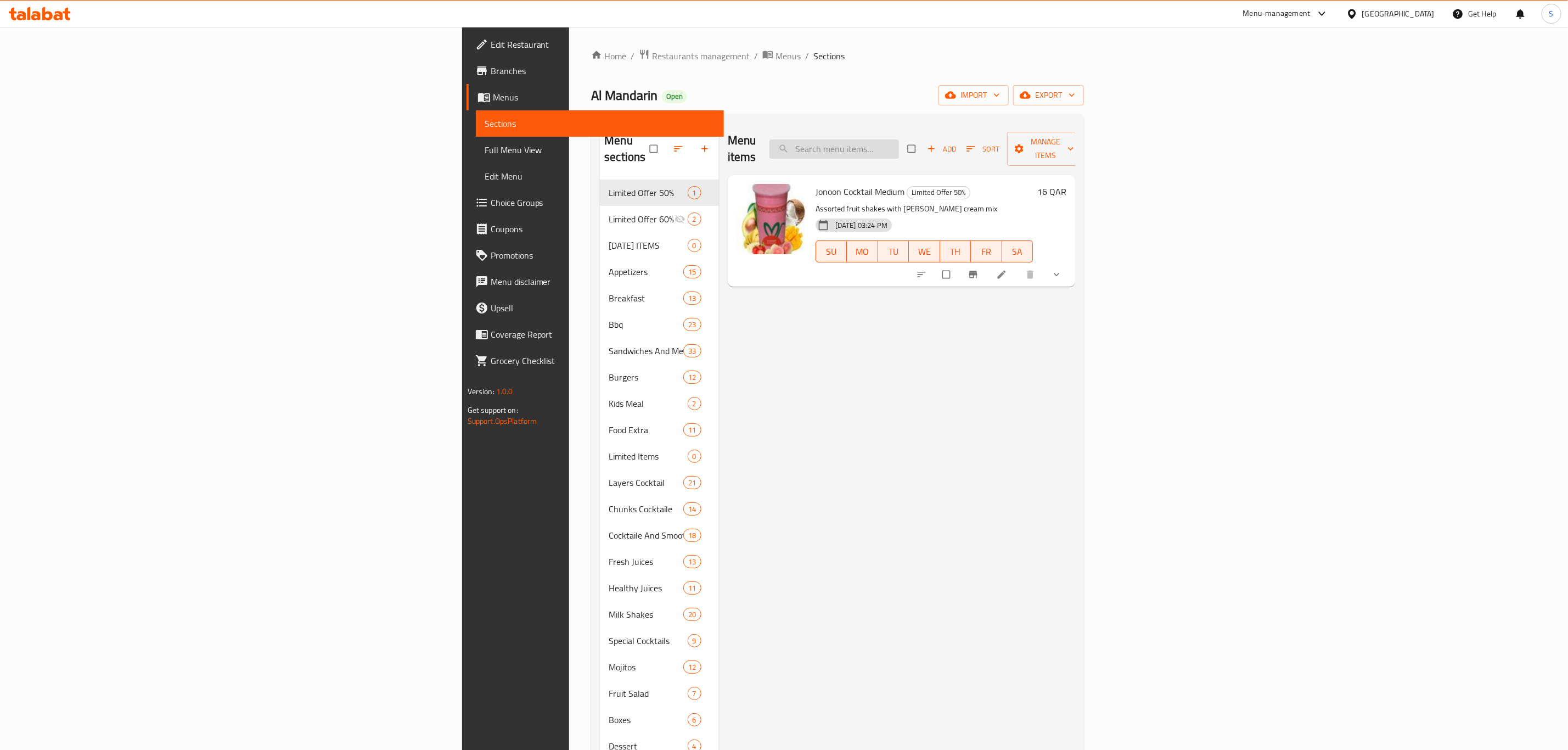
click at [899, 140] on input "search" at bounding box center [834, 149] width 129 height 19
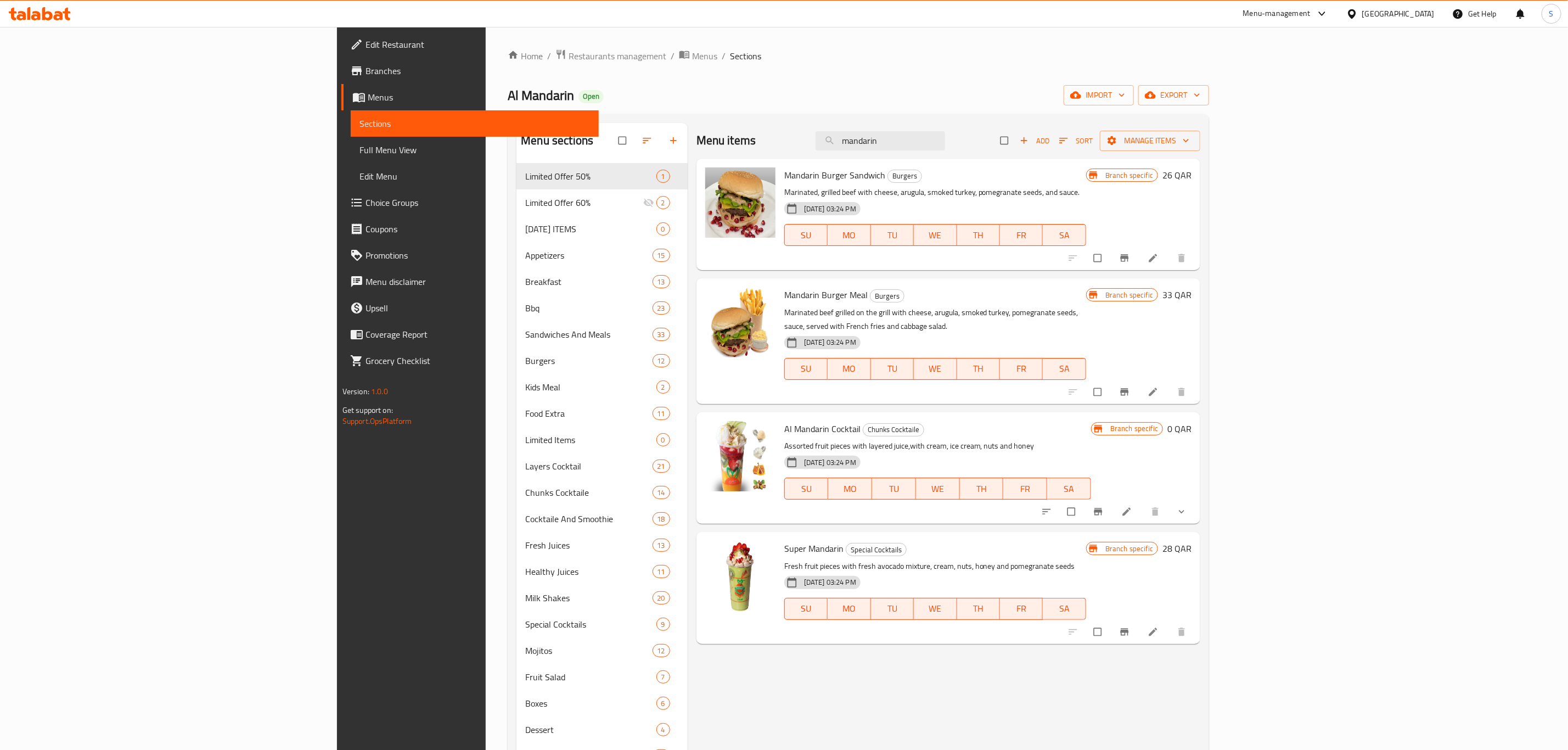
type input "mandarin"
click at [1310, 13] on div "Menu-management" at bounding box center [1277, 14] width 68 height 13
click at [1266, 76] on div "Agent Campaigns Center" at bounding box center [1269, 74] width 83 height 12
